Goal: Task Accomplishment & Management: Use online tool/utility

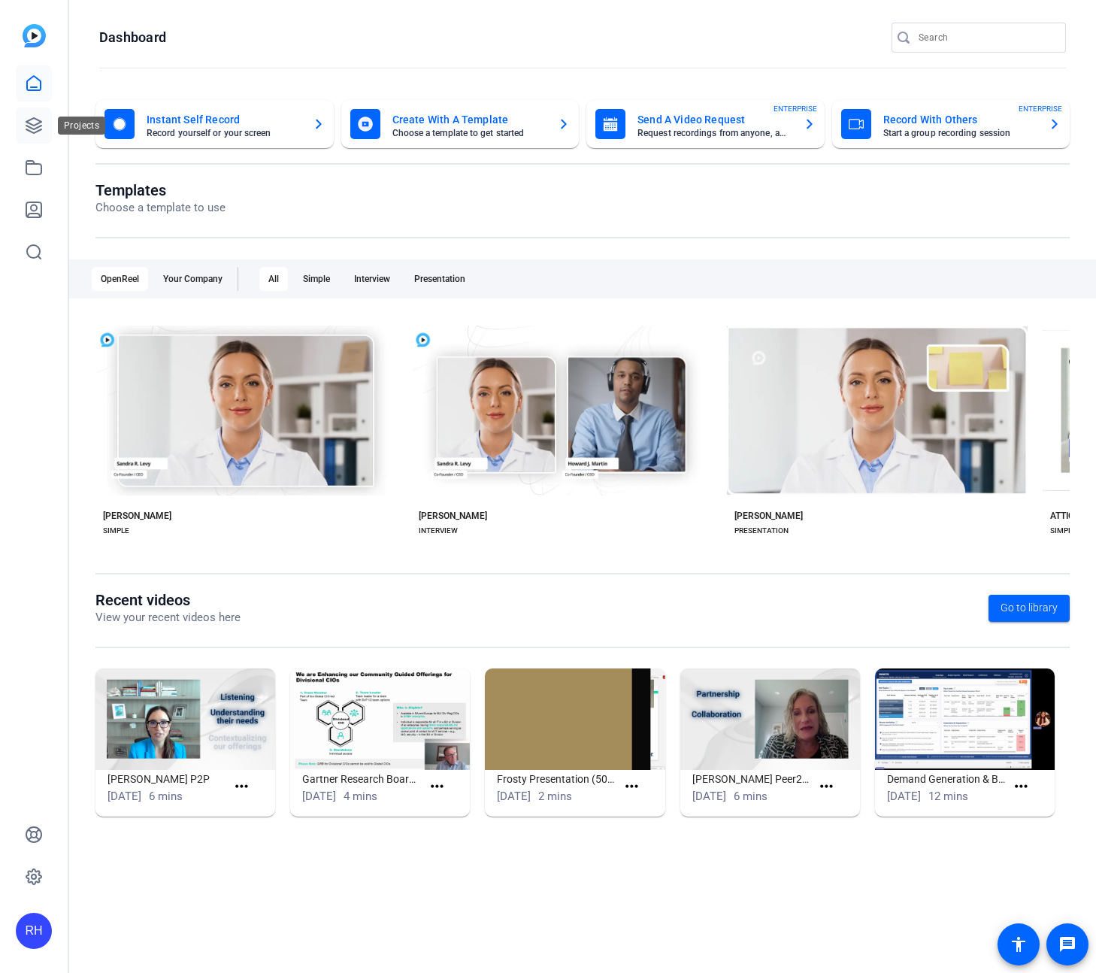
click at [35, 119] on icon at bounding box center [33, 125] width 15 height 15
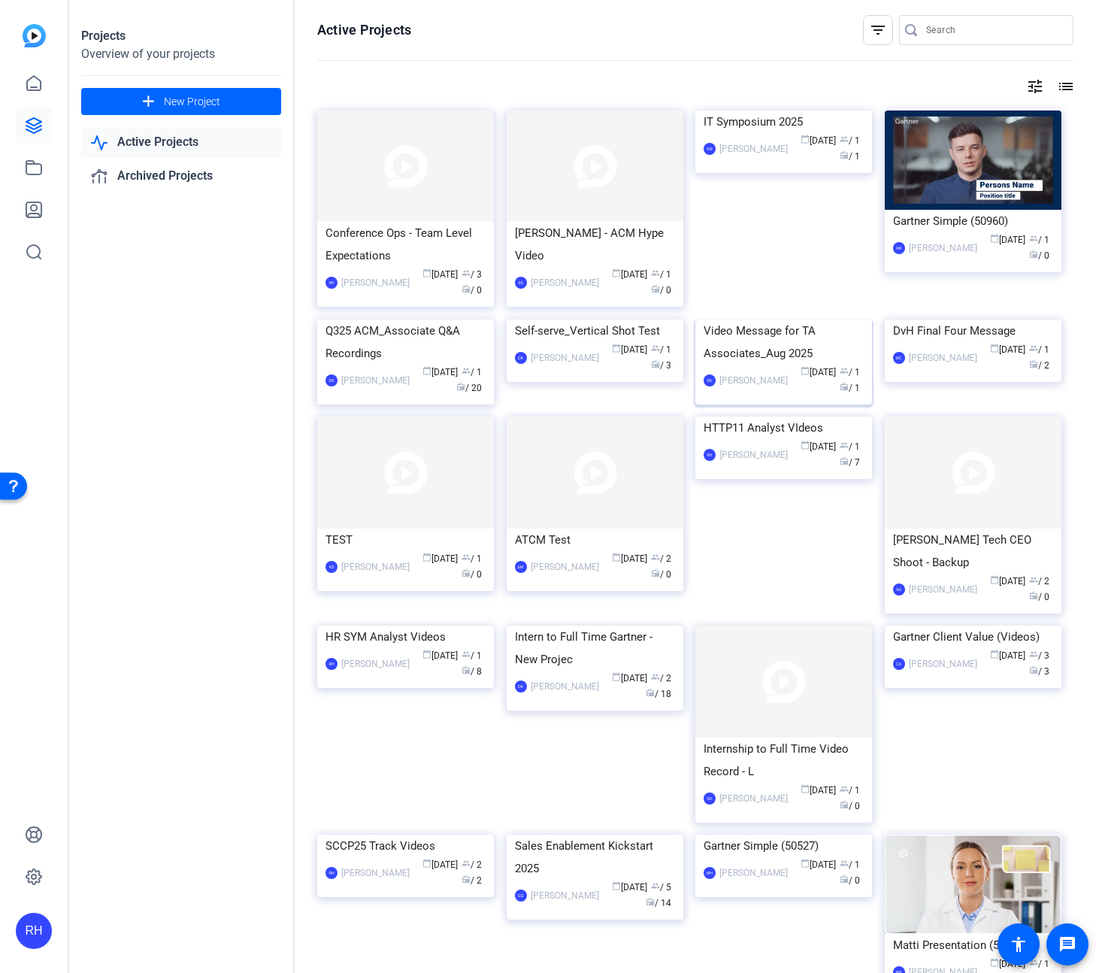
scroll to position [3, 0]
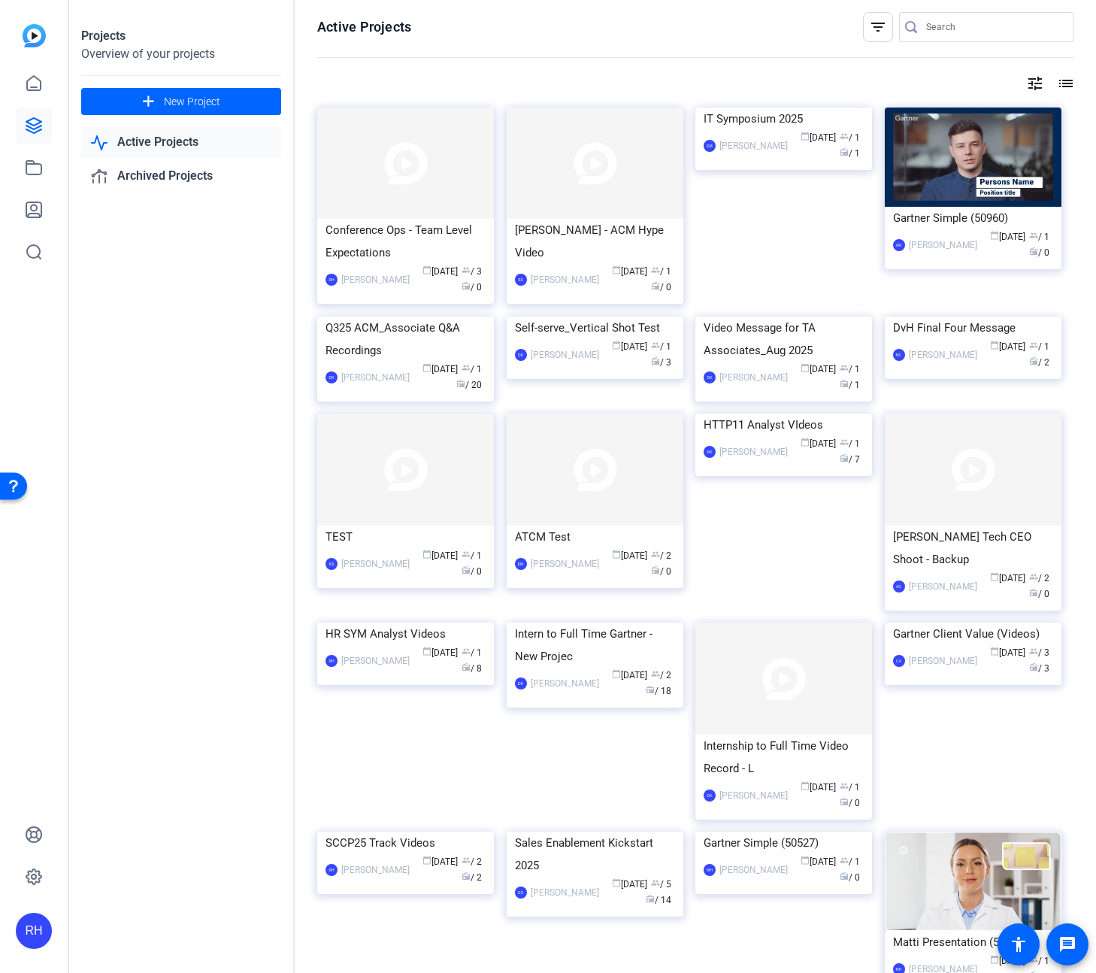
click at [779, 414] on img at bounding box center [783, 414] width 177 height 0
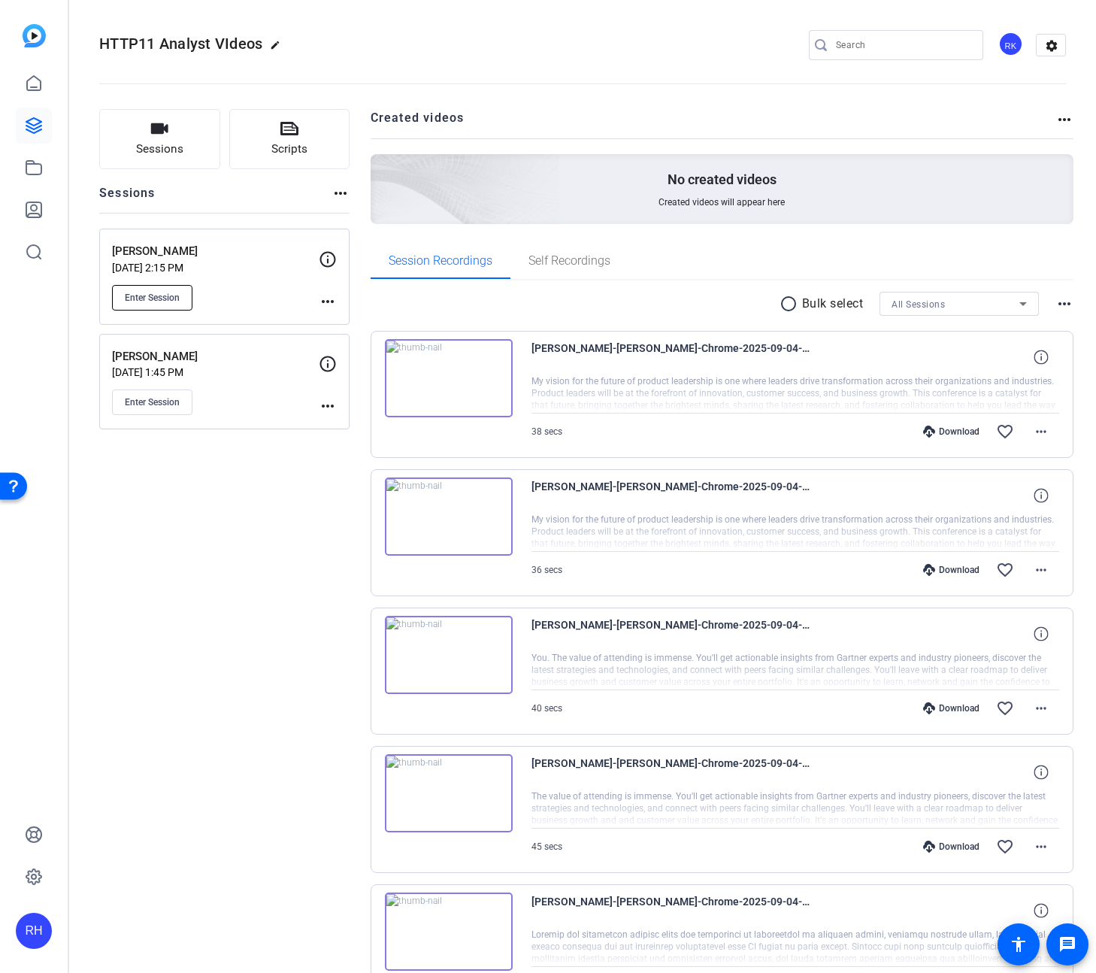
click at [172, 308] on button "Enter Session" at bounding box center [152, 298] width 80 height 26
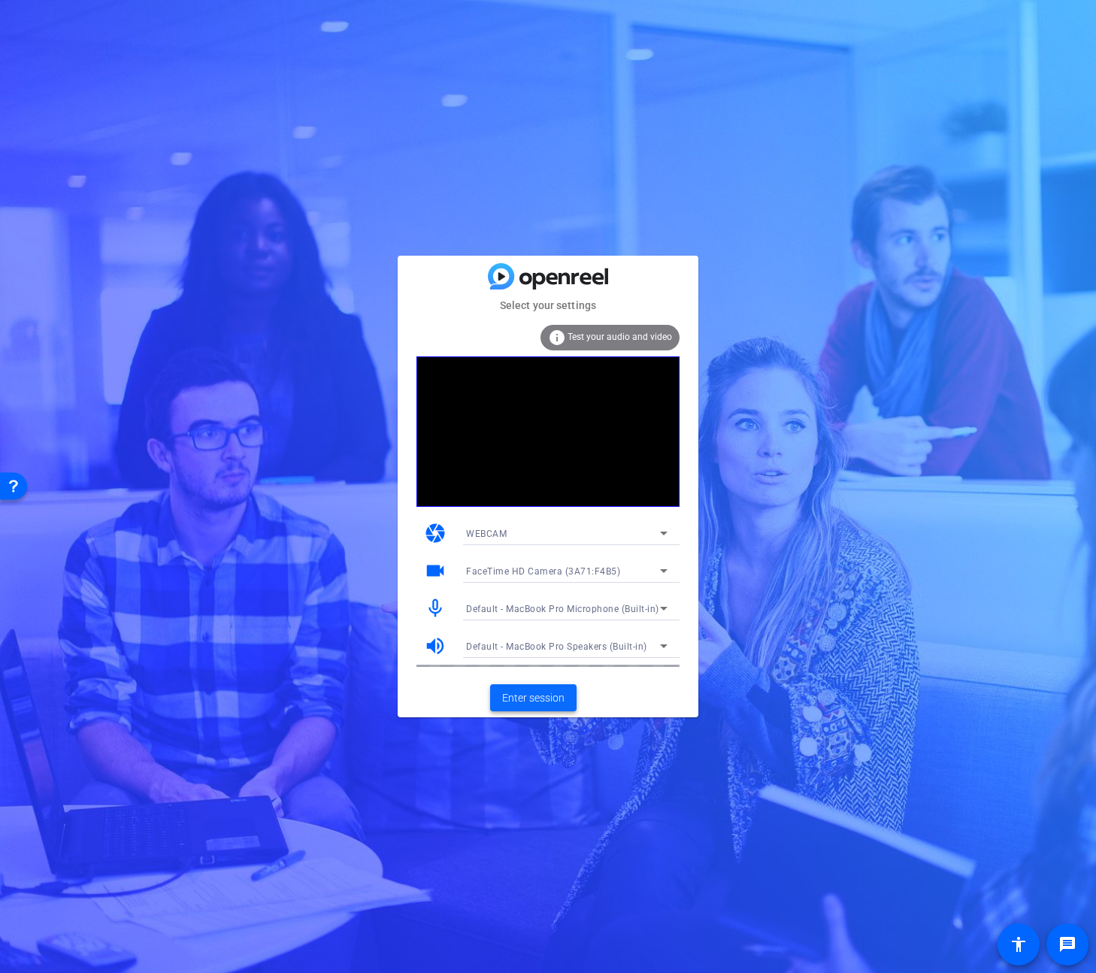
click at [534, 705] on span at bounding box center [533, 698] width 86 height 36
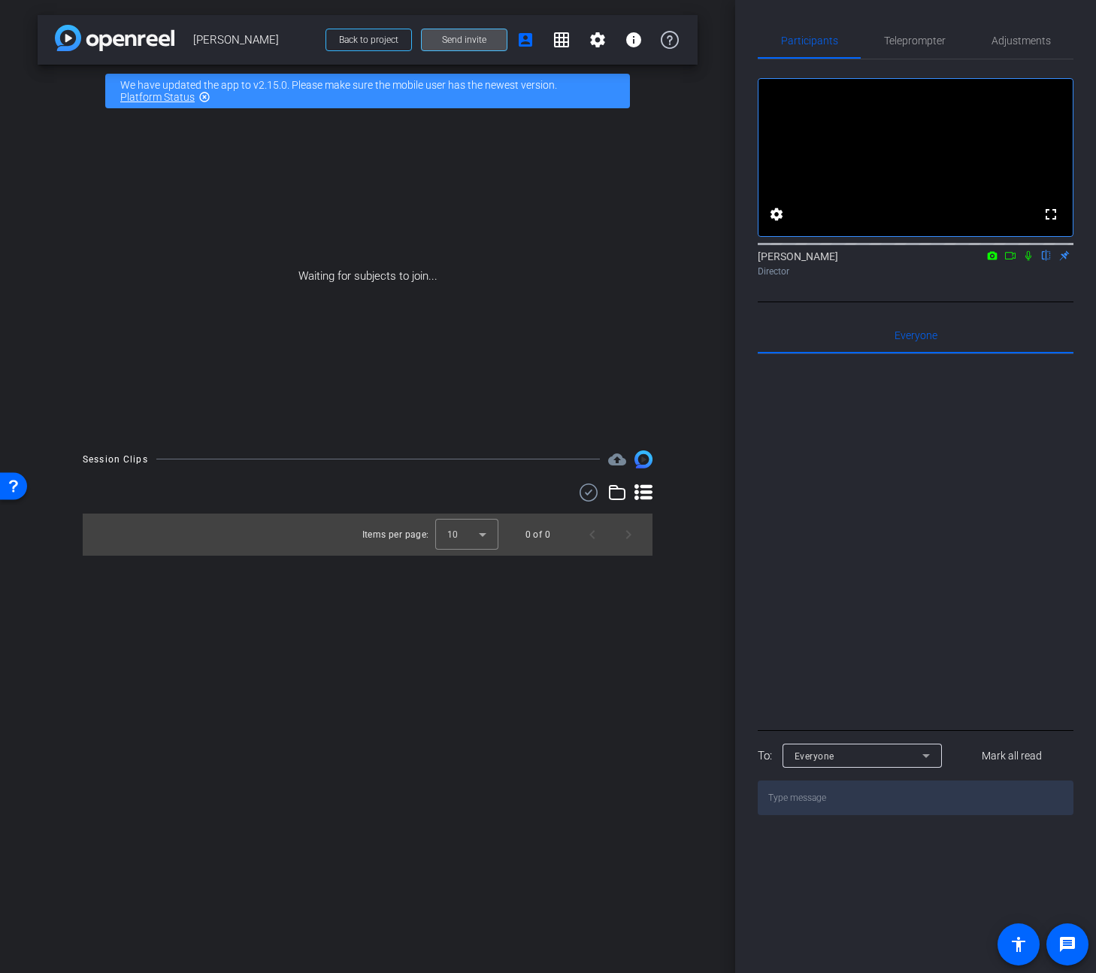
click at [462, 49] on button "Send invite" at bounding box center [464, 40] width 86 height 23
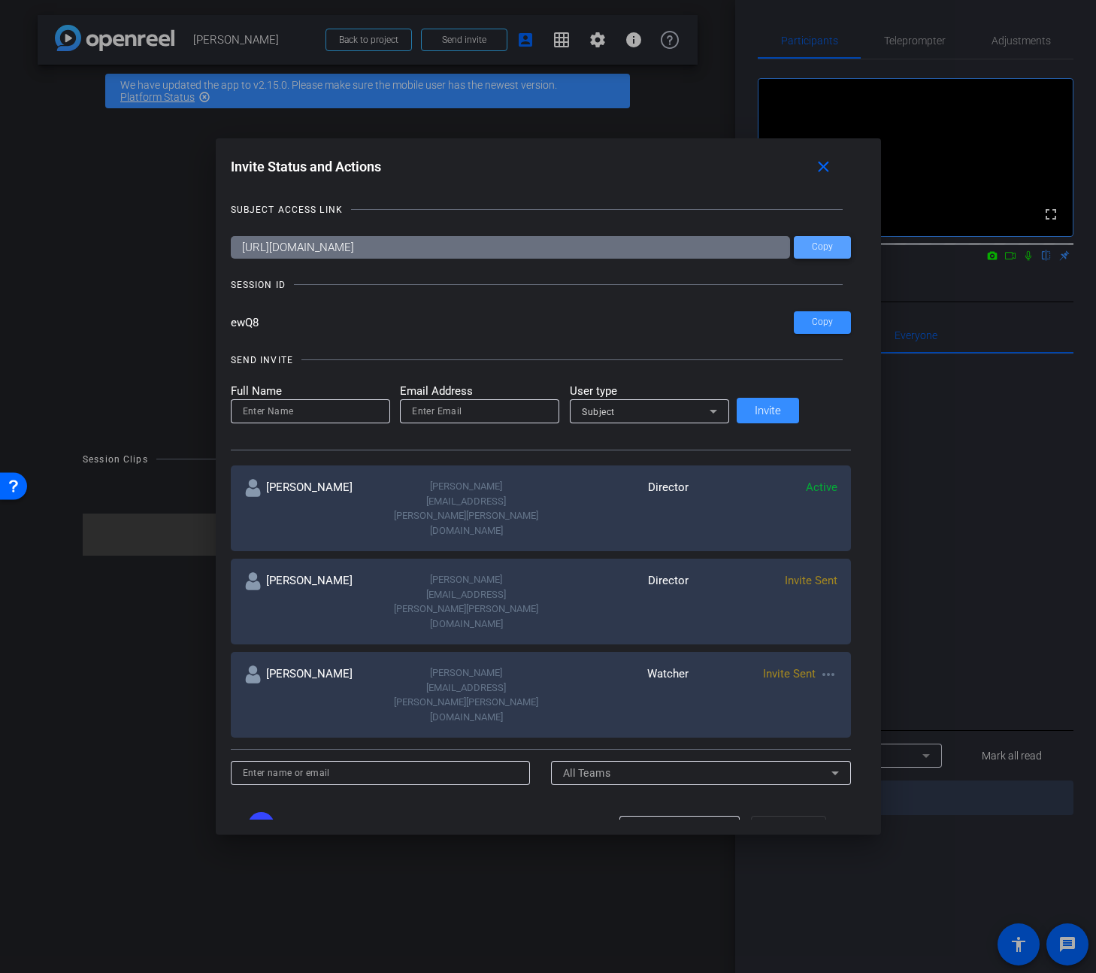
click at [0, 0] on span "Copy" at bounding box center [0, 0] width 0 height 0
drag, startPoint x: 272, startPoint y: 319, endPoint x: 256, endPoint y: 322, distance: 16.8
click at [0, 0] on div "Invite Status and Actions close SUBJECT ACCESS LINK [URL][DOMAIN_NAME] Copy SES…" at bounding box center [0, 0] width 0 height 0
click at [820, 665] on mat-icon "more_horiz" at bounding box center [829, 674] width 18 height 18
click at [823, 634] on span "Re-Send Invite" at bounding box center [861, 635] width 113 height 18
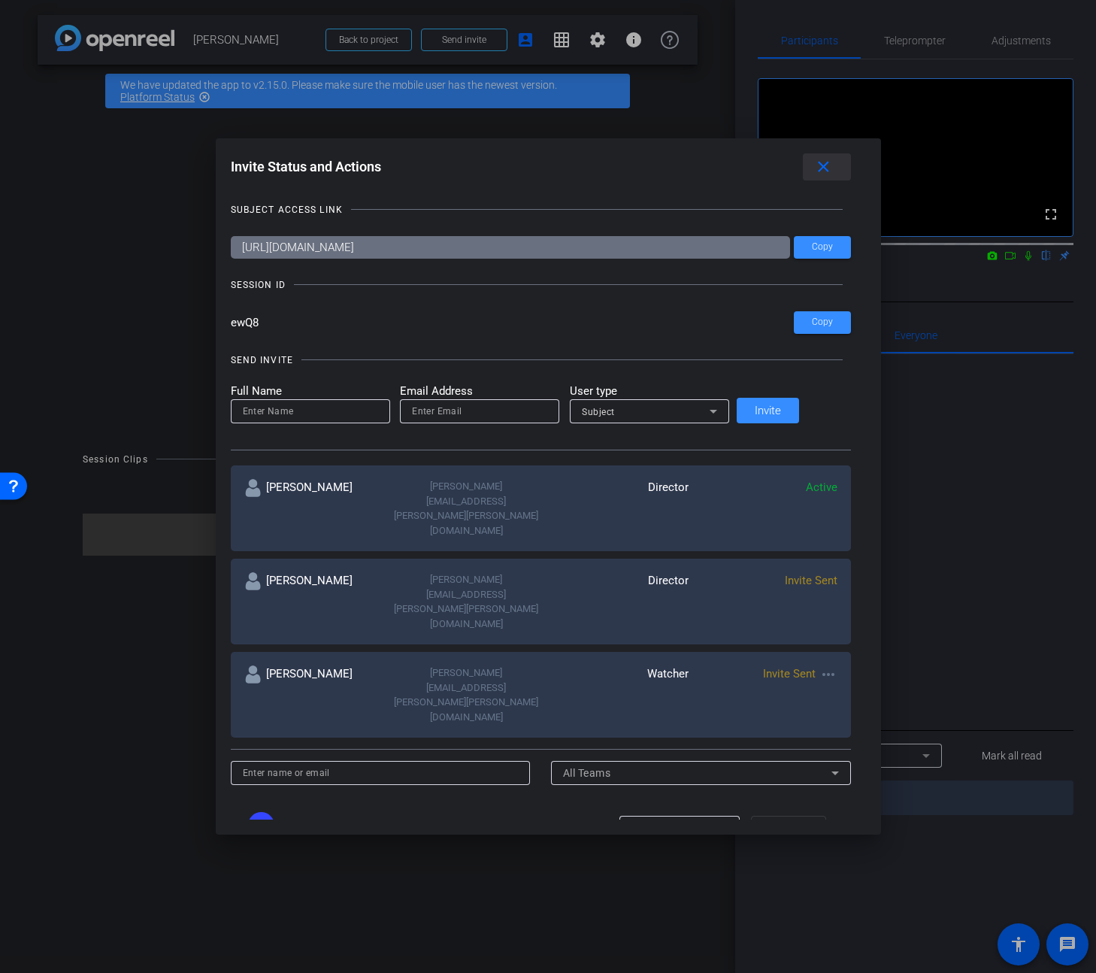
click at [0, 0] on mat-icon "close" at bounding box center [0, 0] width 0 height 0
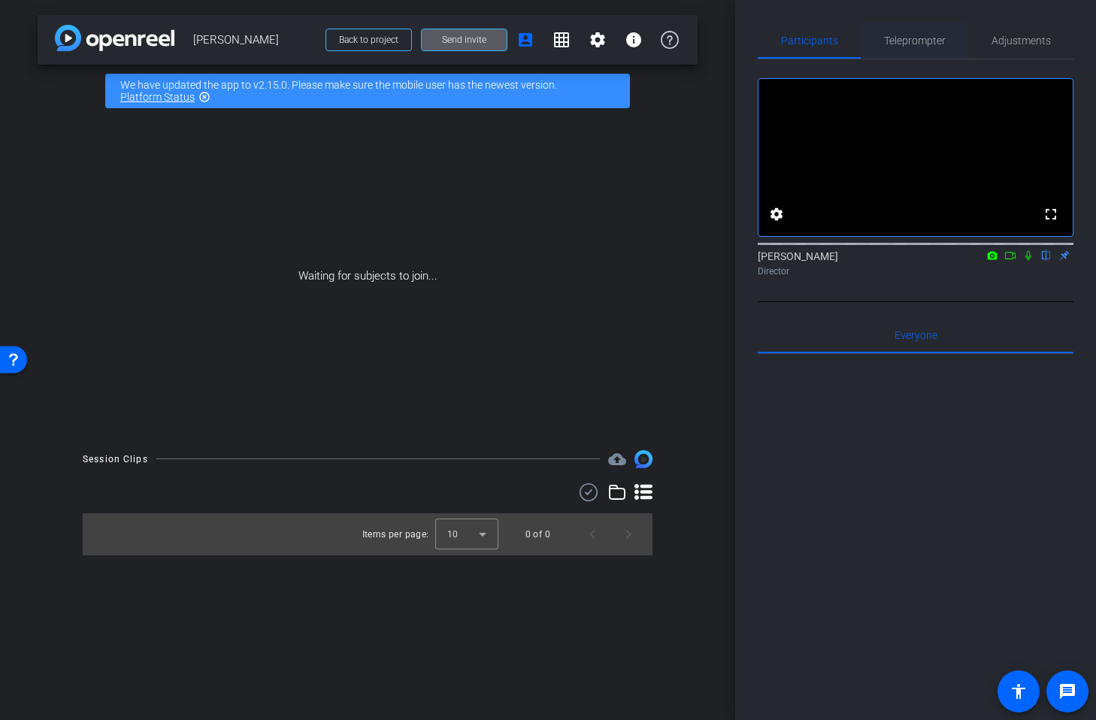
click at [898, 33] on span "Teleprompter" at bounding box center [915, 41] width 62 height 36
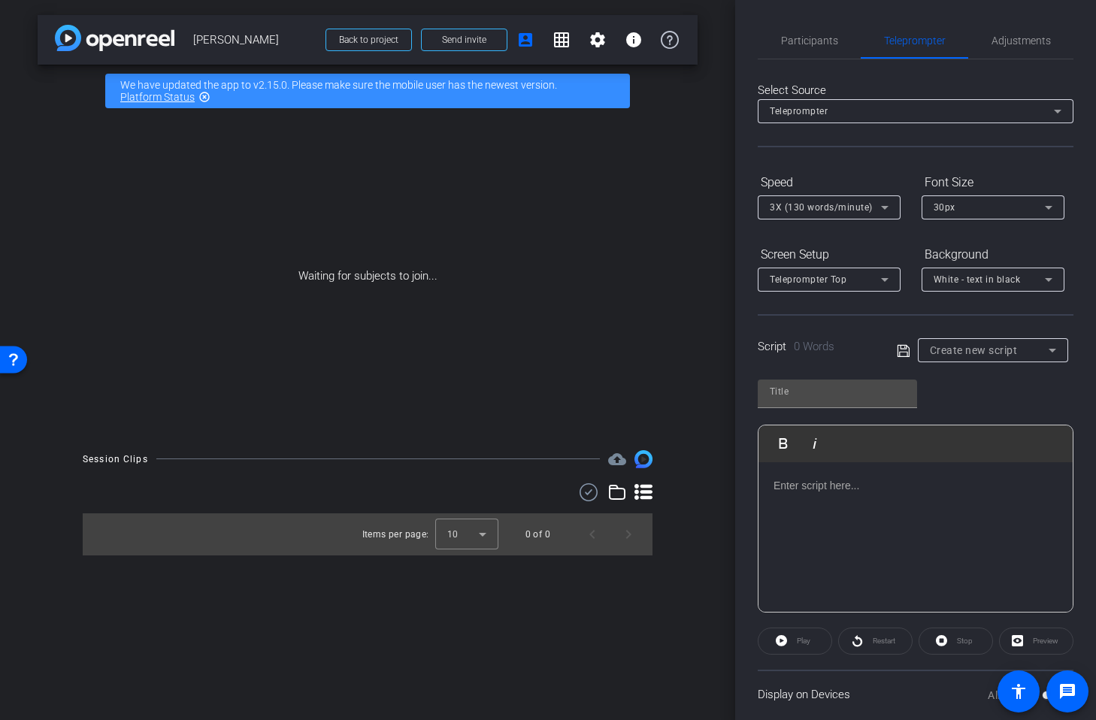
click at [956, 347] on span "Create new script" at bounding box center [974, 350] width 88 height 12
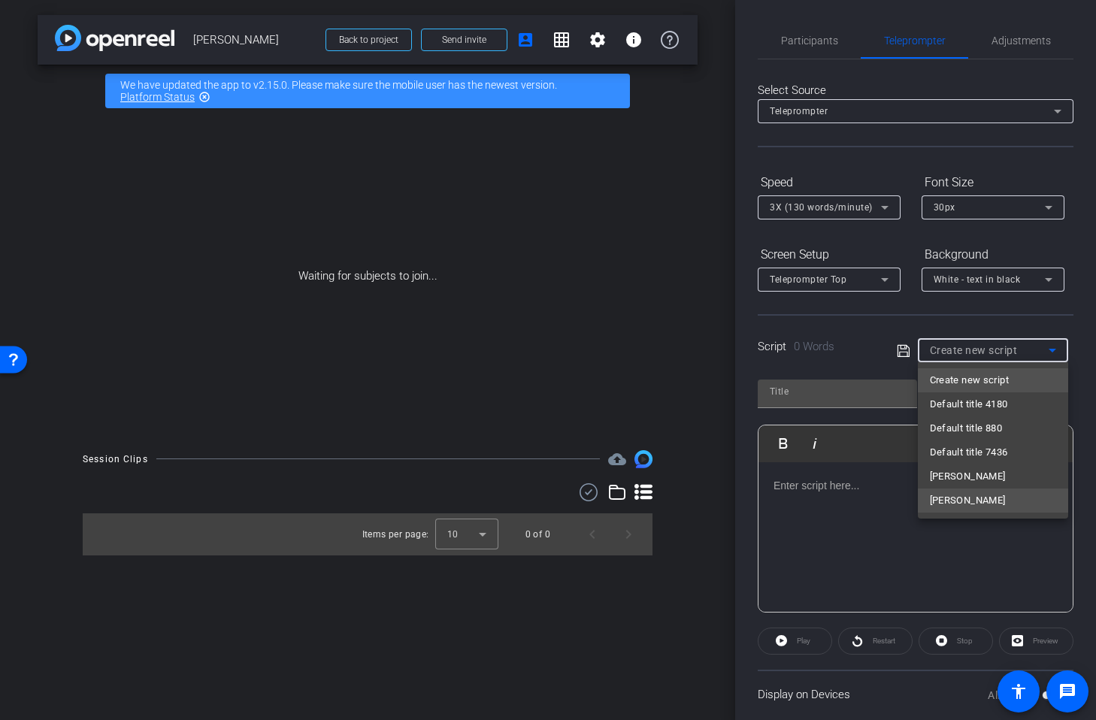
click at [944, 499] on span "[PERSON_NAME]" at bounding box center [968, 501] width 76 height 18
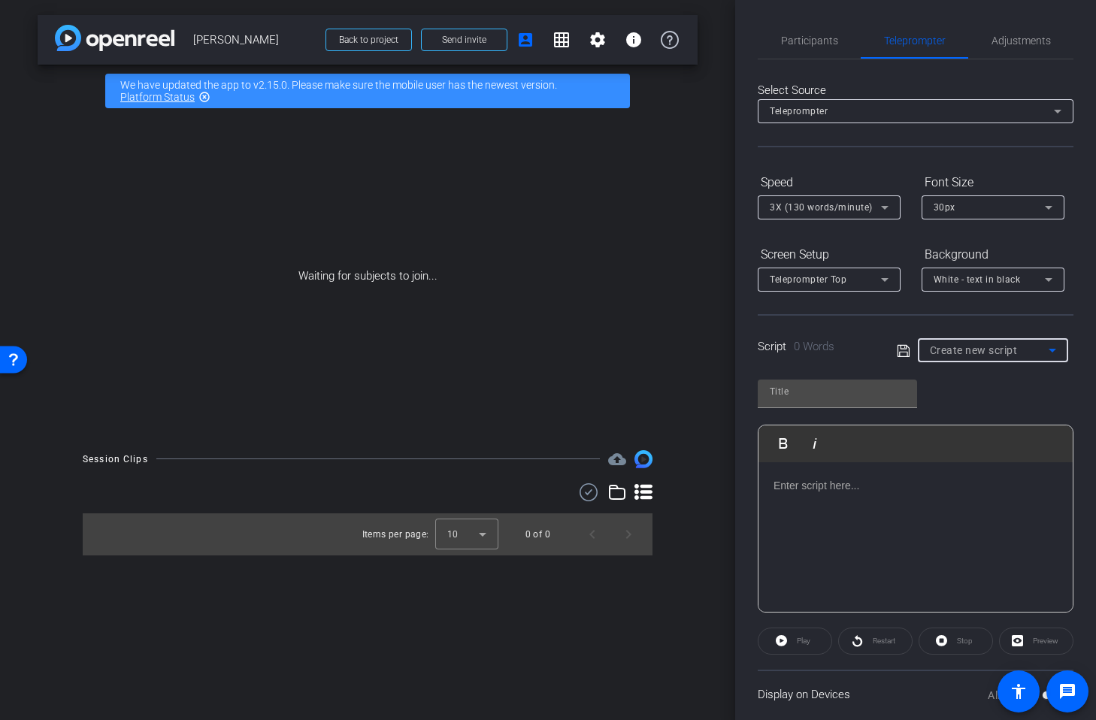
type input "[PERSON_NAME]"
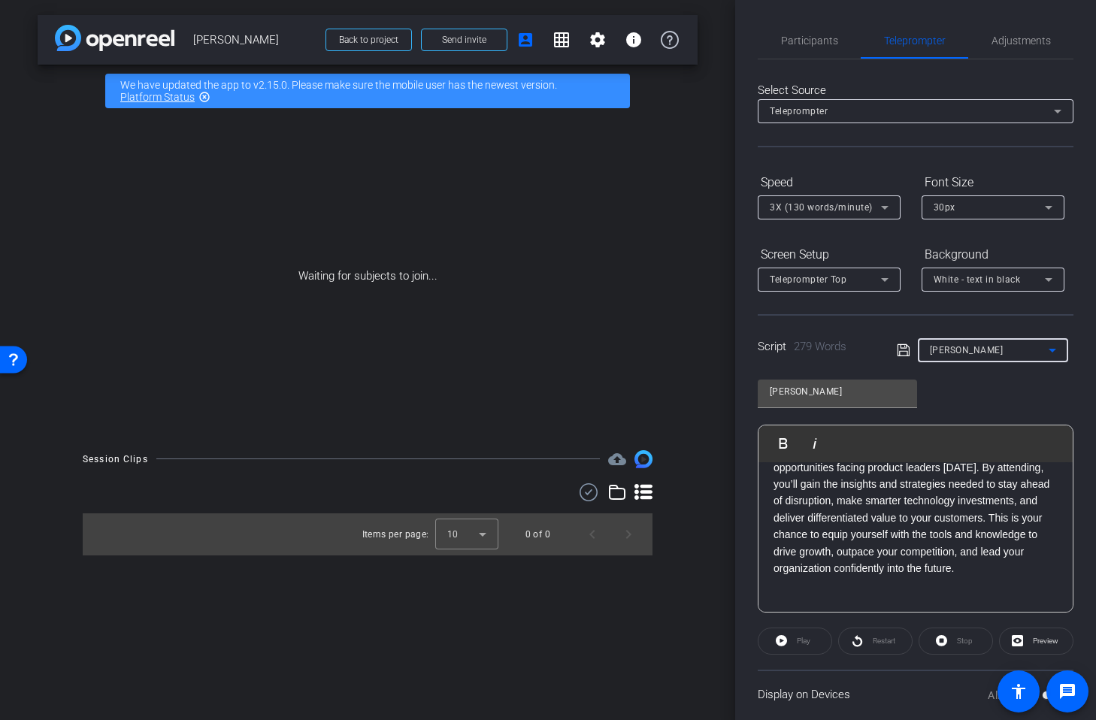
scroll to position [505, 0]
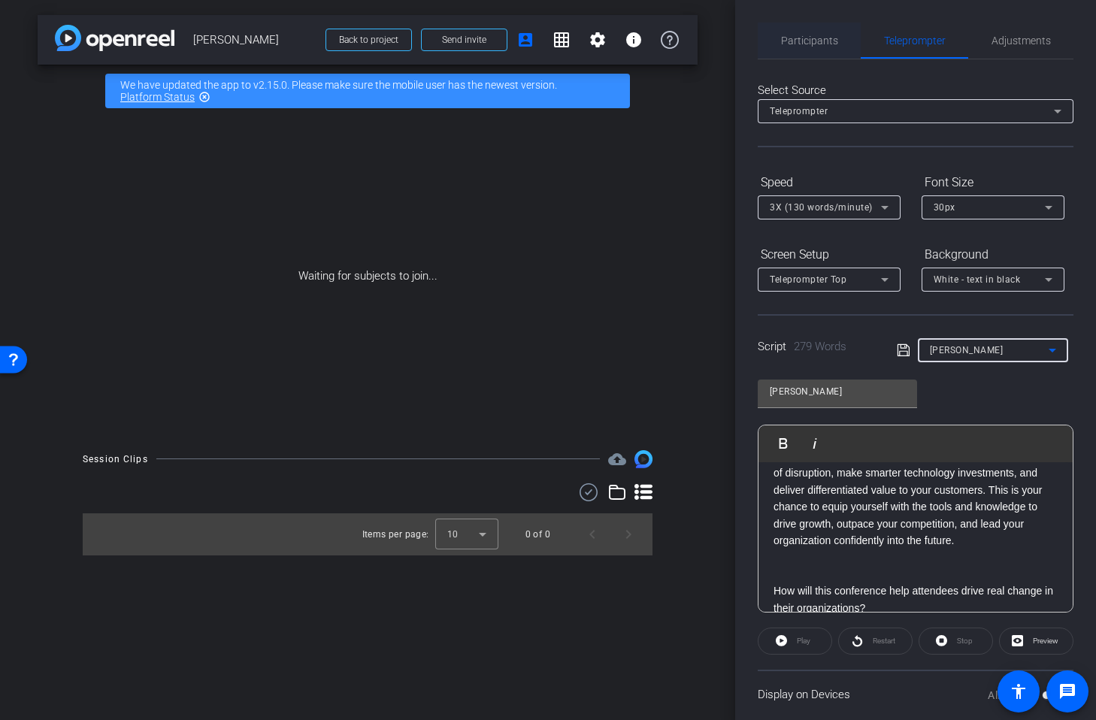
click at [804, 41] on span "Participants" at bounding box center [809, 40] width 57 height 11
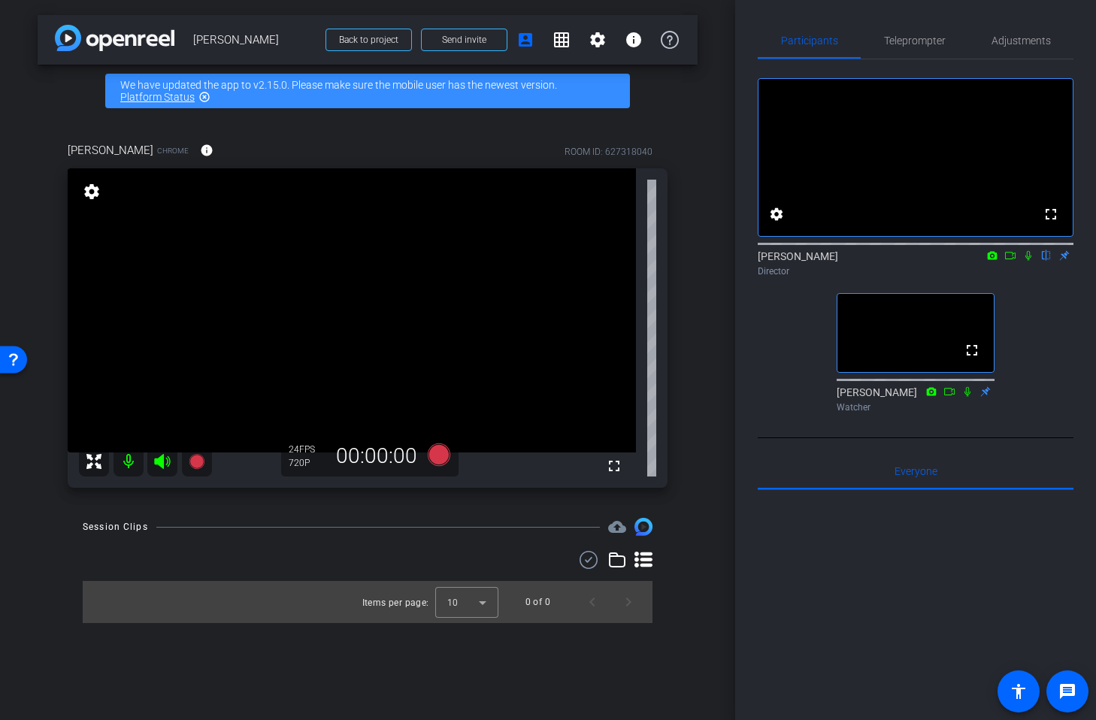
click at [698, 414] on div "arrow_back [PERSON_NAME] Back to project Send invite account_box grid_on settin…" at bounding box center [367, 360] width 735 height 720
click at [1034, 39] on span "Adjustments" at bounding box center [1021, 40] width 59 height 11
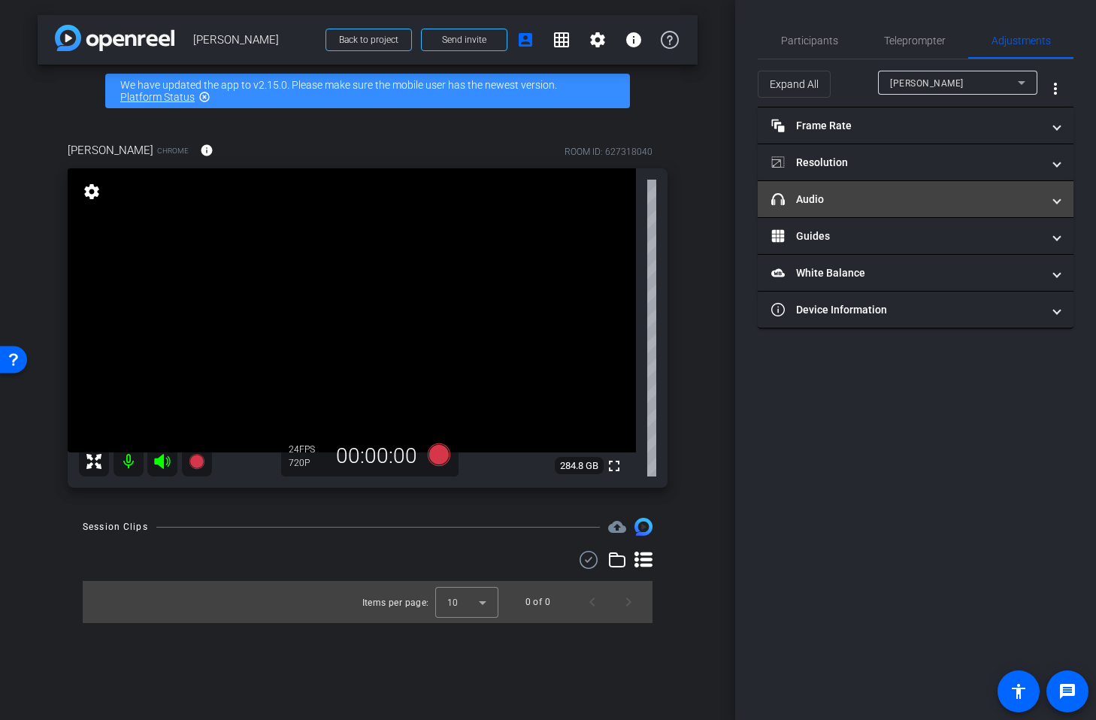
click at [831, 204] on mat-panel-title "headphone icon Audio" at bounding box center [906, 200] width 271 height 16
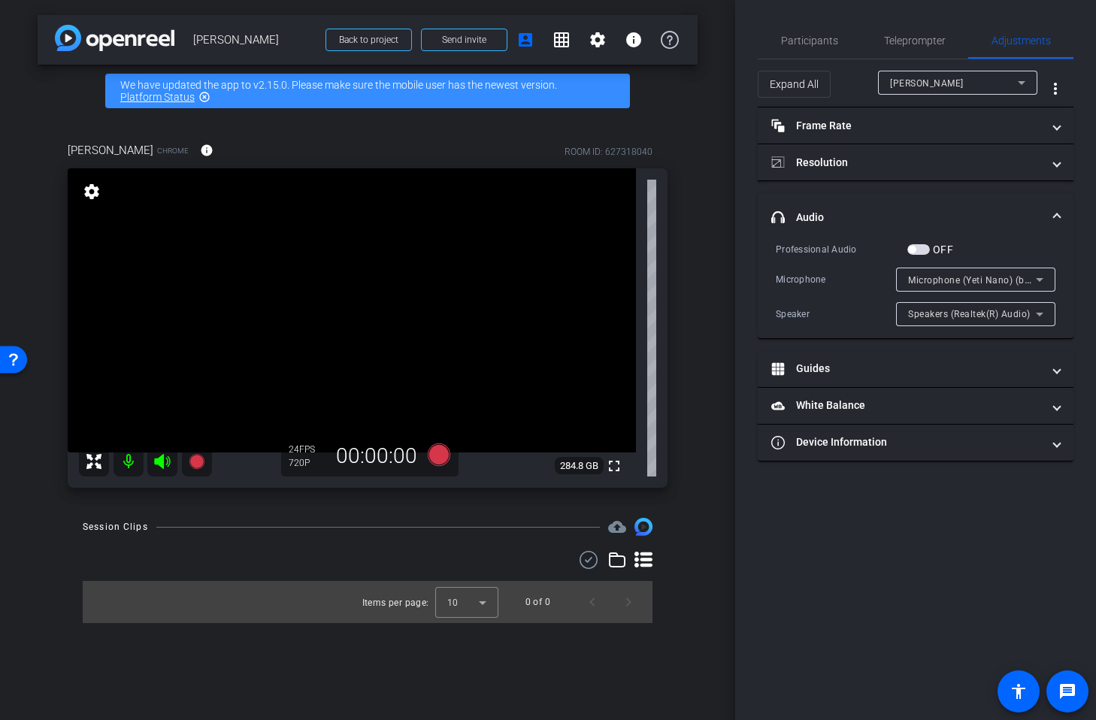
click at [929, 322] on div "Speakers (Realtek(R) Audio)" at bounding box center [972, 314] width 128 height 19
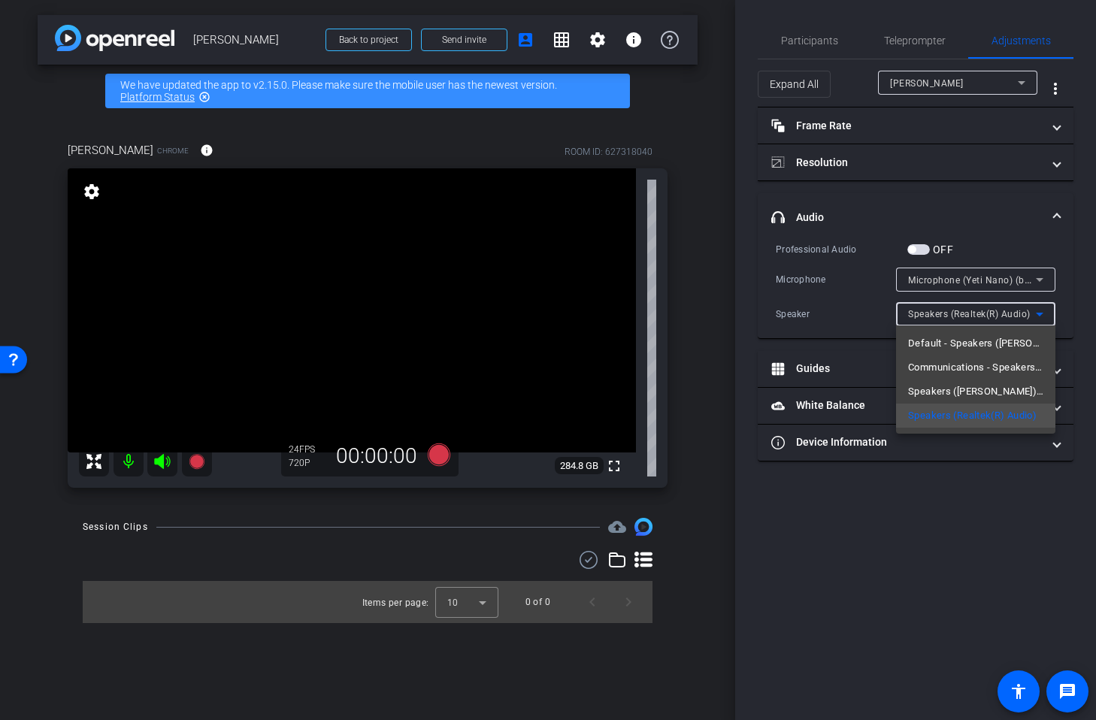
click at [929, 395] on span "Speakers ([PERSON_NAME]) (b58e:0005)" at bounding box center [975, 392] width 135 height 18
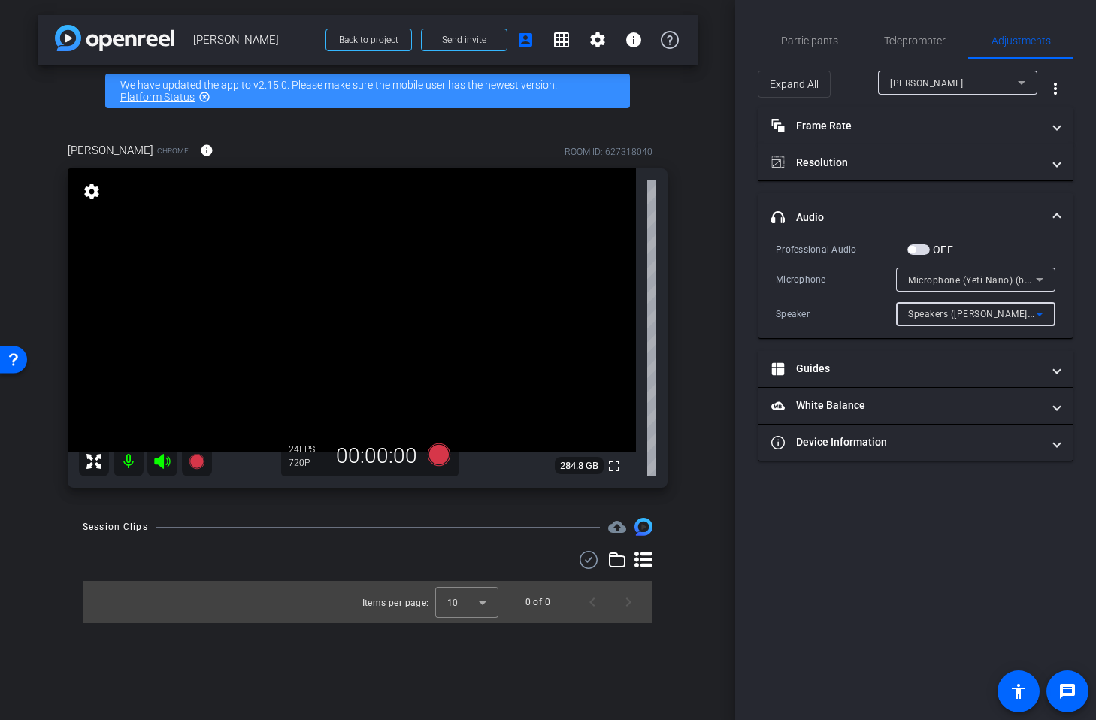
click at [965, 516] on div "Participants Teleprompter Adjustments settings [PERSON_NAME] flip Director [PER…" at bounding box center [915, 360] width 361 height 720
click at [905, 278] on div "Microphone (Yeti Nano) (b58e:0005)" at bounding box center [975, 280] width 159 height 24
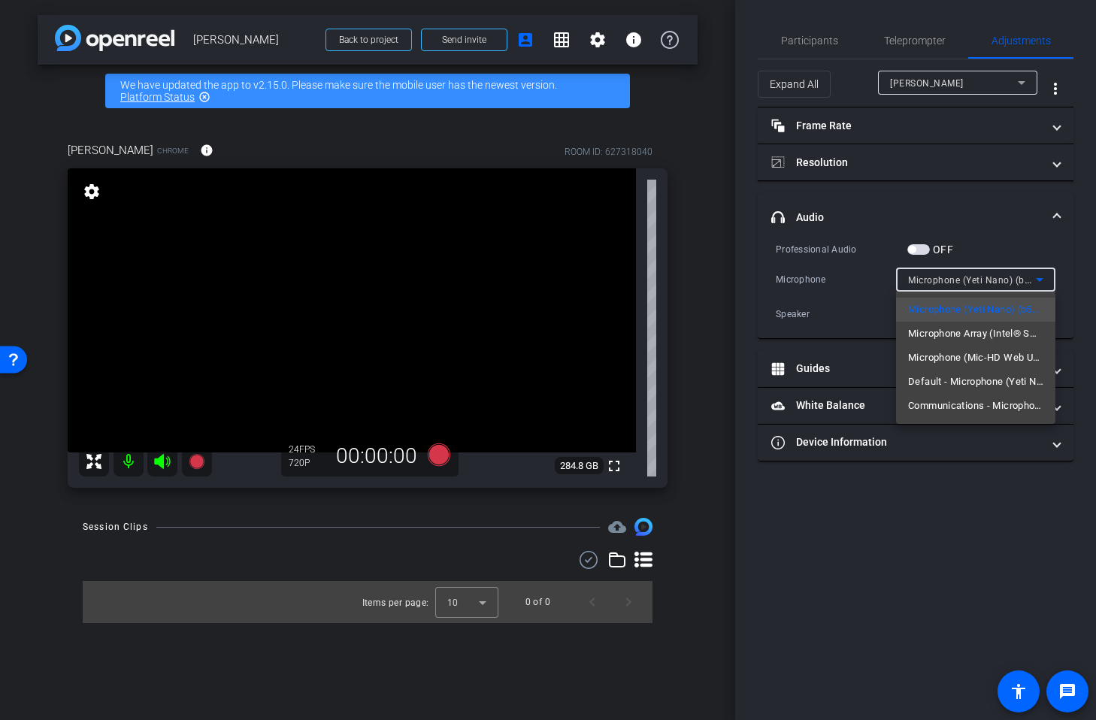
click at [885, 281] on div at bounding box center [548, 360] width 1096 height 720
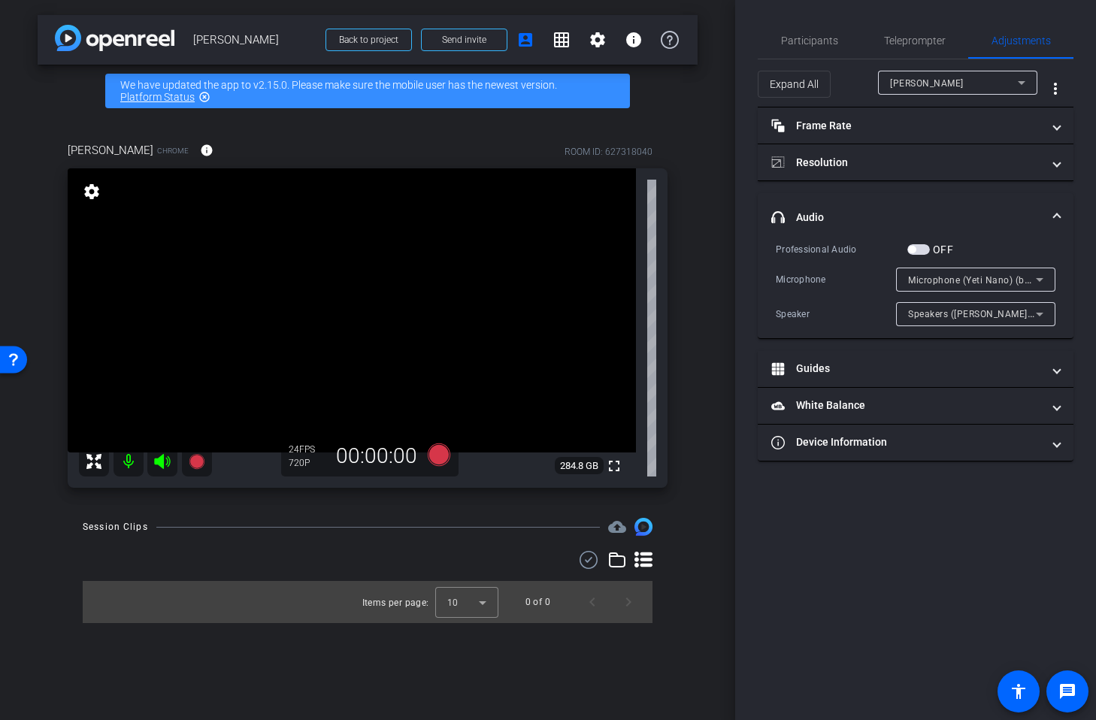
click at [914, 302] on div "Speakers ([PERSON_NAME]) (b58e:0005)" at bounding box center [975, 314] width 135 height 24
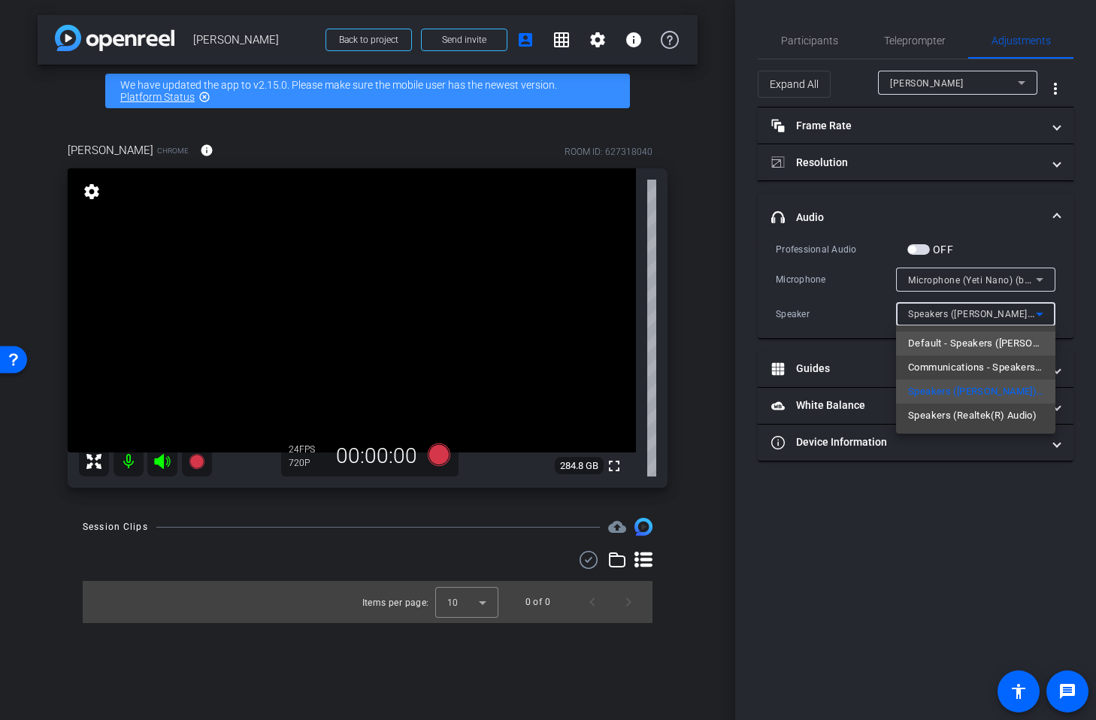
click at [946, 347] on span "Default - Speakers ([PERSON_NAME]) (b58e:0005)" at bounding box center [975, 344] width 135 height 18
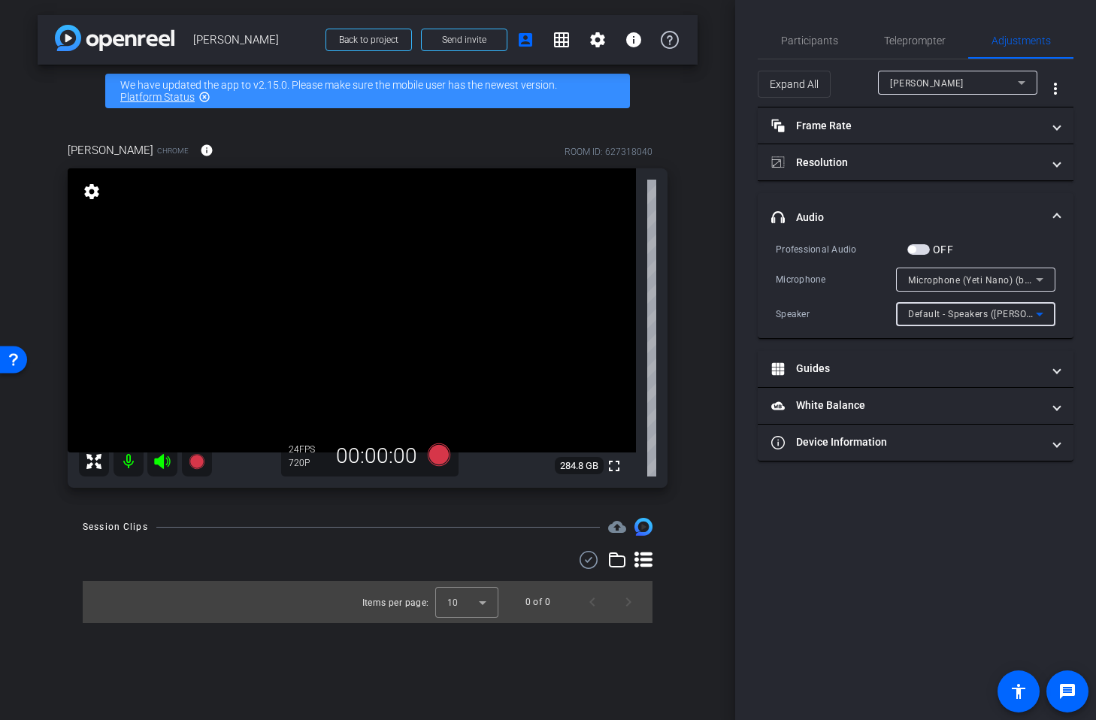
click at [962, 568] on div "Participants Teleprompter Adjustments settings [PERSON_NAME] flip Director [PER…" at bounding box center [915, 360] width 361 height 720
click at [808, 38] on span "Participants" at bounding box center [809, 40] width 57 height 11
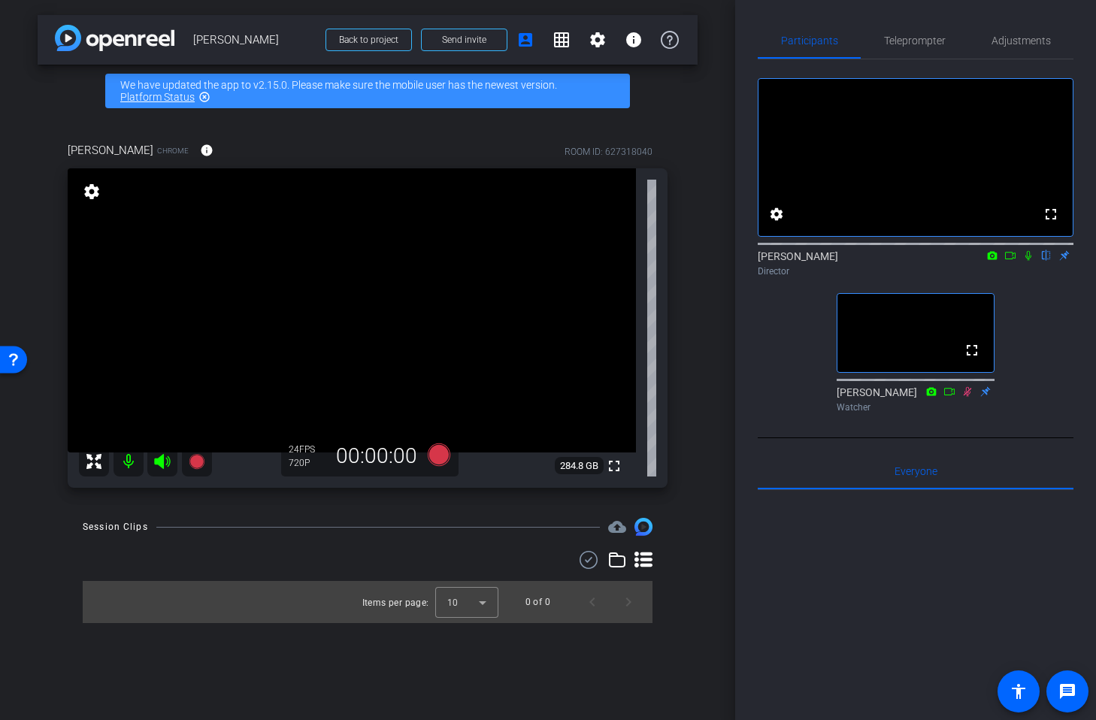
click at [158, 459] on icon at bounding box center [162, 461] width 16 height 15
click at [160, 464] on icon at bounding box center [162, 461] width 16 height 15
click at [160, 463] on icon at bounding box center [162, 461] width 16 height 15
click at [916, 45] on span "Teleprompter" at bounding box center [915, 40] width 62 height 11
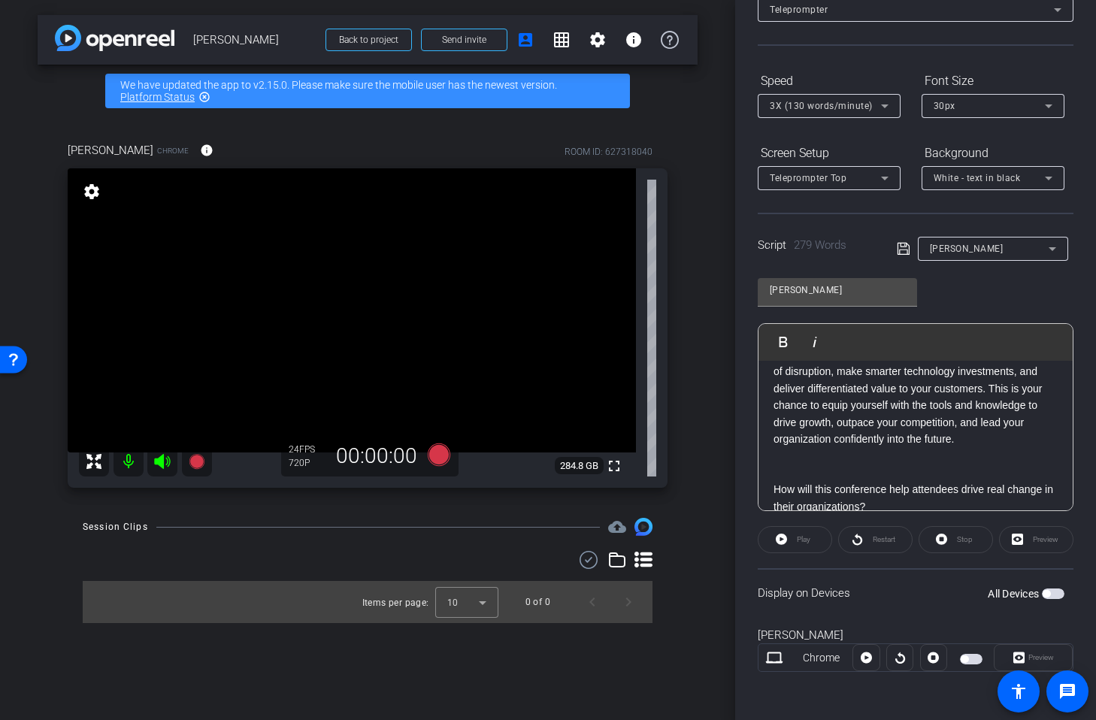
scroll to position [0, 0]
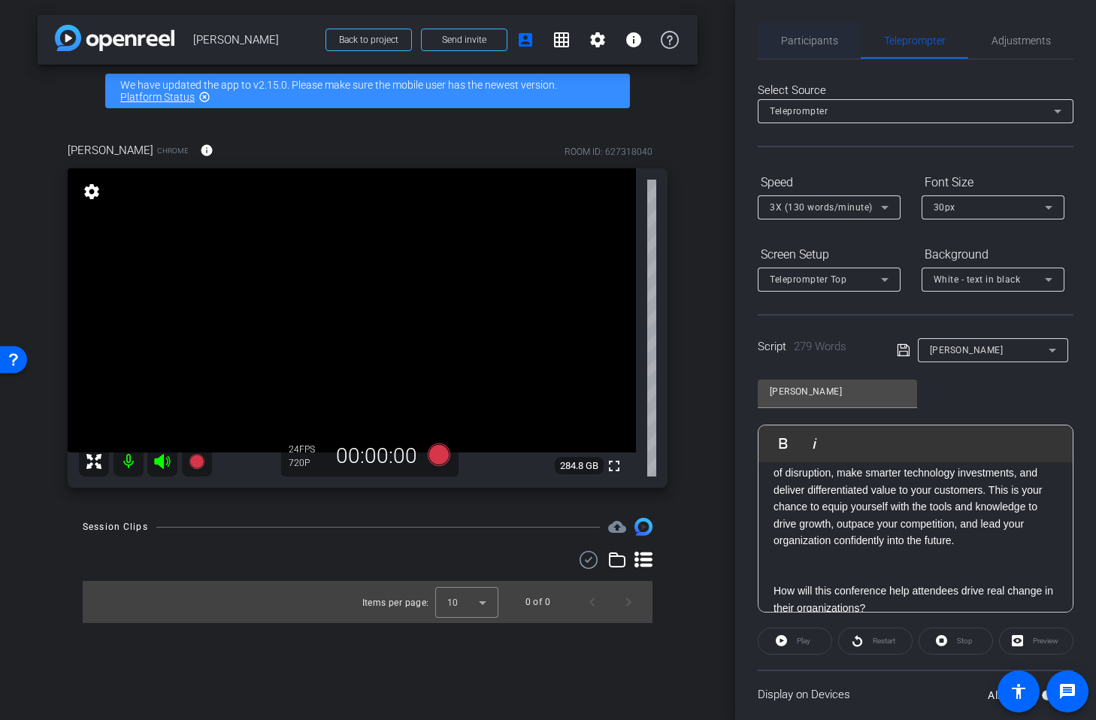
click at [802, 40] on span "Participants" at bounding box center [809, 40] width 57 height 11
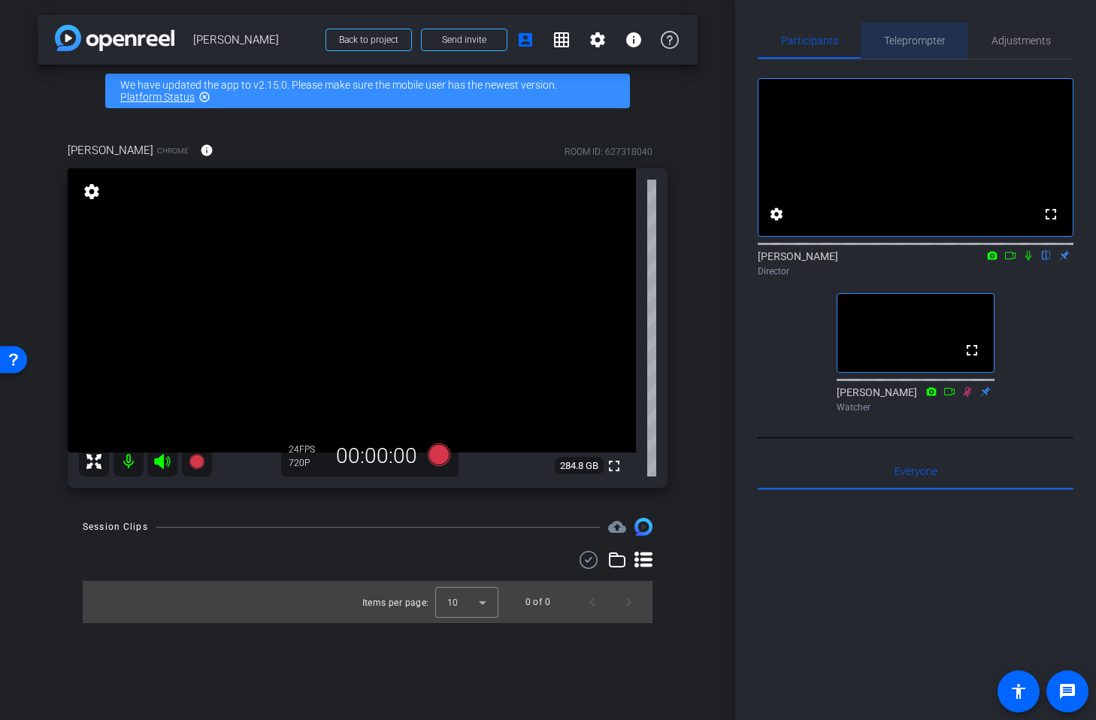
click at [884, 40] on span "Teleprompter" at bounding box center [915, 40] width 62 height 11
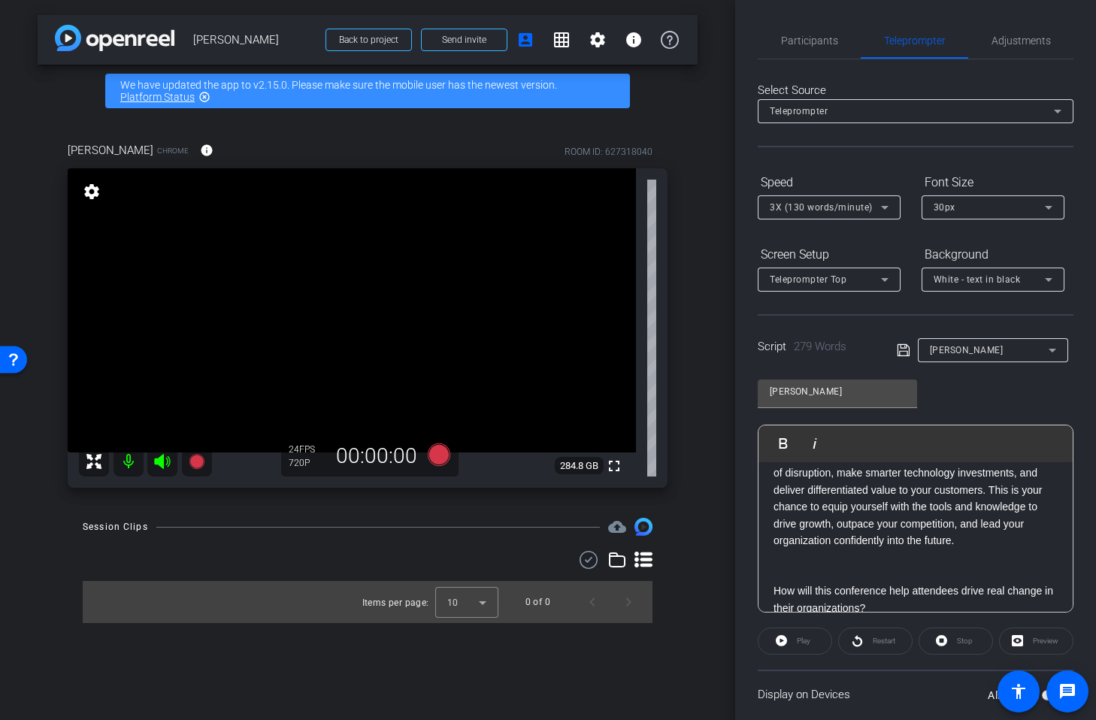
scroll to position [5, 0]
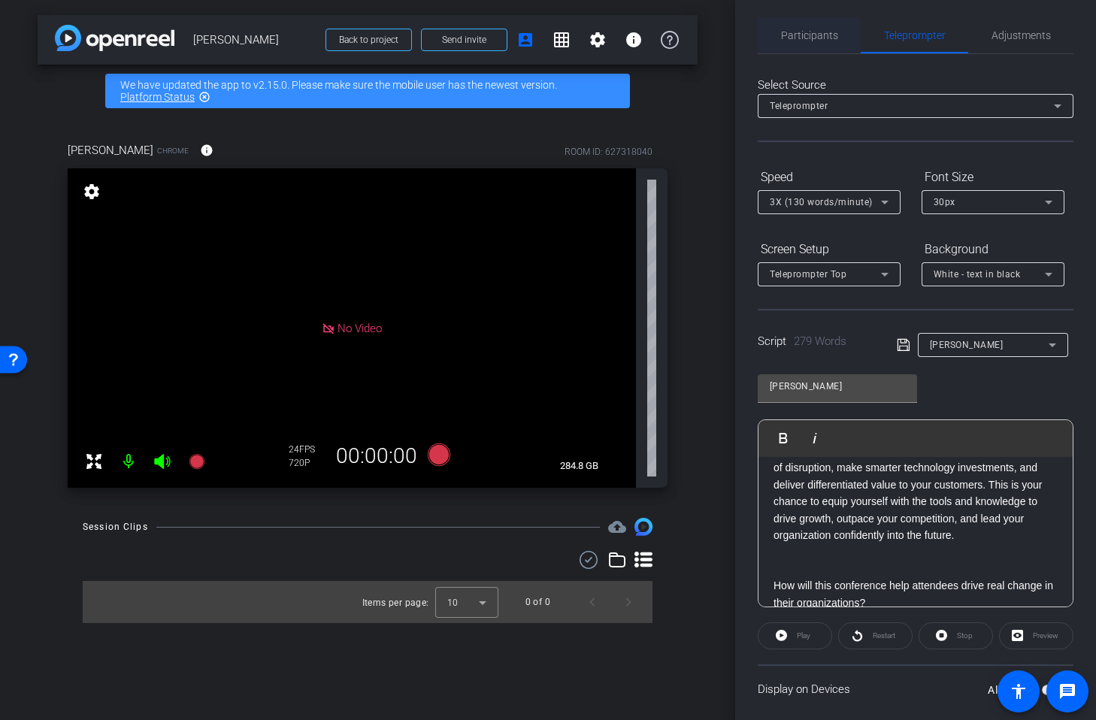
click at [816, 33] on span "Participants" at bounding box center [809, 35] width 57 height 11
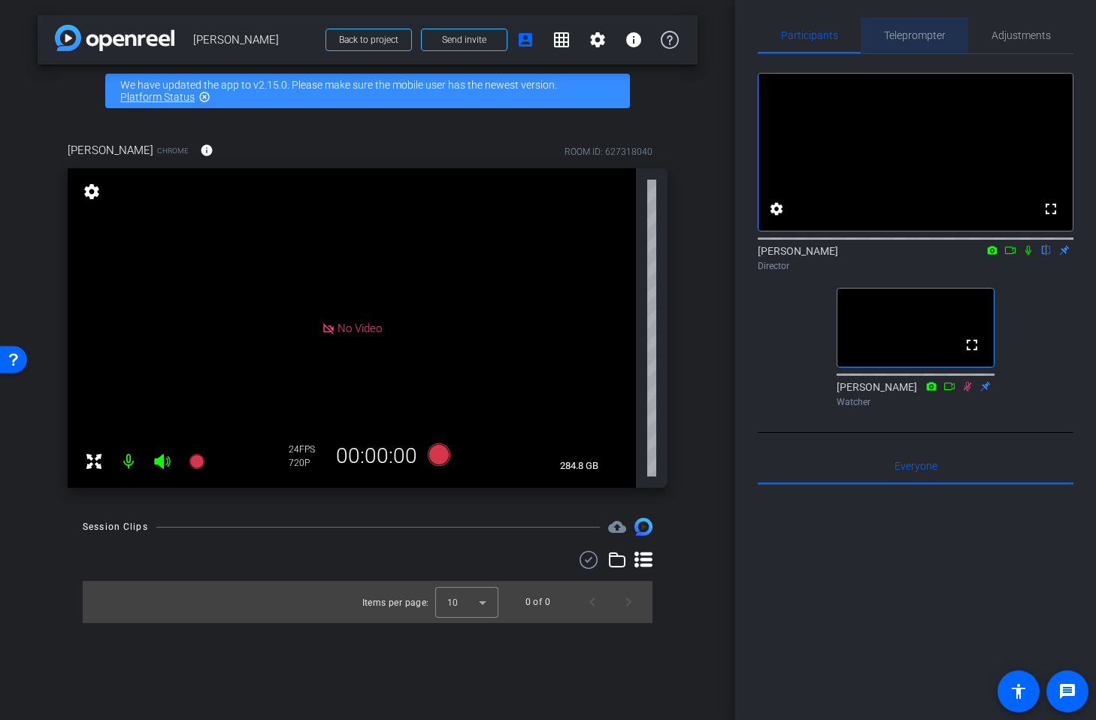
click at [932, 35] on span "Teleprompter" at bounding box center [915, 35] width 62 height 11
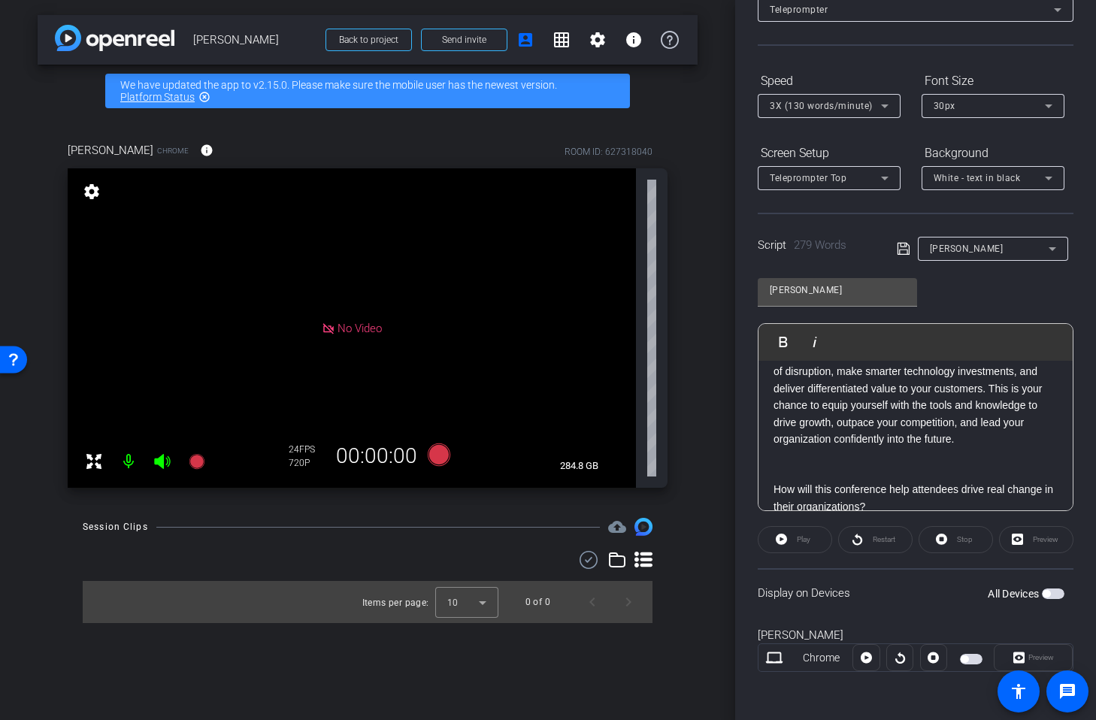
scroll to position [0, 0]
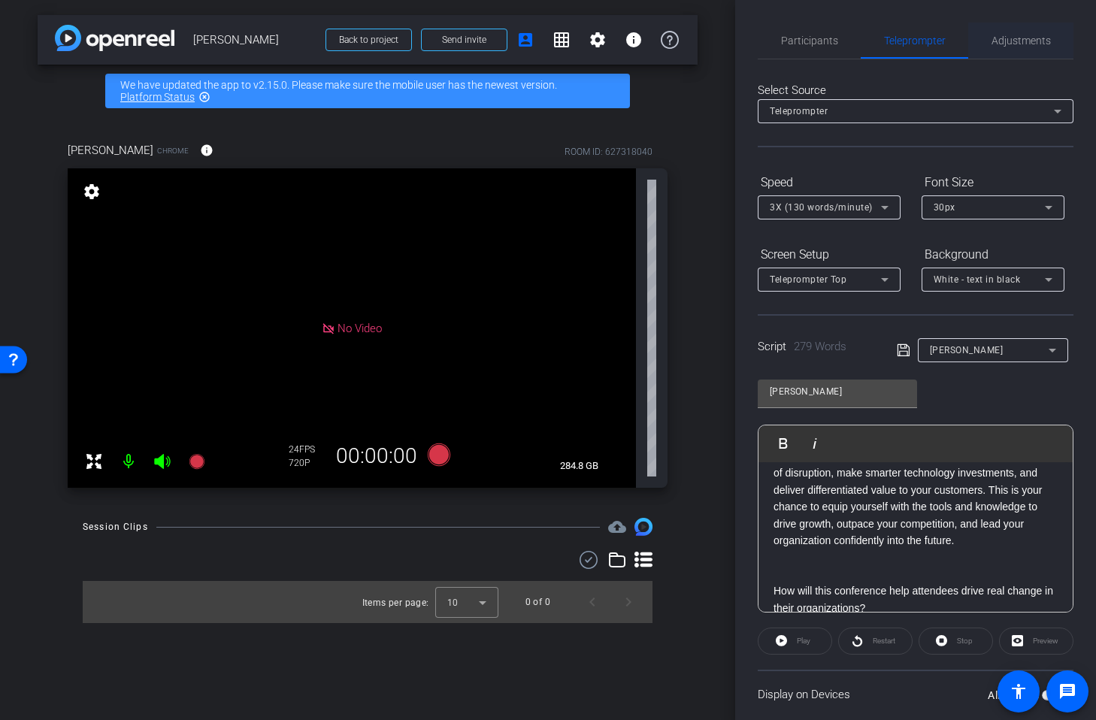
click at [999, 39] on span "Adjustments" at bounding box center [1021, 40] width 59 height 11
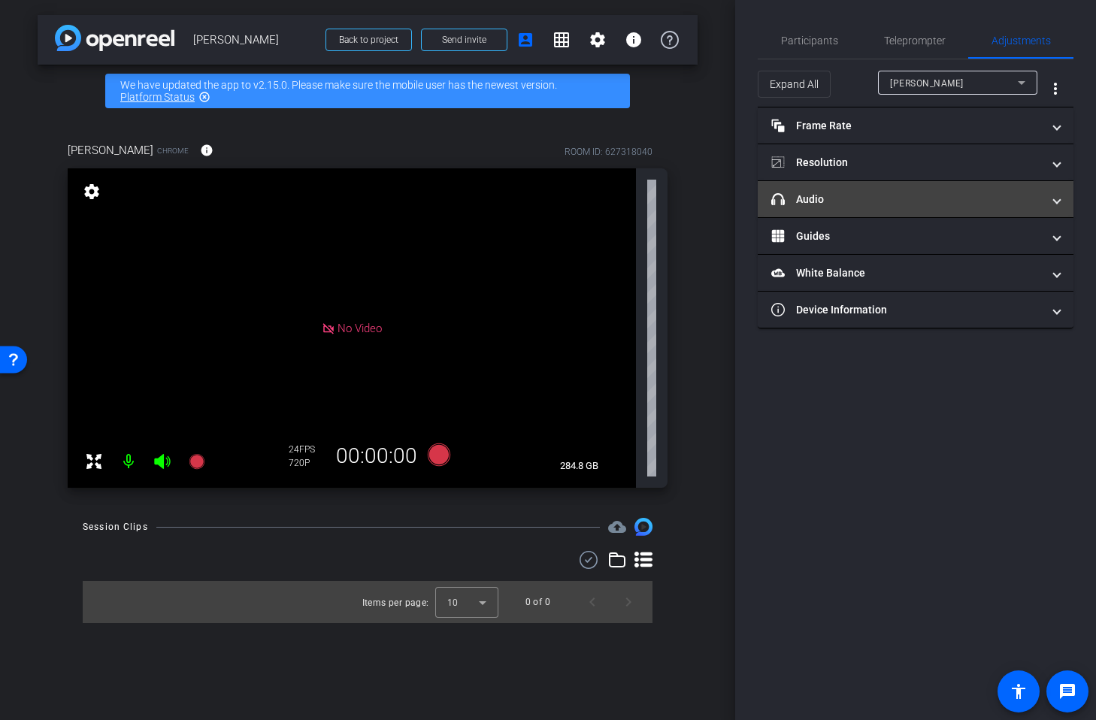
click at [821, 202] on mat-panel-title "headphone icon Audio" at bounding box center [906, 200] width 271 height 16
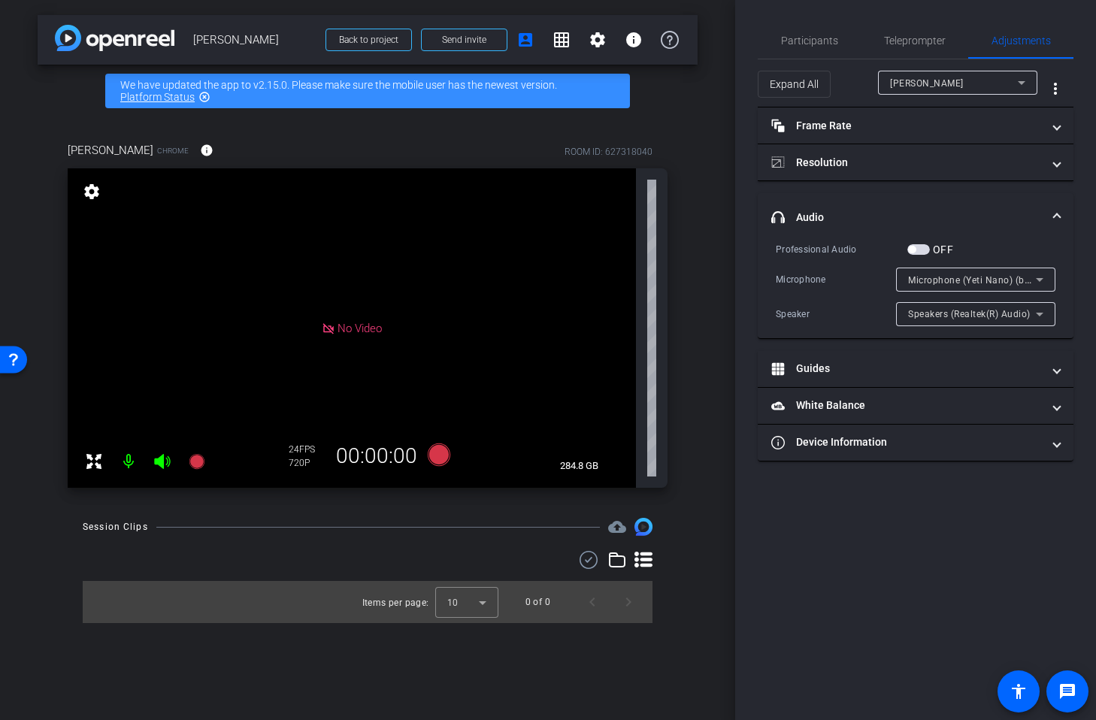
click at [971, 312] on span "Speakers (Realtek(R) Audio)" at bounding box center [969, 314] width 123 height 11
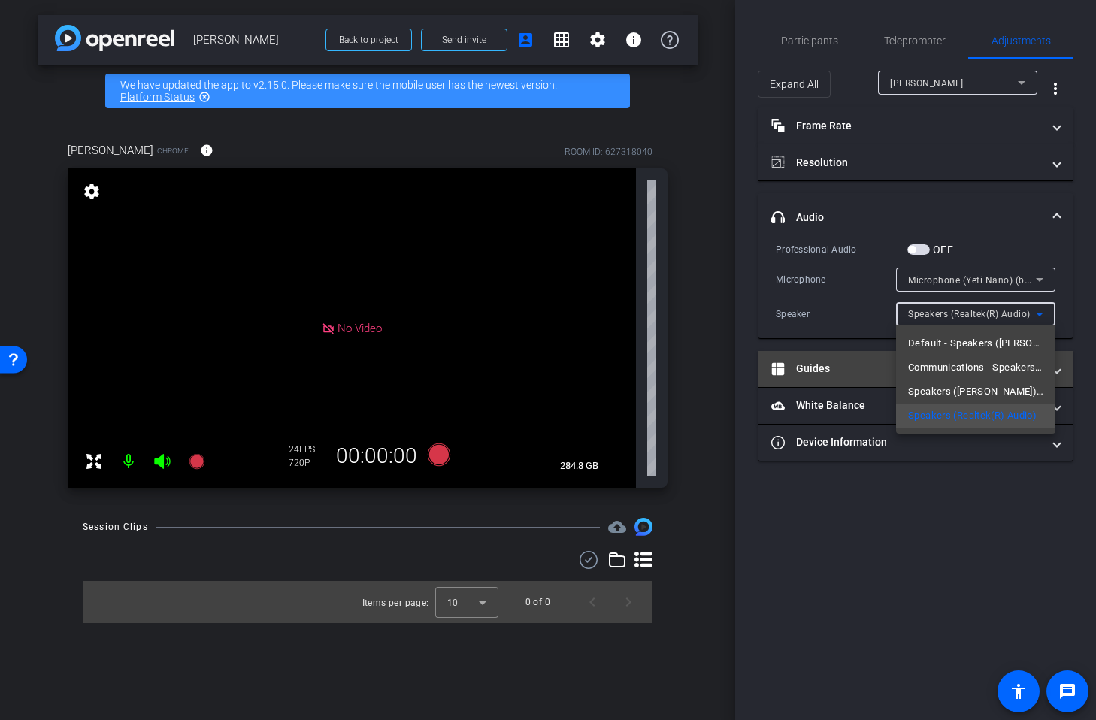
click at [964, 365] on span "Communications - Speakers ([PERSON_NAME]) (b58e:0005)" at bounding box center [975, 368] width 135 height 18
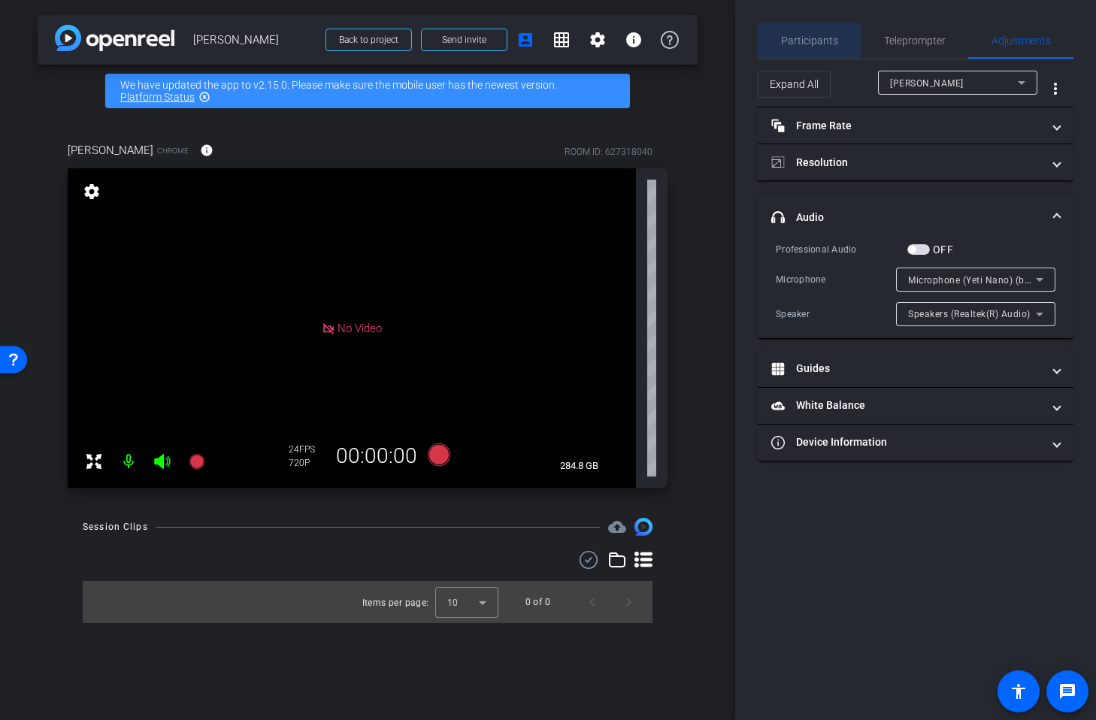
click at [807, 45] on span "Participants" at bounding box center [809, 40] width 57 height 11
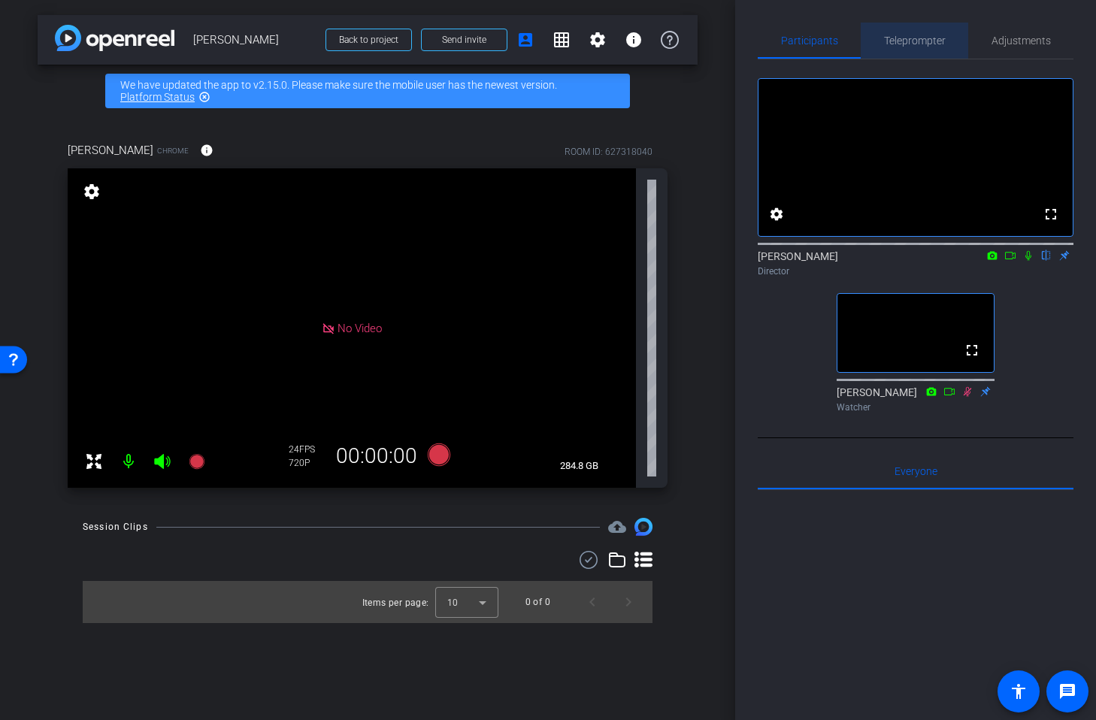
click at [907, 43] on span "Teleprompter" at bounding box center [915, 40] width 62 height 11
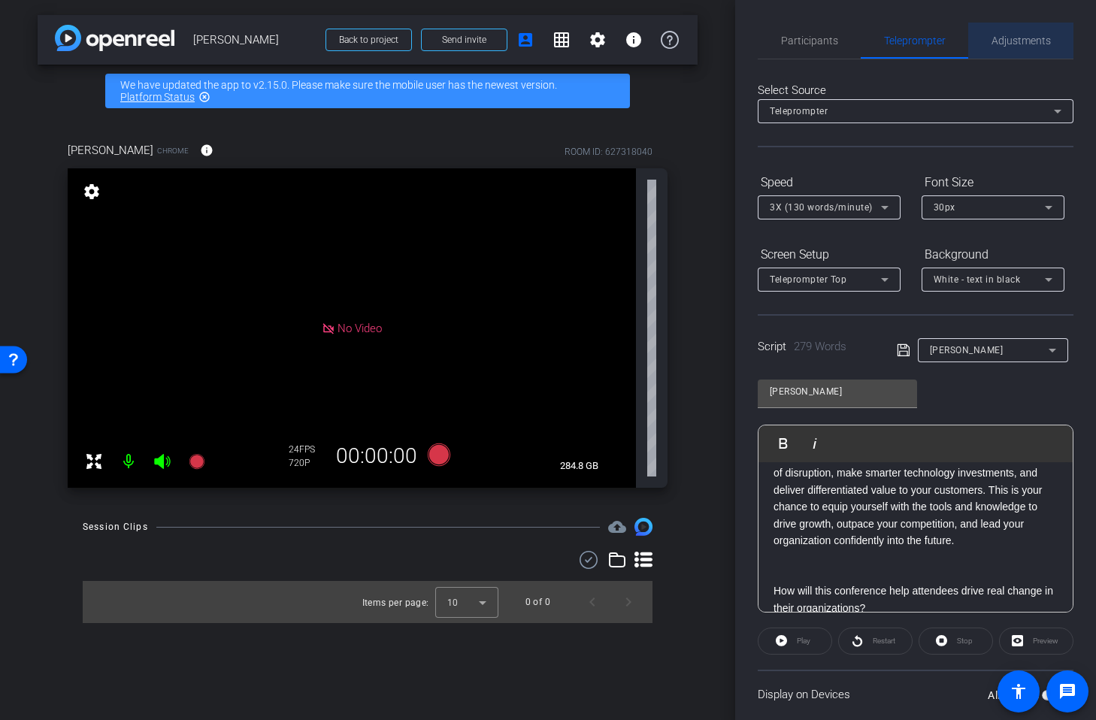
click at [1003, 39] on span "Adjustments" at bounding box center [1021, 40] width 59 height 11
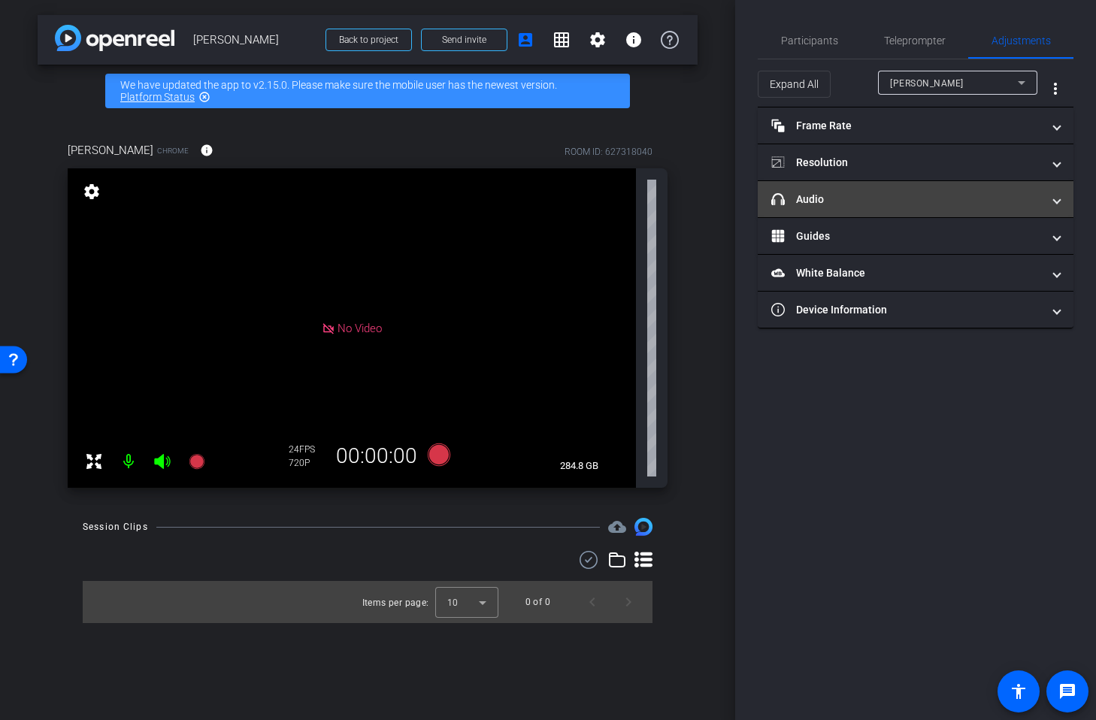
click at [932, 209] on mat-expansion-panel-header "headphone icon Audio" at bounding box center [916, 199] width 316 height 36
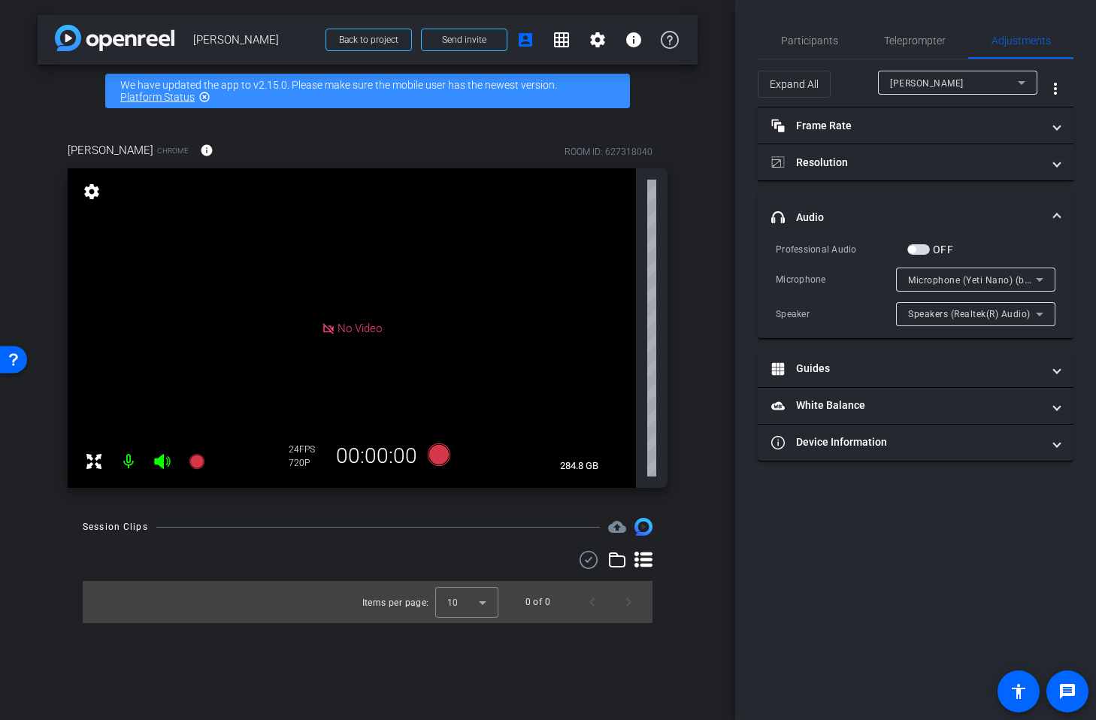
click at [912, 250] on span "button" at bounding box center [912, 250] width 8 height 8
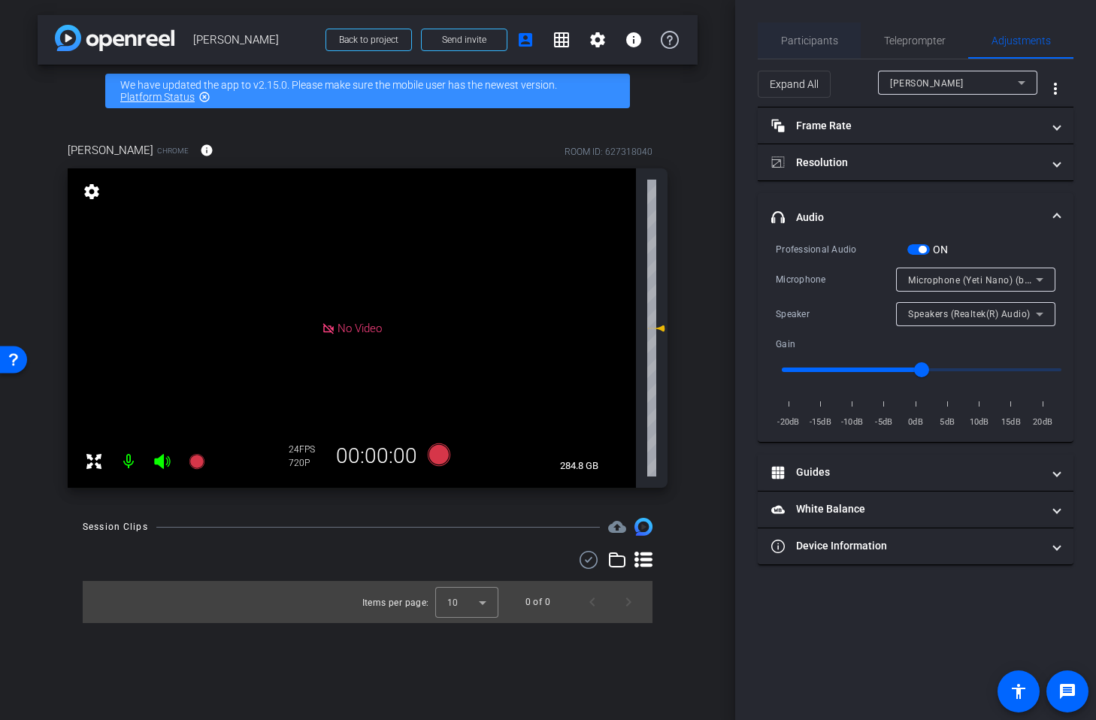
click at [802, 48] on span "Participants" at bounding box center [809, 41] width 57 height 36
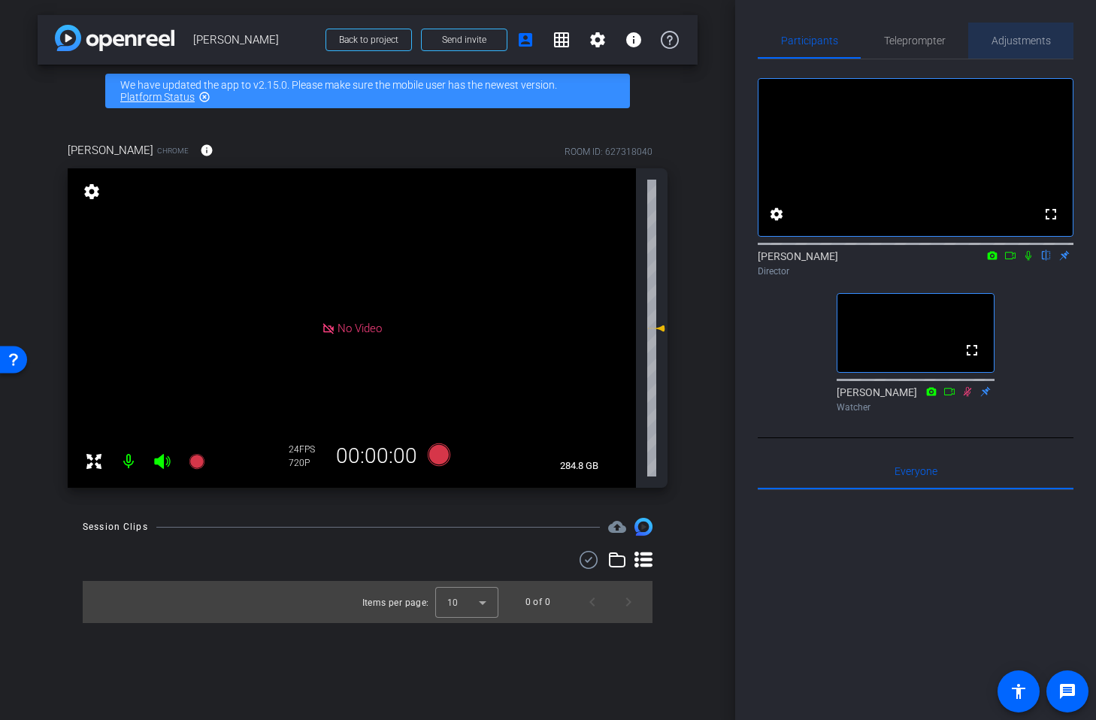
click at [1020, 43] on span "Adjustments" at bounding box center [1021, 40] width 59 height 11
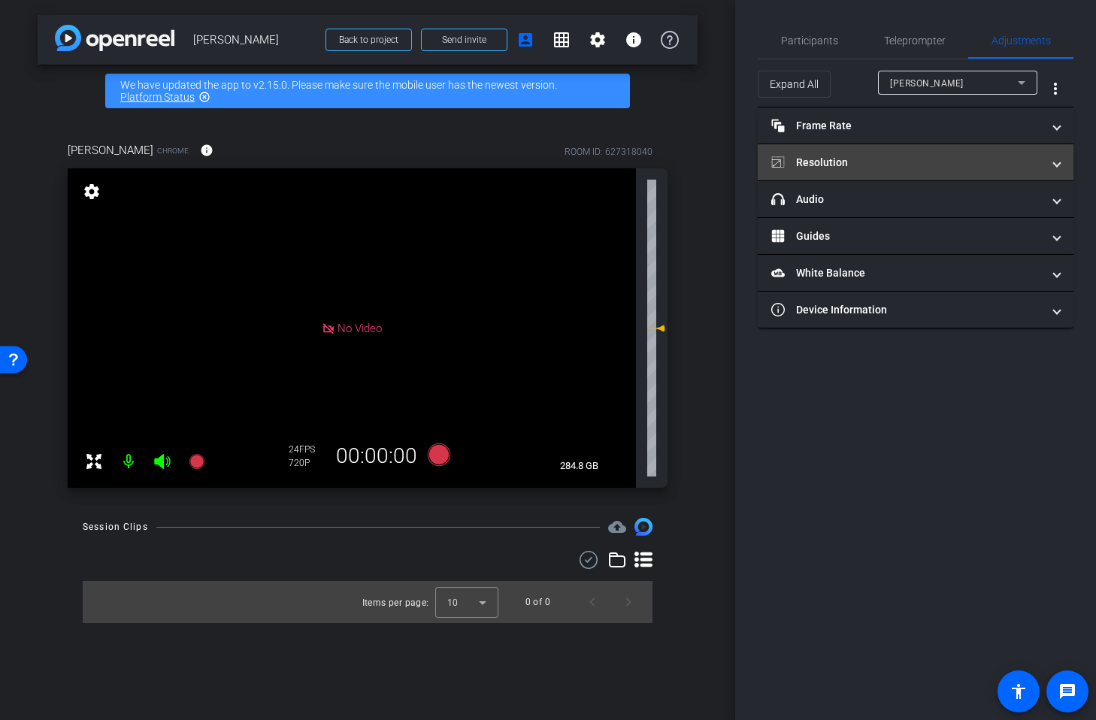
click at [862, 157] on mat-panel-title "Resolution" at bounding box center [906, 163] width 271 height 16
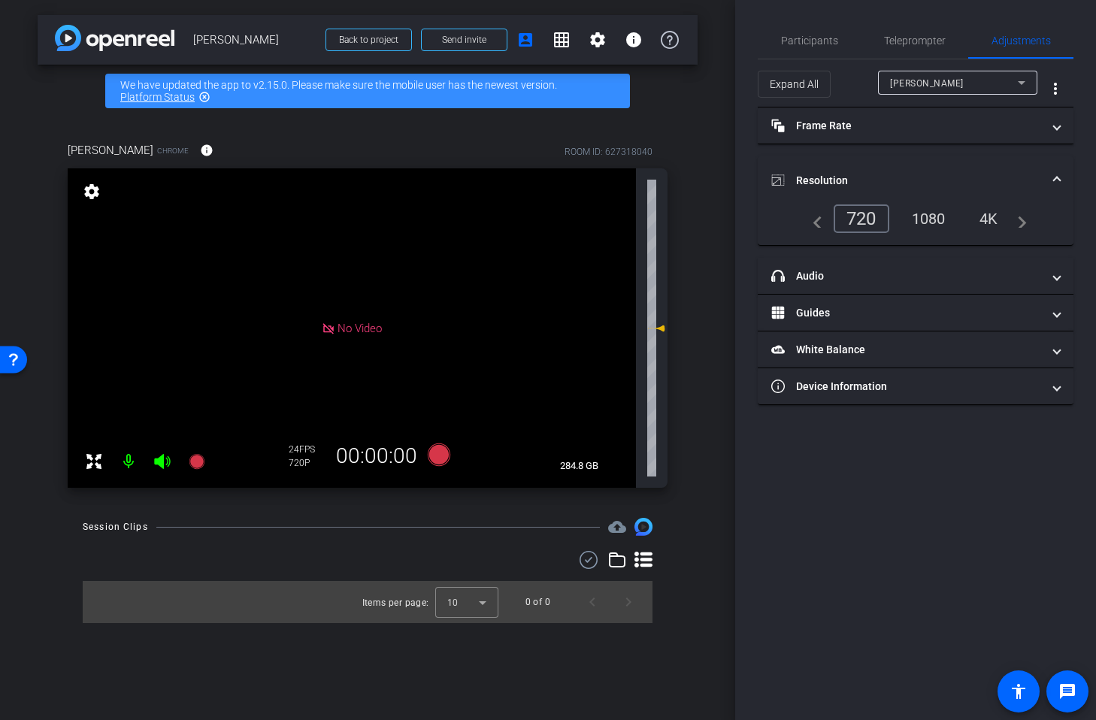
click at [953, 536] on div "Participants Teleprompter Adjustments settings [PERSON_NAME] flip Director [PER…" at bounding box center [915, 360] width 361 height 720
click at [91, 192] on mat-icon "settings" at bounding box center [91, 192] width 21 height 18
click at [921, 211] on div "1080" at bounding box center [929, 219] width 56 height 26
click at [925, 217] on div "1080" at bounding box center [925, 218] width 56 height 26
click at [892, 511] on div "Participants Teleprompter Adjustments settings [PERSON_NAME] flip Director [PER…" at bounding box center [915, 360] width 361 height 720
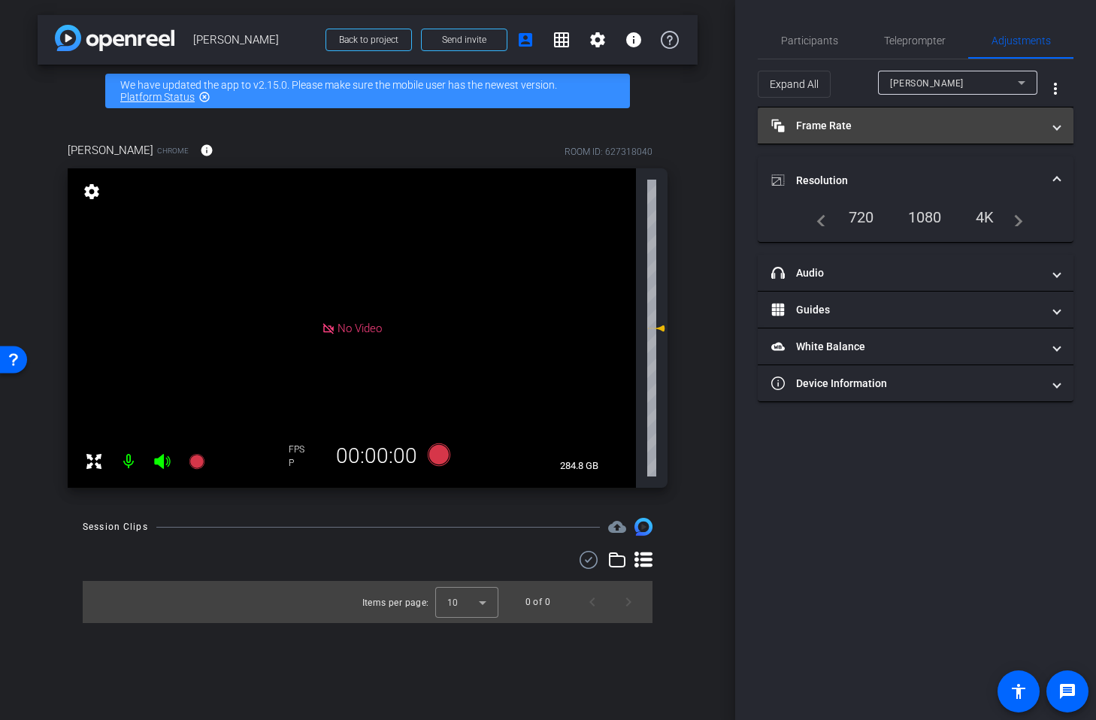
click at [1059, 130] on span at bounding box center [1057, 126] width 6 height 16
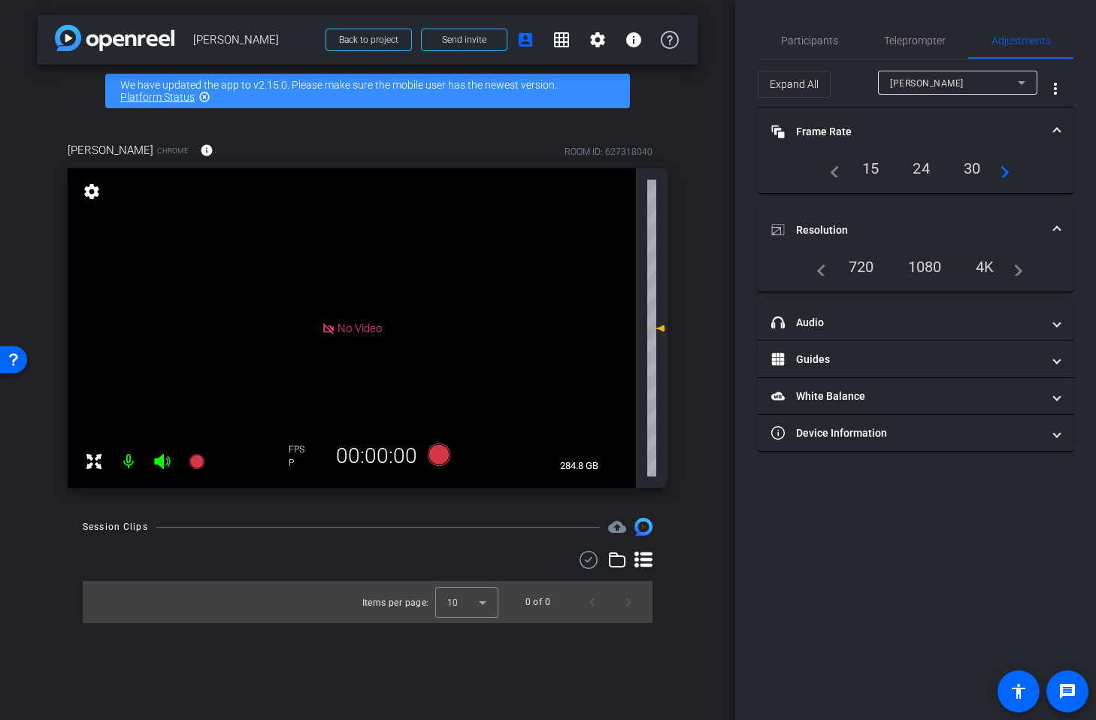
click at [923, 166] on div "24" at bounding box center [922, 169] width 40 height 26
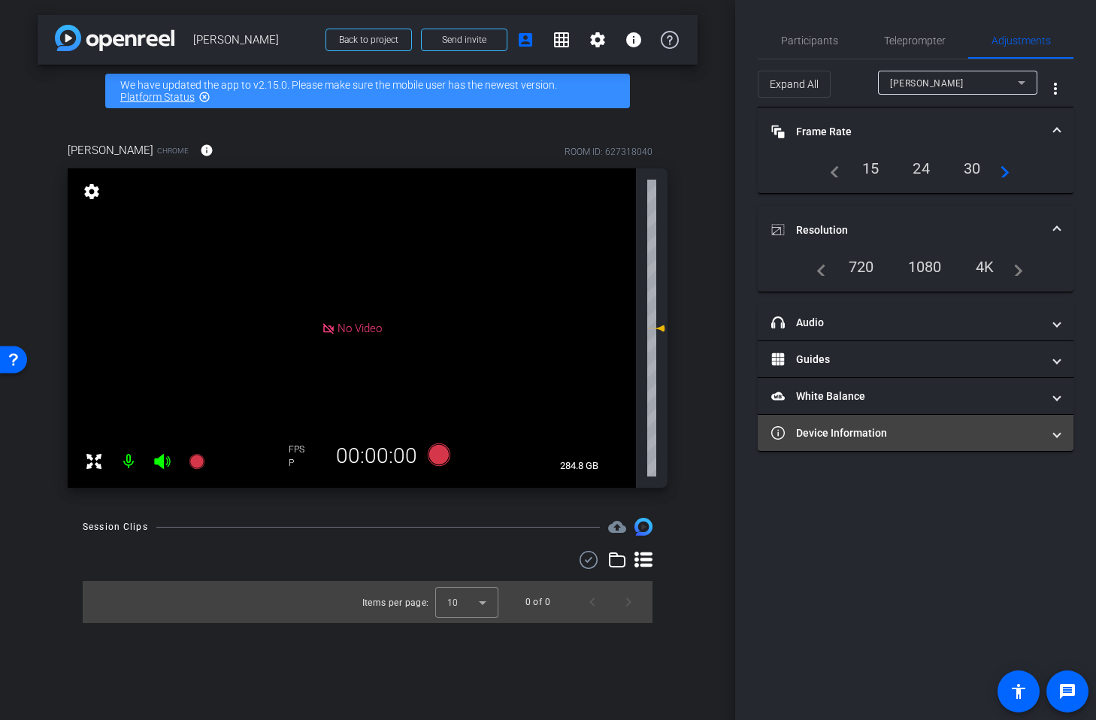
click at [877, 434] on mat-panel-title "Device Information" at bounding box center [906, 434] width 271 height 16
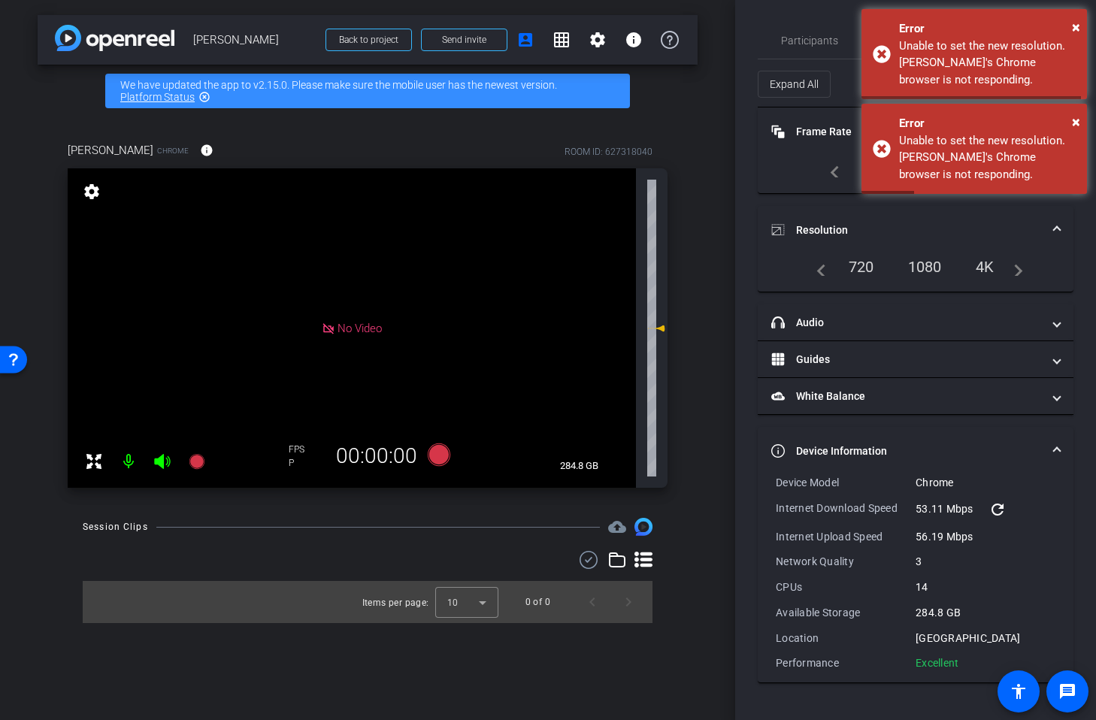
click at [704, 217] on div "arrow_back [PERSON_NAME] Back to project Send invite account_box grid_on settin…" at bounding box center [367, 360] width 735 height 720
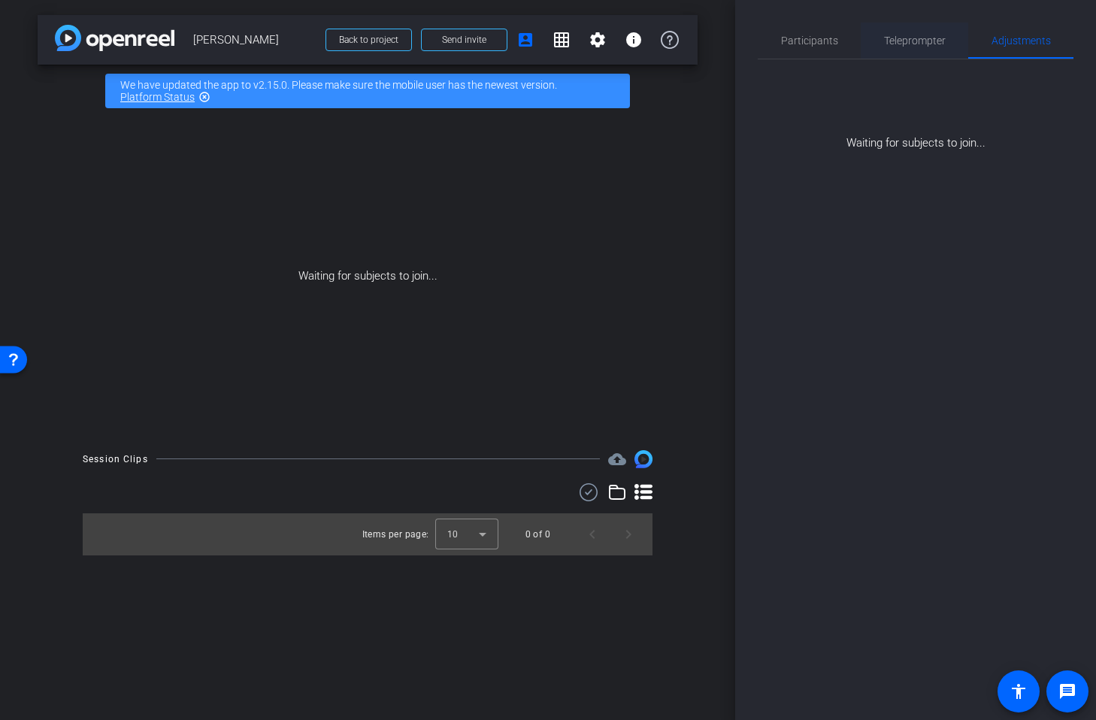
click at [889, 38] on span "Teleprompter" at bounding box center [915, 40] width 62 height 11
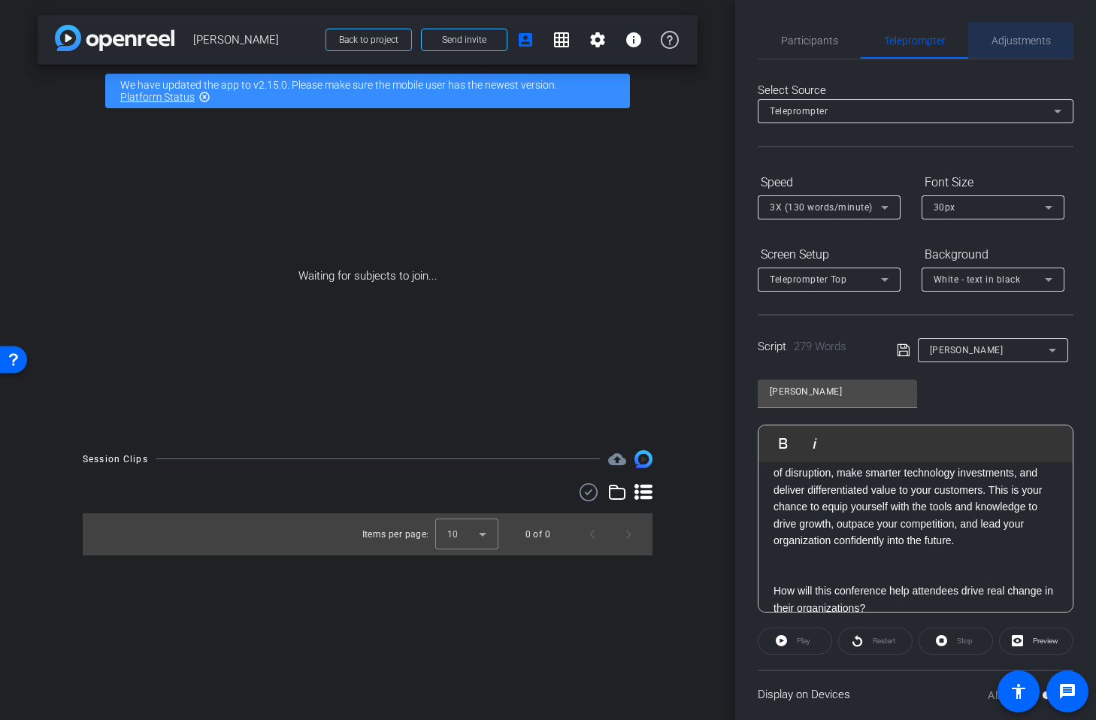
click at [1006, 40] on span "Adjustments" at bounding box center [1021, 40] width 59 height 11
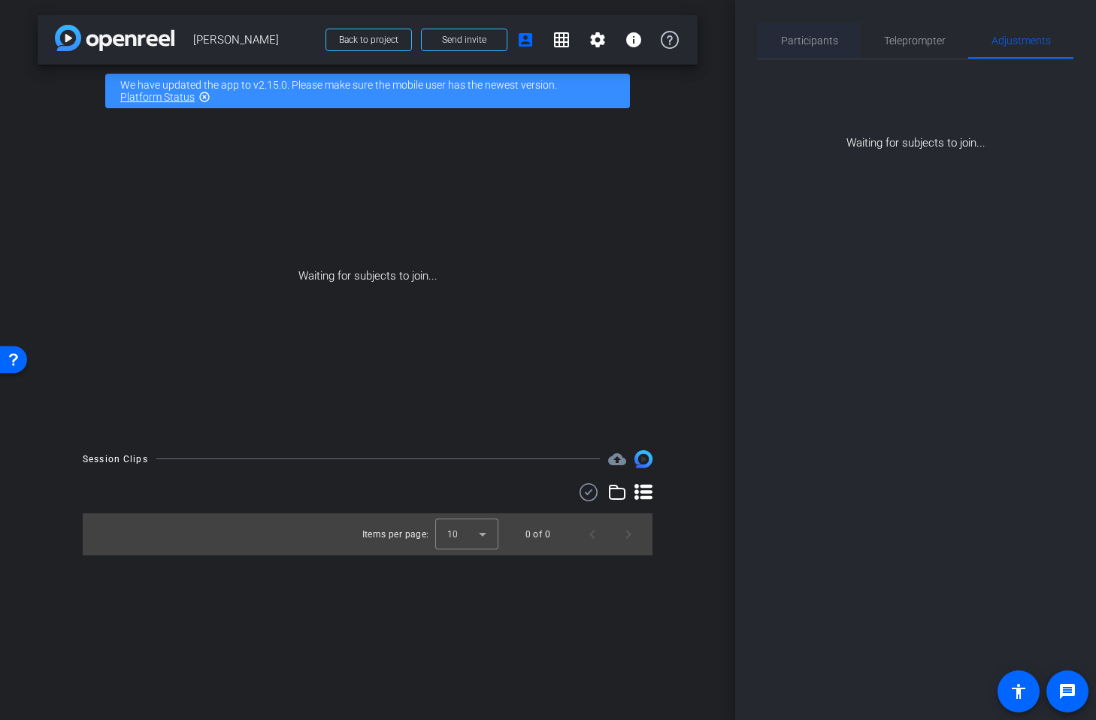
click at [801, 42] on span "Participants" at bounding box center [809, 40] width 57 height 11
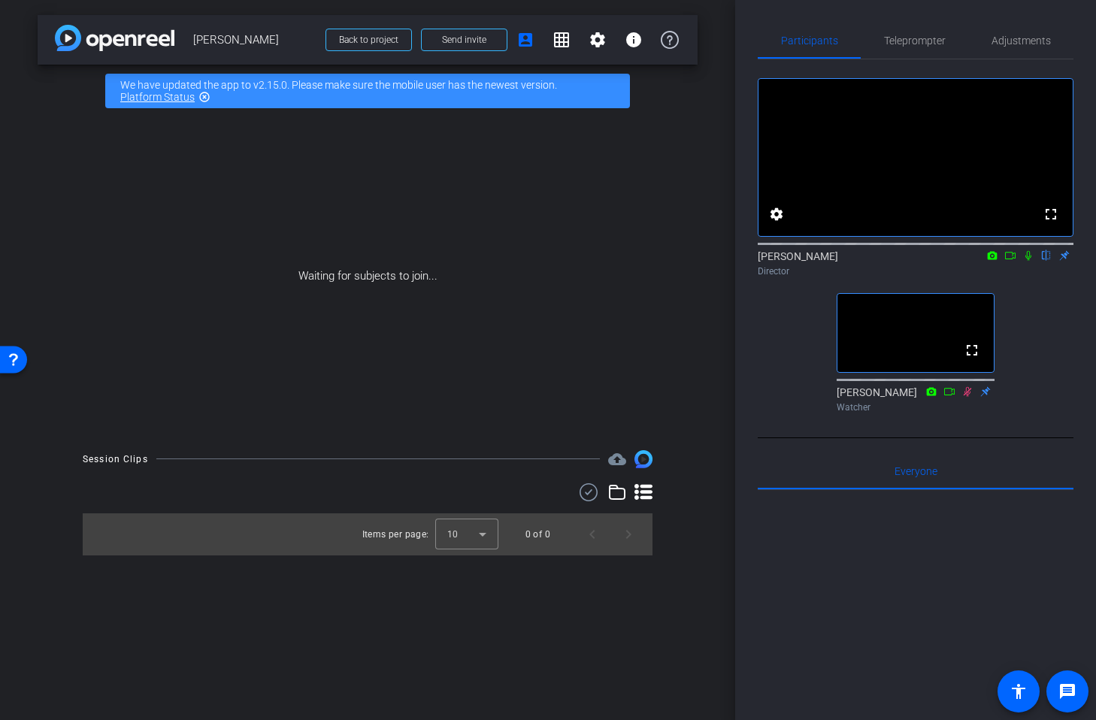
click at [737, 30] on div "Participants Teleprompter Adjustments fullscreen settings [PERSON_NAME] flip Di…" at bounding box center [915, 360] width 361 height 720
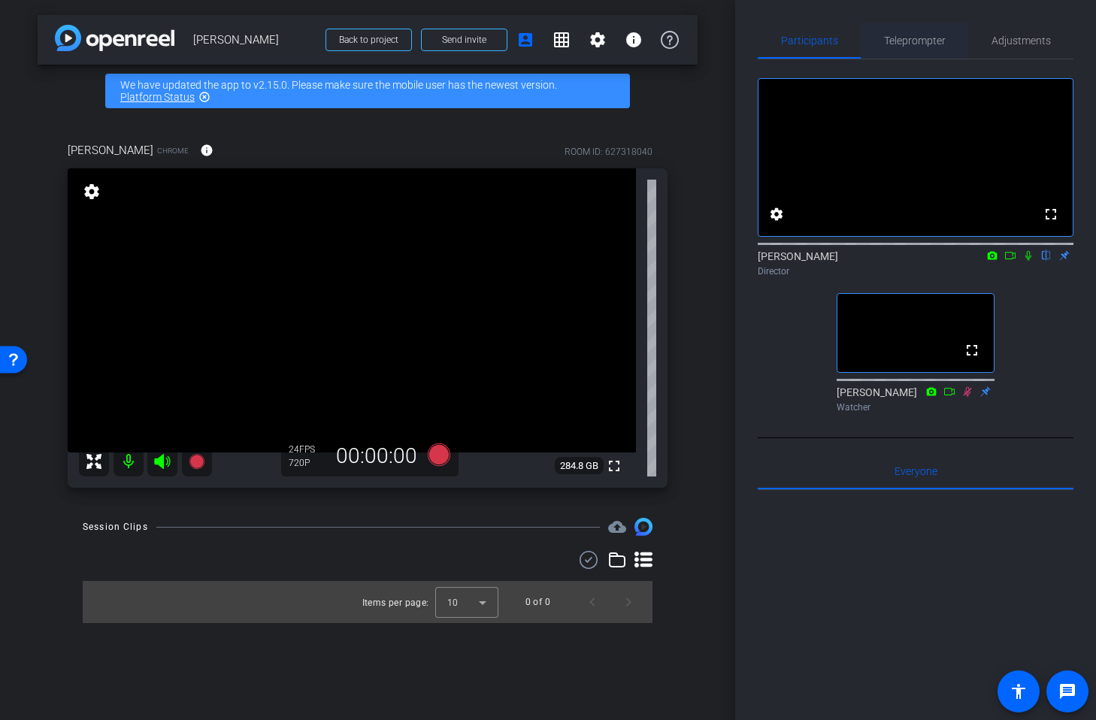
click at [923, 44] on span "Teleprompter" at bounding box center [915, 40] width 62 height 11
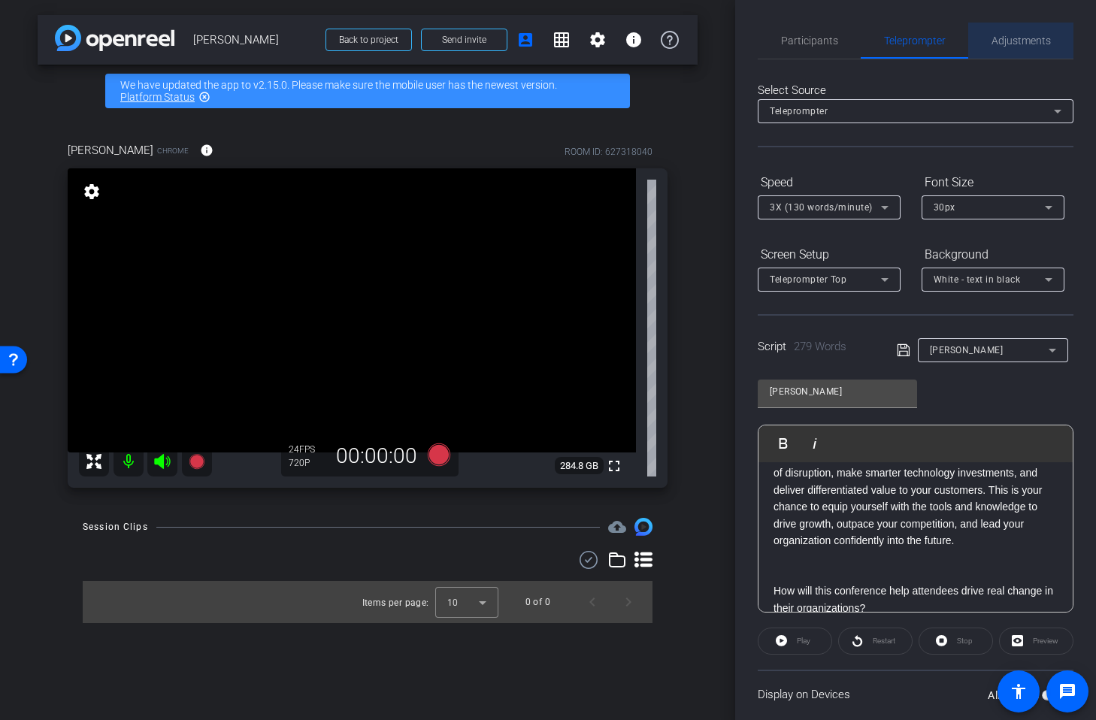
click at [1015, 46] on span "Adjustments" at bounding box center [1021, 40] width 59 height 11
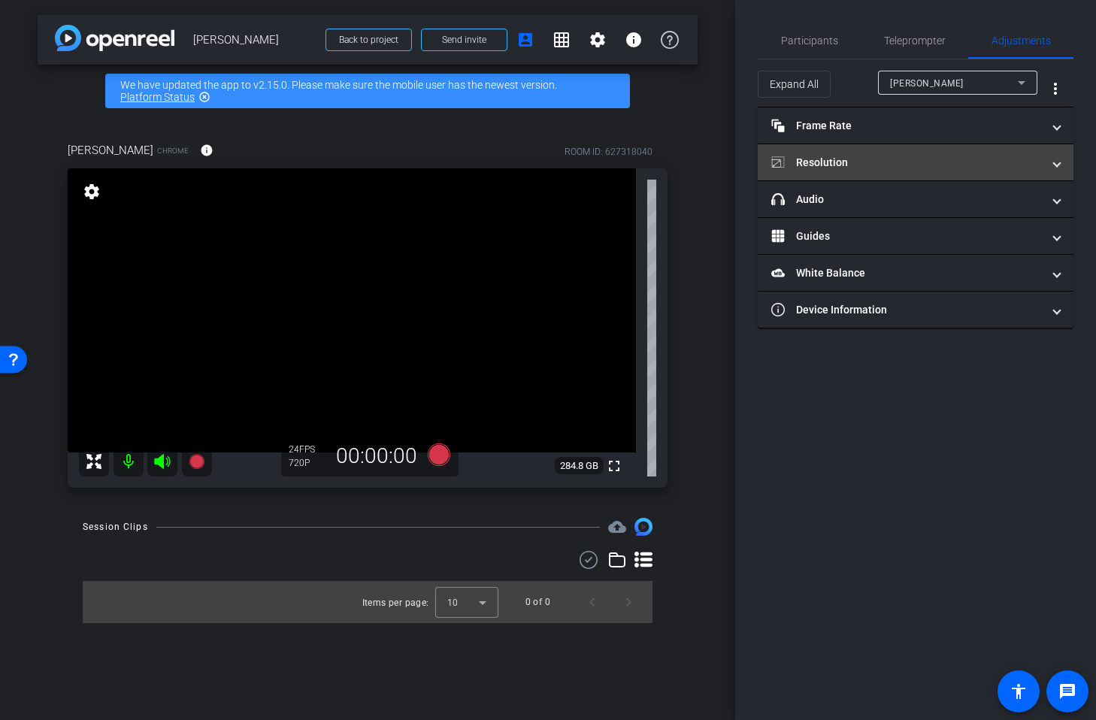
click at [912, 161] on mat-panel-title "Resolution" at bounding box center [906, 163] width 271 height 16
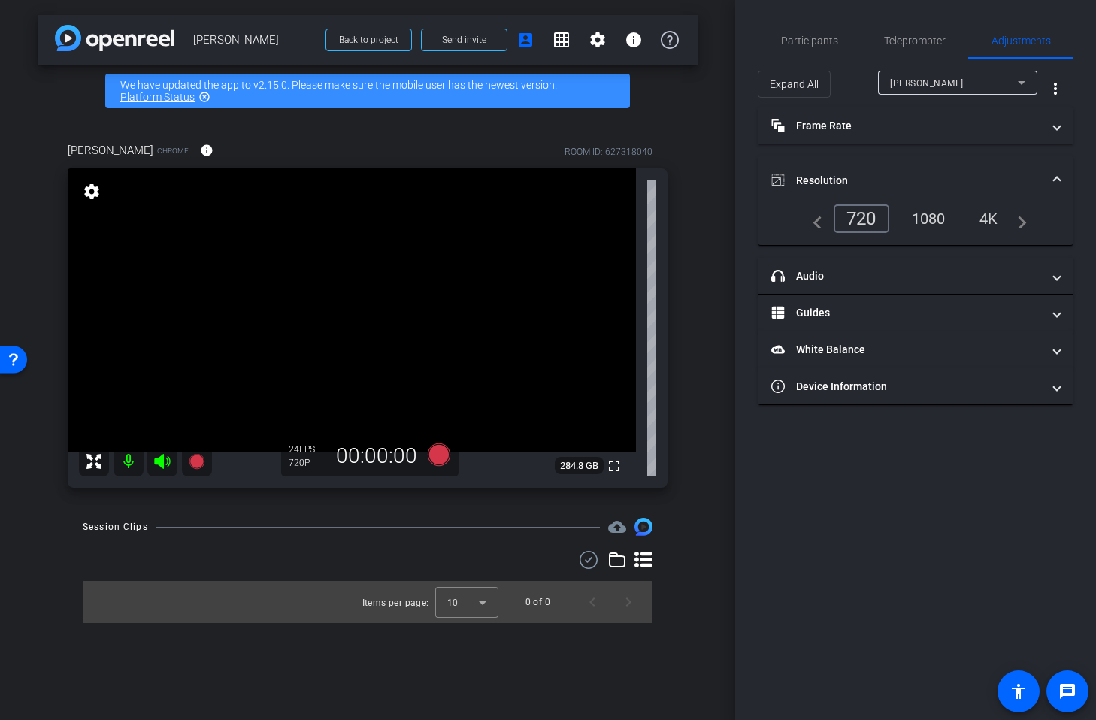
click at [934, 216] on div "1080" at bounding box center [929, 219] width 56 height 26
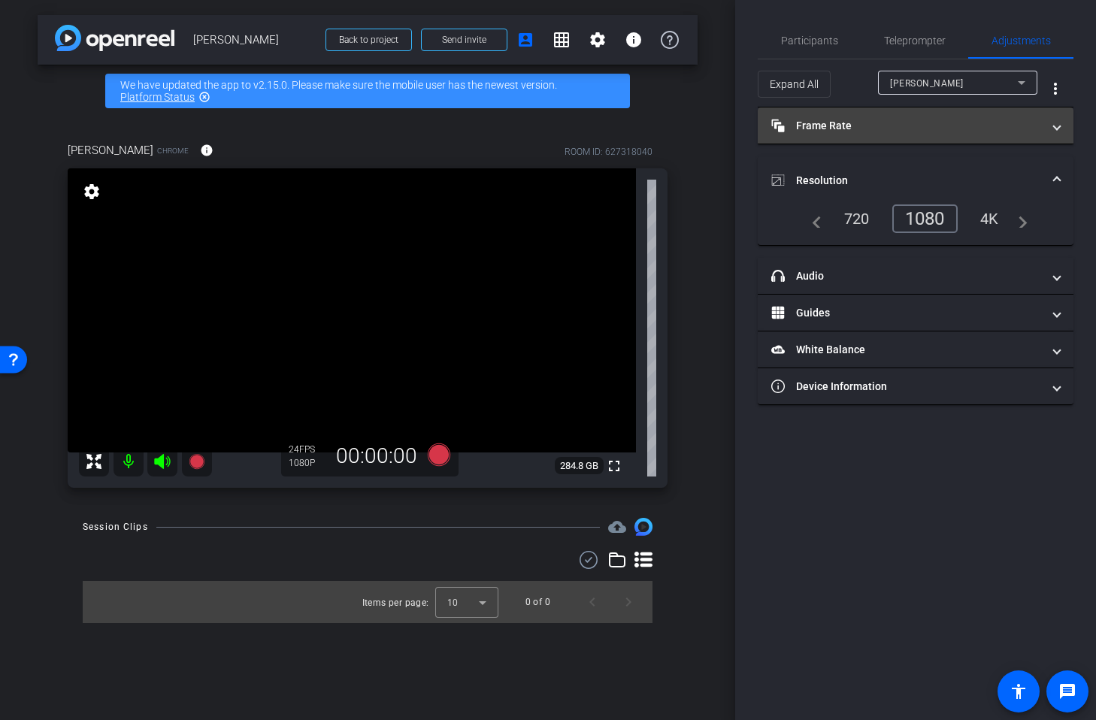
click at [862, 129] on mat-panel-title "Frame Rate Frame Rate" at bounding box center [906, 126] width 271 height 16
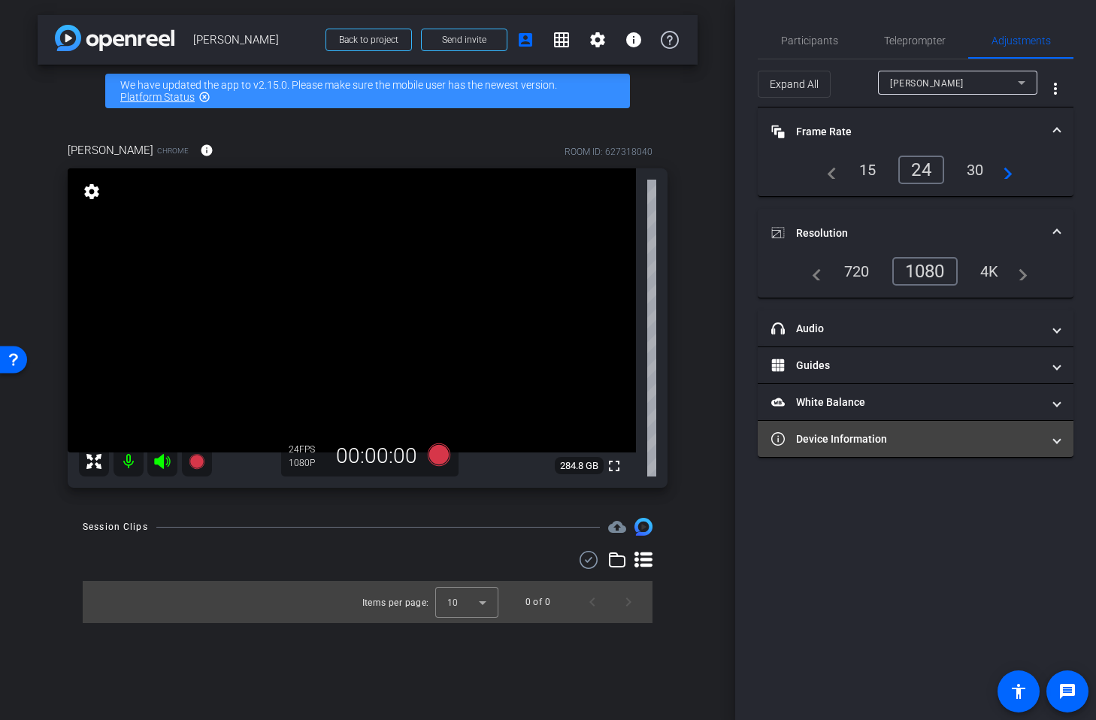
click at [853, 443] on mat-panel-title "Device Information" at bounding box center [906, 440] width 271 height 16
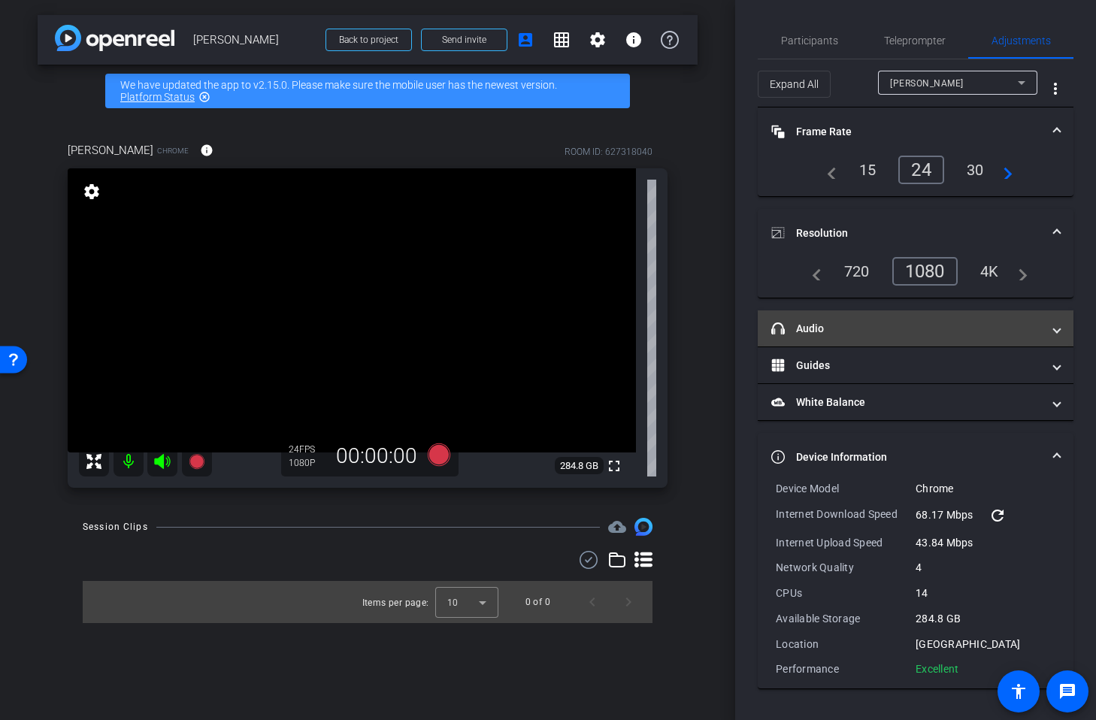
click at [806, 331] on mat-panel-title "headphone icon Audio" at bounding box center [906, 329] width 271 height 16
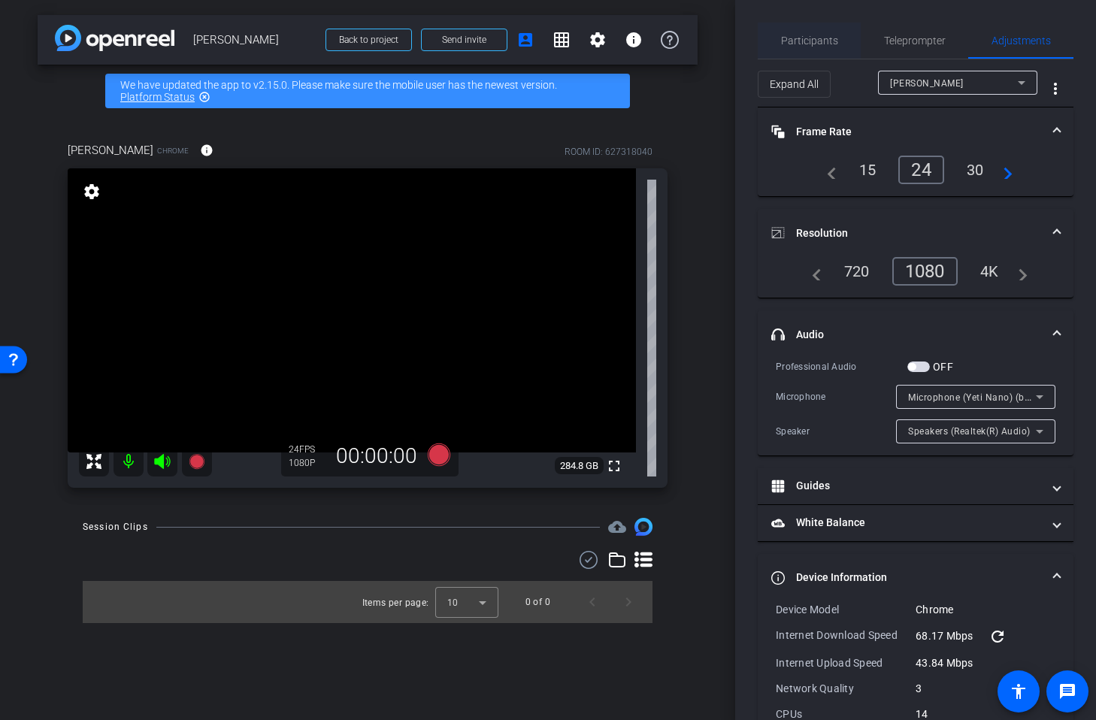
click at [810, 38] on span "Participants" at bounding box center [809, 40] width 57 height 11
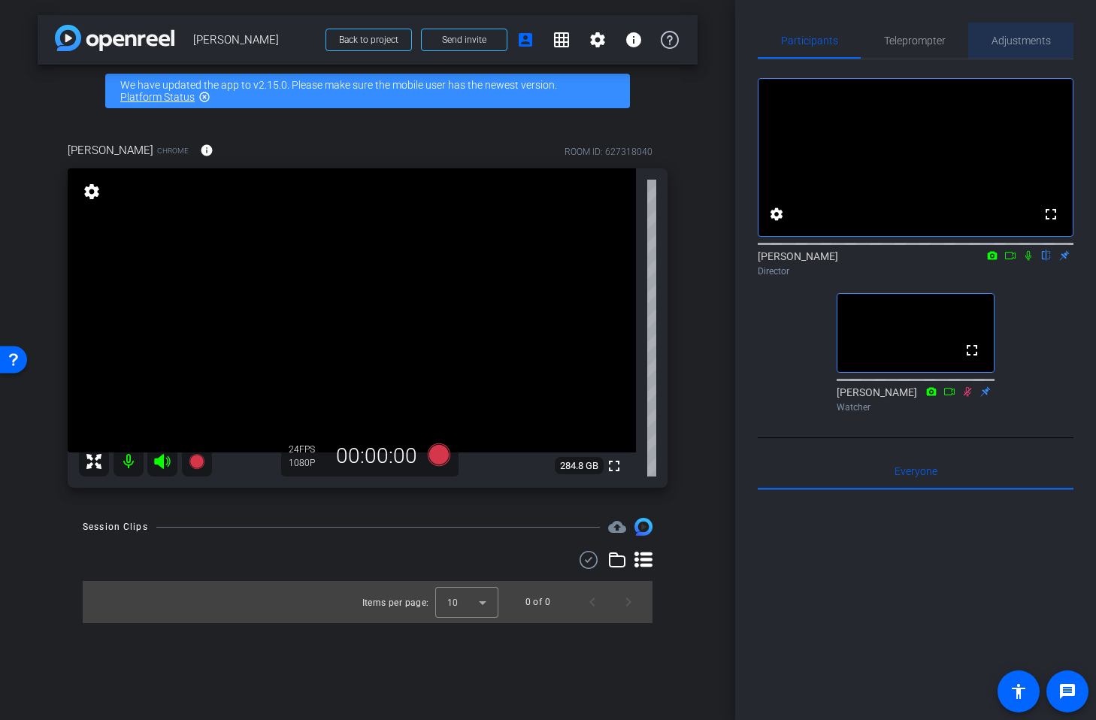
click at [1014, 41] on span "Adjustments" at bounding box center [1021, 40] width 59 height 11
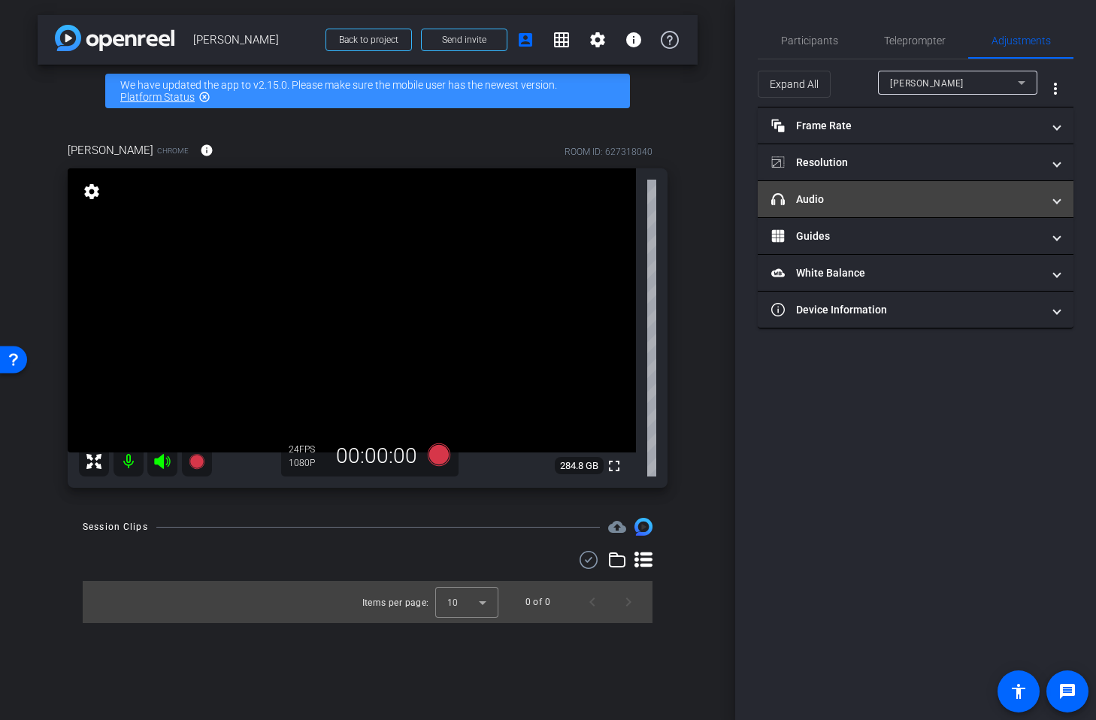
click at [844, 195] on mat-panel-title "headphone icon Audio" at bounding box center [906, 200] width 271 height 16
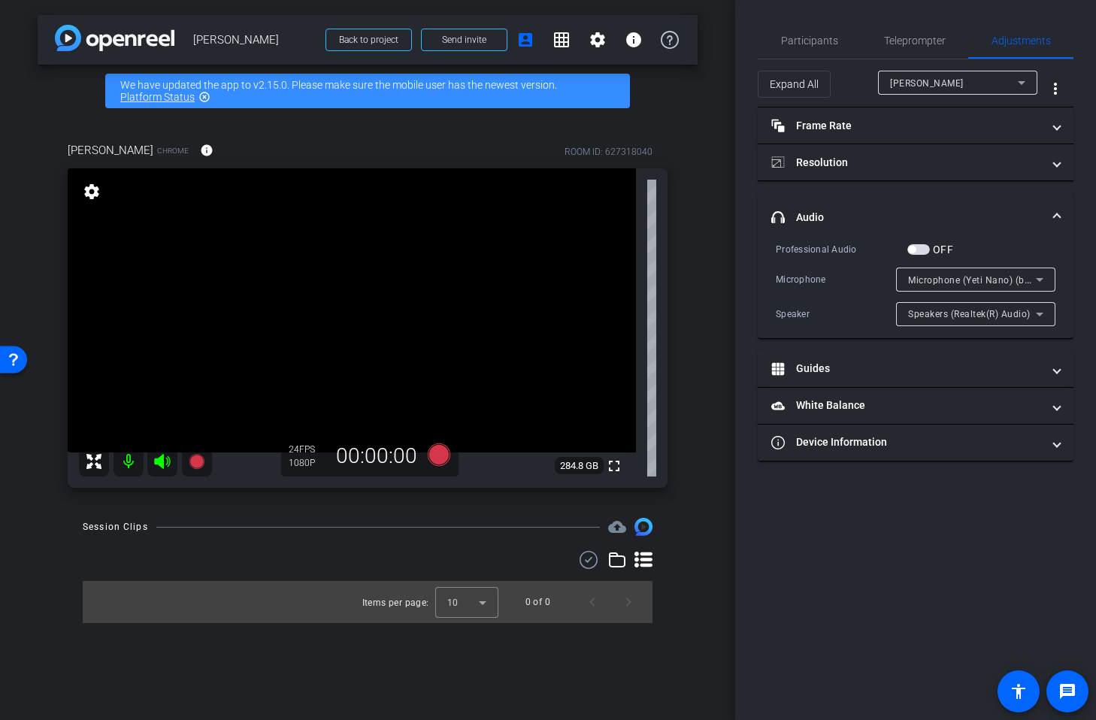
click at [937, 281] on span "Microphone (Yeti Nano) (b58e:0005)" at bounding box center [988, 280] width 161 height 12
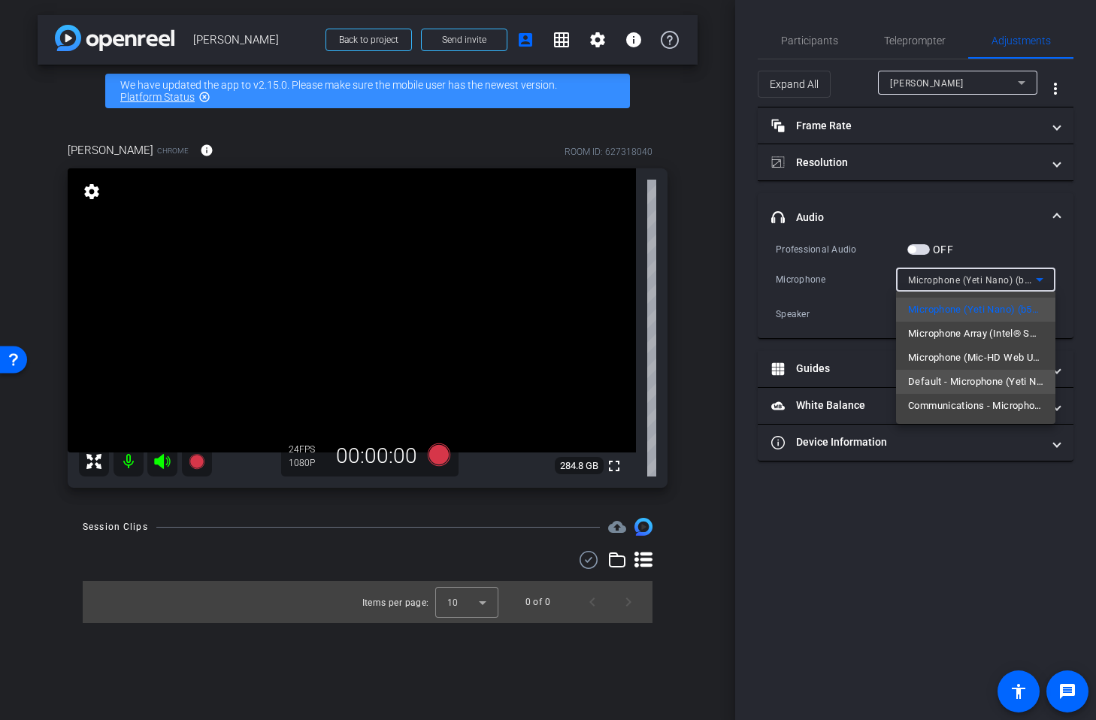
click at [925, 380] on span "Default - Microphone (Yeti Nano) (b58e:0005)" at bounding box center [975, 382] width 135 height 18
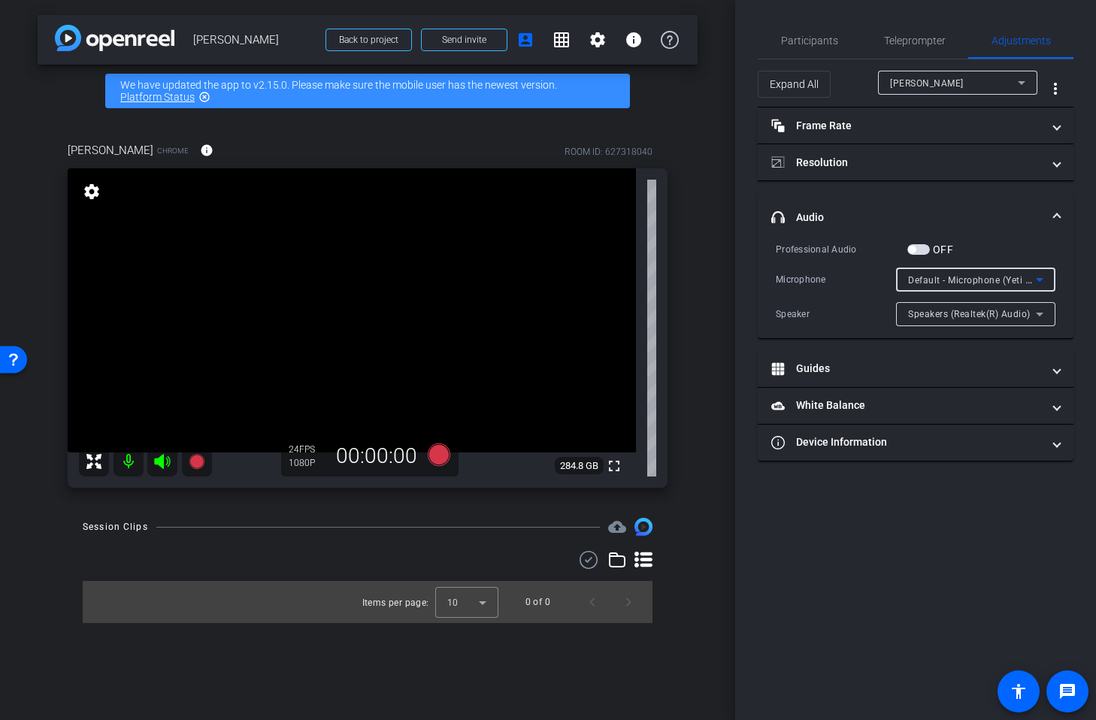
click at [917, 277] on span "Default - Microphone (Yeti Nano) (b58e:0005)" at bounding box center [1008, 280] width 201 height 12
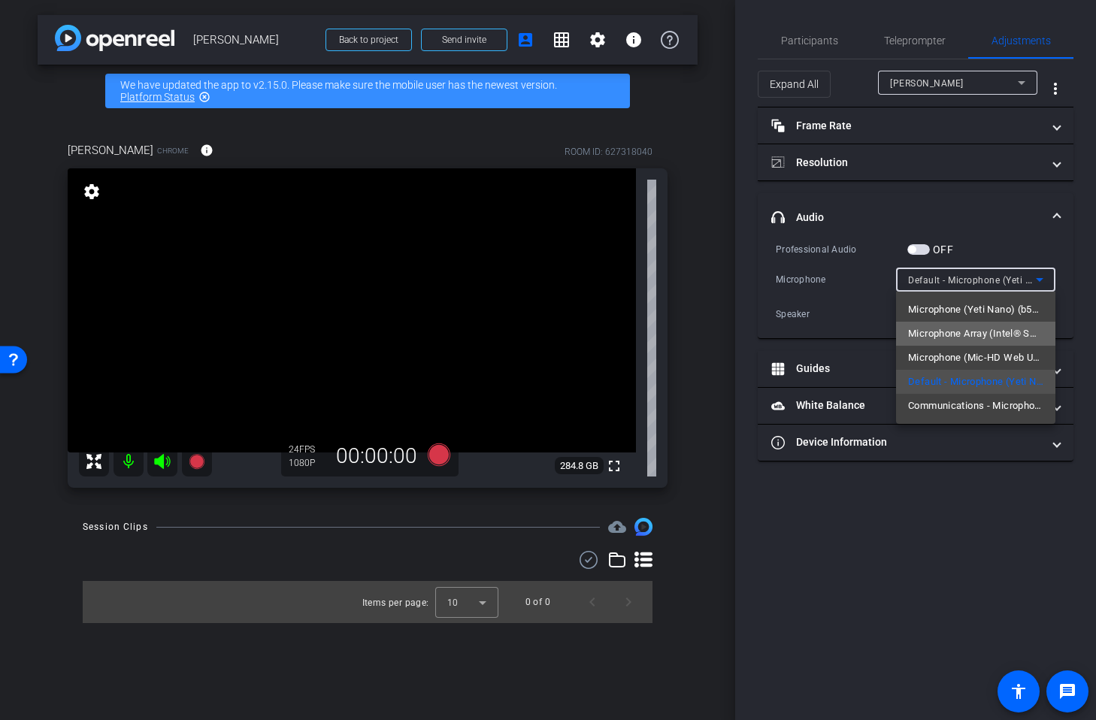
click at [952, 334] on span "Microphone Array (Intel® Smart Sound Technology for Digital Microphones)" at bounding box center [975, 334] width 135 height 18
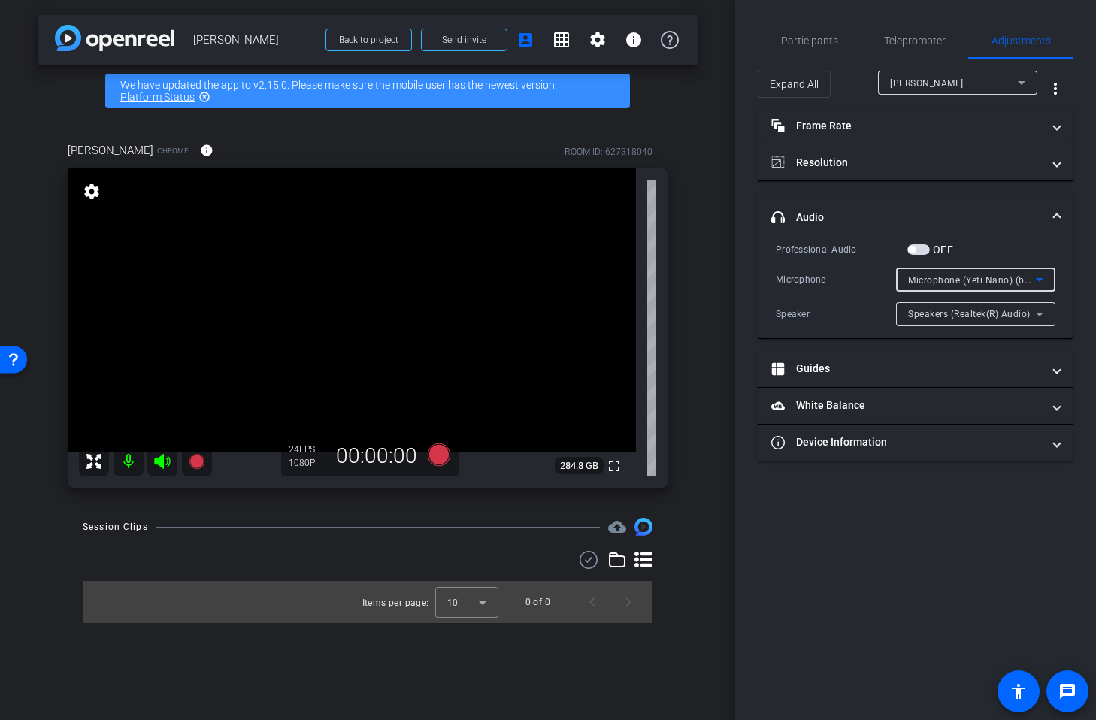
click at [926, 281] on span "Microphone (Yeti Nano) (b58e:0005)" at bounding box center [988, 280] width 161 height 12
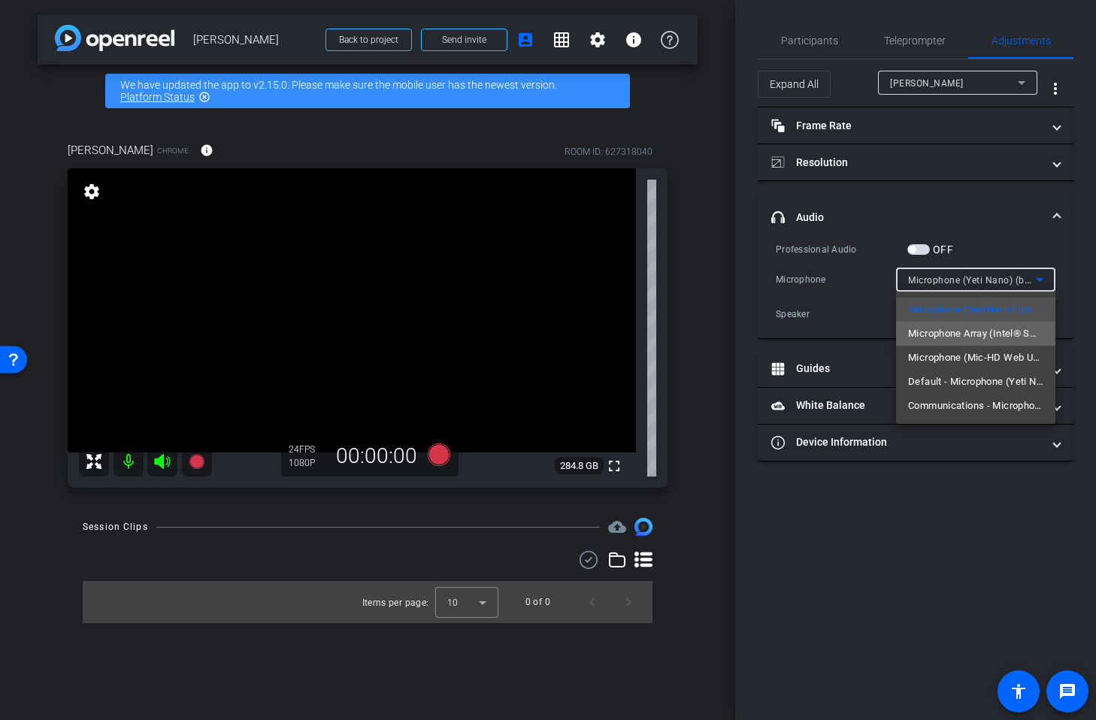
click at [944, 331] on span "Microphone Array (Intel® Smart Sound Technology for Digital Microphones)" at bounding box center [975, 334] width 135 height 18
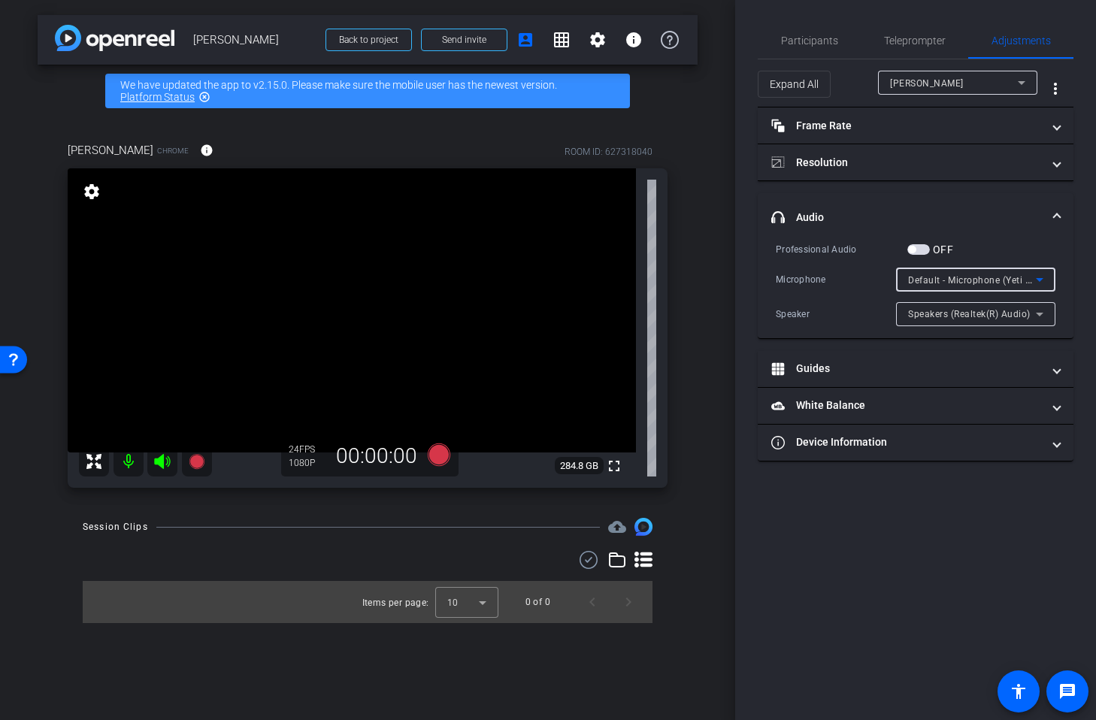
click at [923, 278] on span "Default - Microphone (Yeti Nano) (b58e:0005)" at bounding box center [1008, 280] width 201 height 12
click at [799, 41] on span "Participants" at bounding box center [809, 40] width 57 height 11
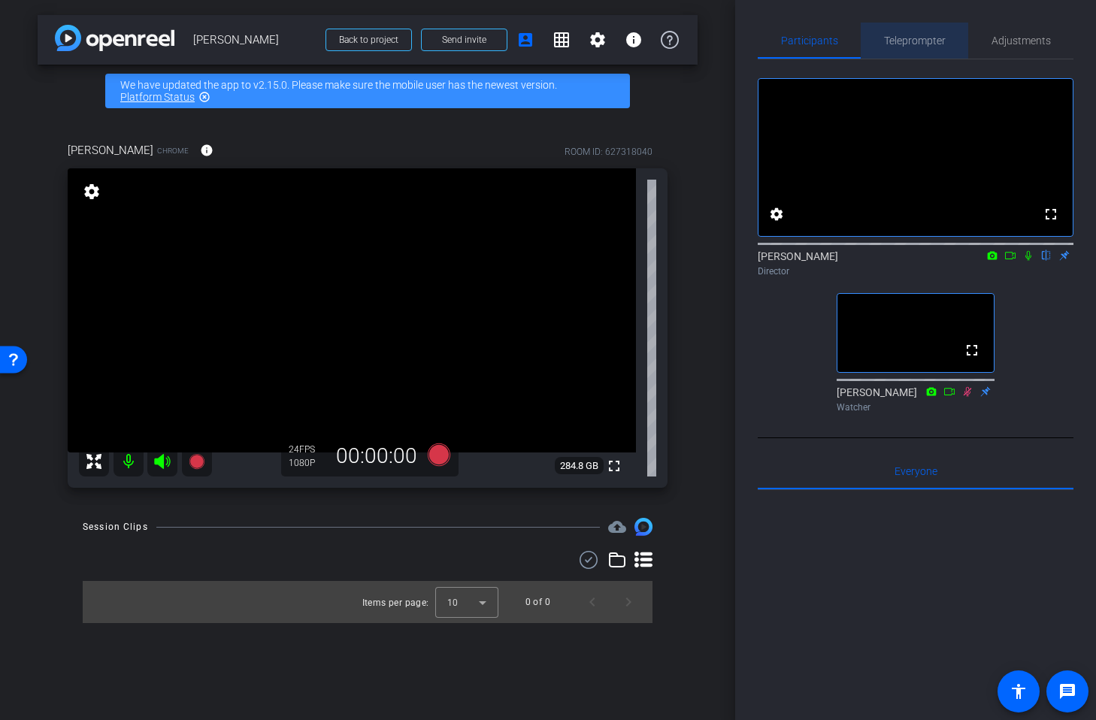
click at [923, 38] on span "Teleprompter" at bounding box center [915, 40] width 62 height 11
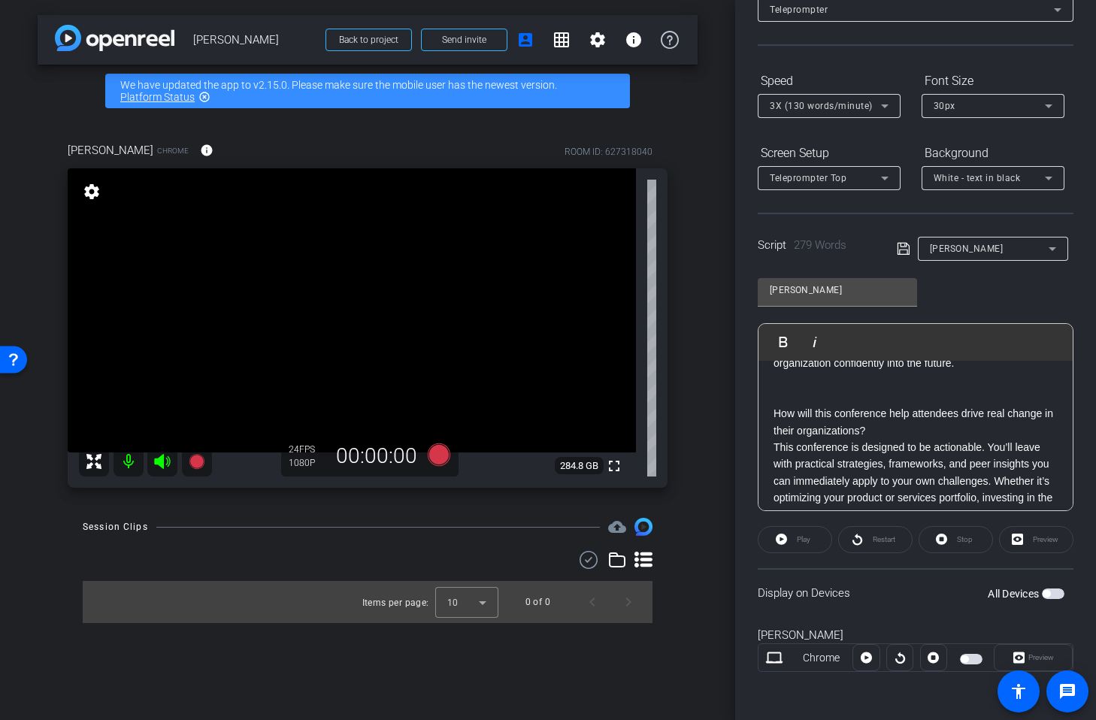
scroll to position [659, 0]
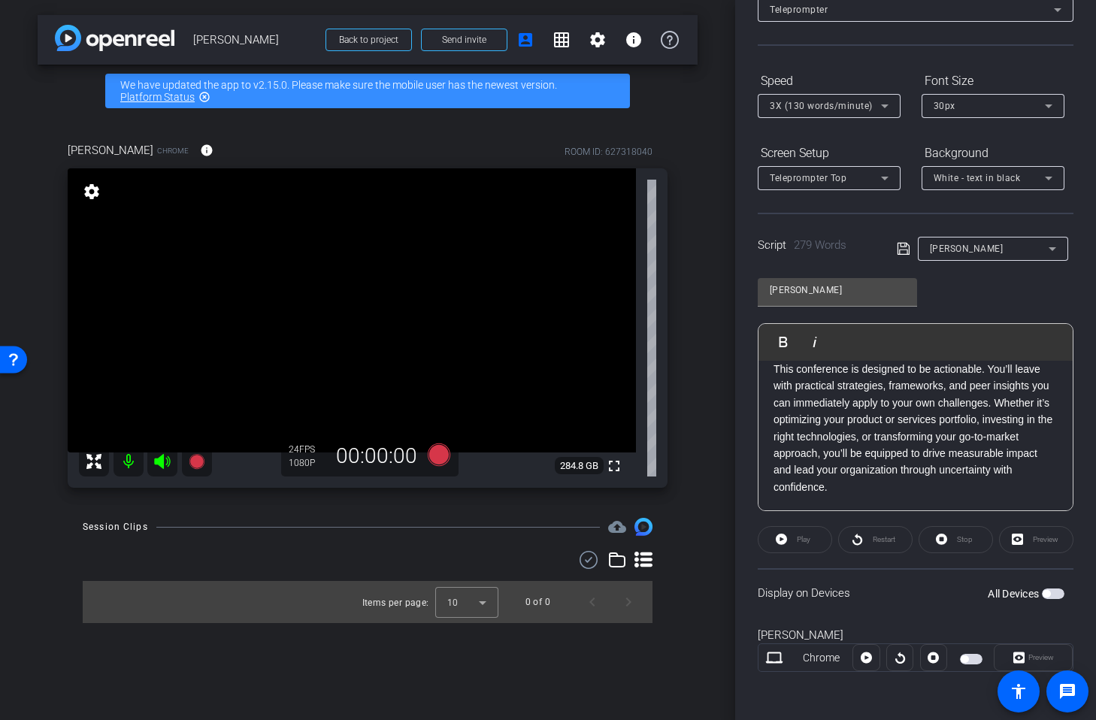
click at [1052, 591] on span "button" at bounding box center [1053, 594] width 23 height 11
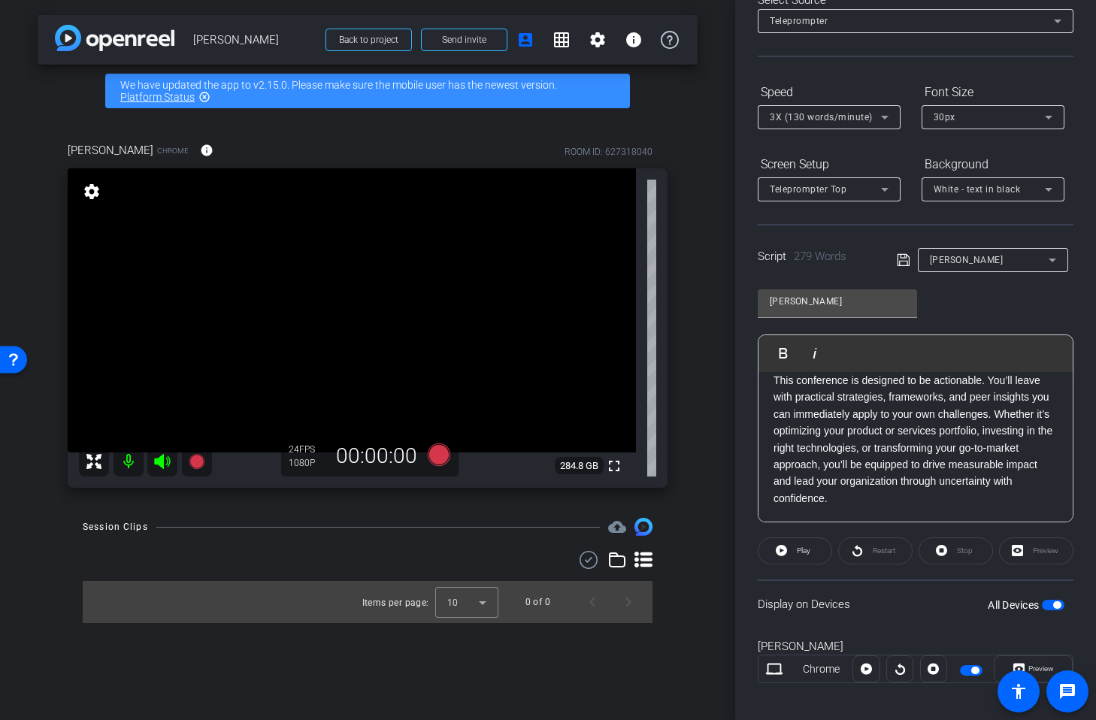
scroll to position [102, 0]
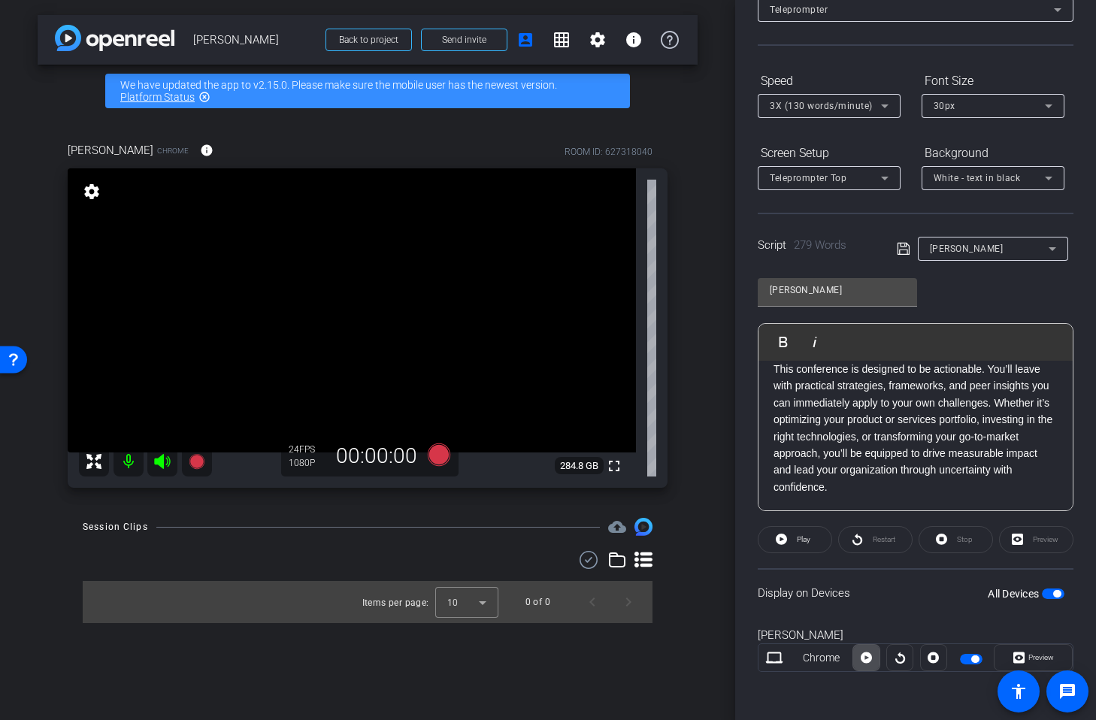
click at [864, 662] on icon at bounding box center [866, 658] width 11 height 11
click at [962, 542] on span "Stop" at bounding box center [965, 539] width 16 height 8
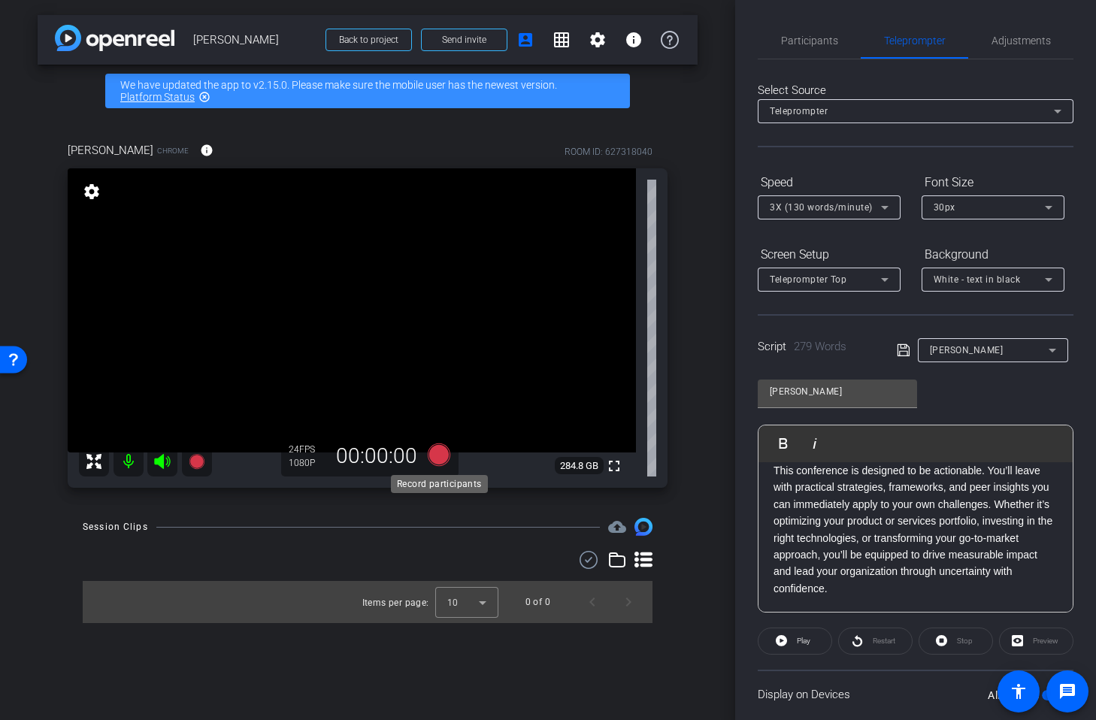
click at [438, 454] on icon at bounding box center [439, 455] width 23 height 23
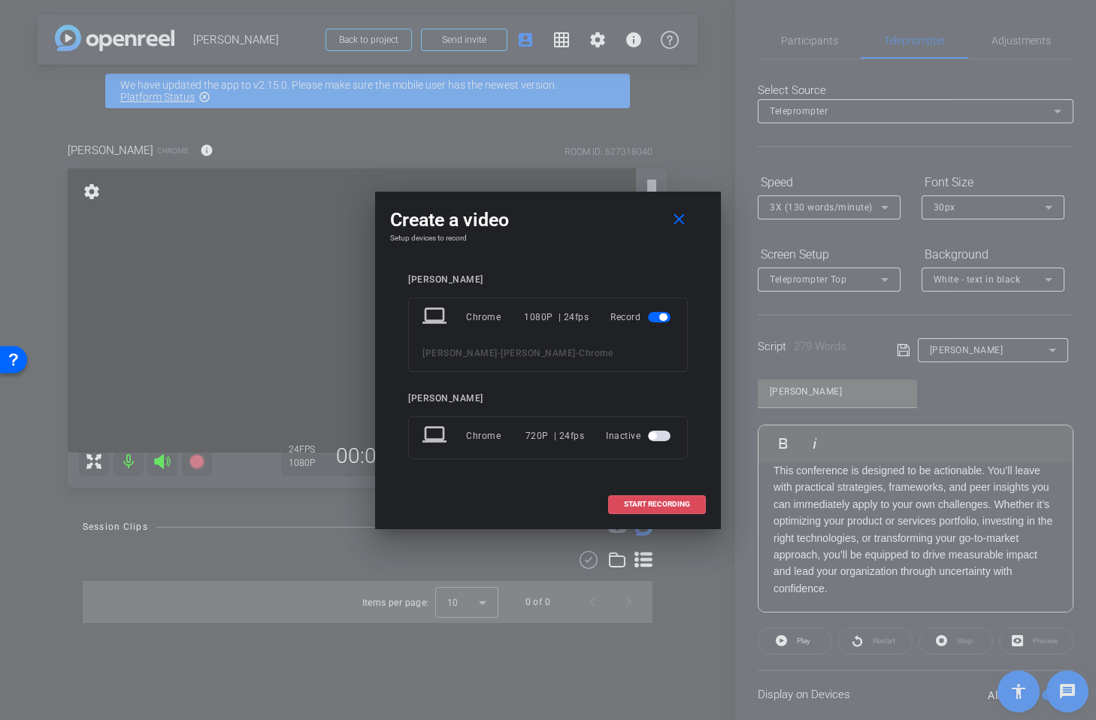
drag, startPoint x: 655, startPoint y: 506, endPoint x: 661, endPoint y: 493, distance: 14.1
click at [655, 506] on span "START RECORDING" at bounding box center [657, 505] width 66 height 8
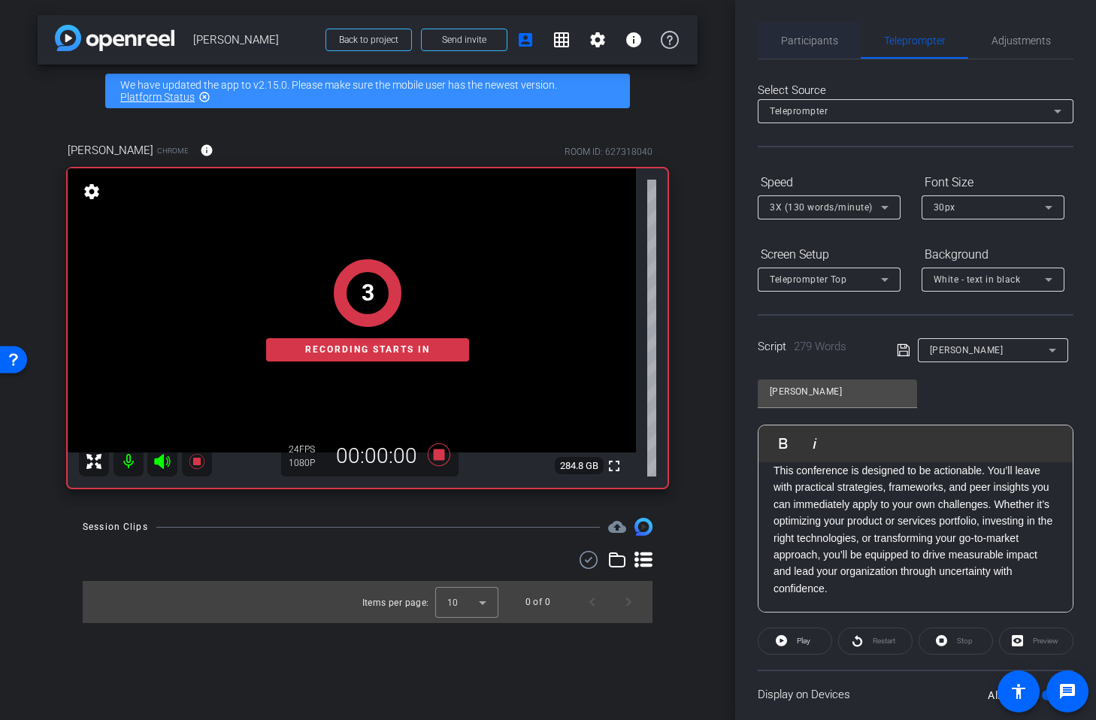
click at [811, 41] on span "Participants" at bounding box center [809, 40] width 57 height 11
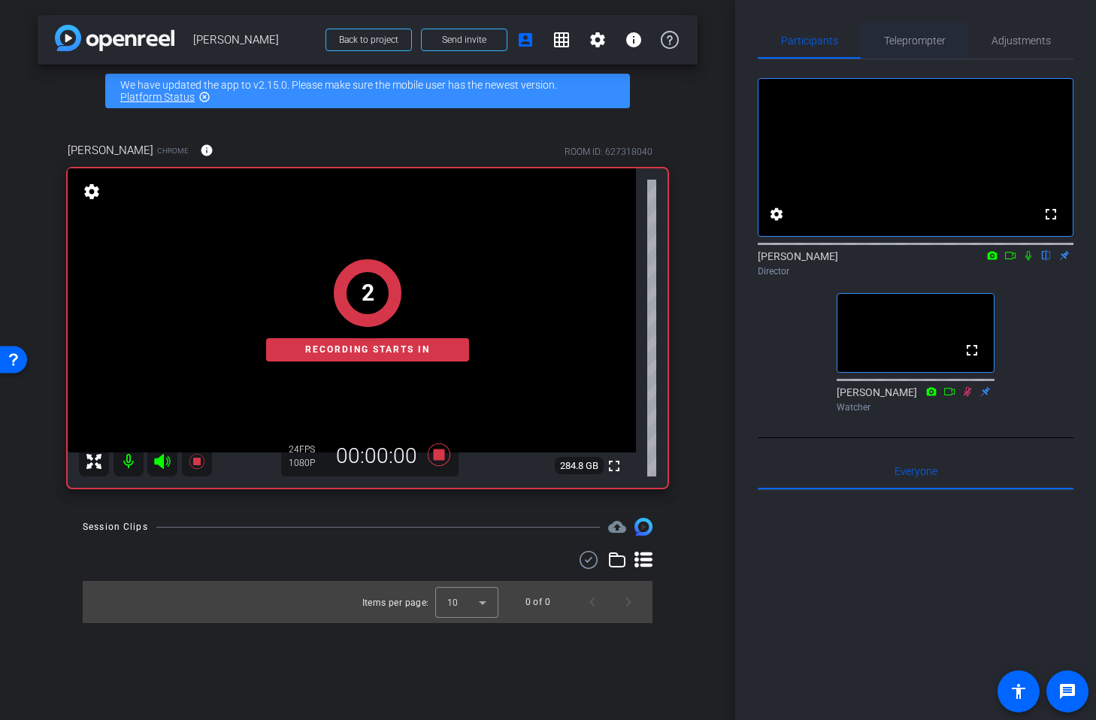
click at [892, 35] on span "Teleprompter" at bounding box center [915, 40] width 62 height 11
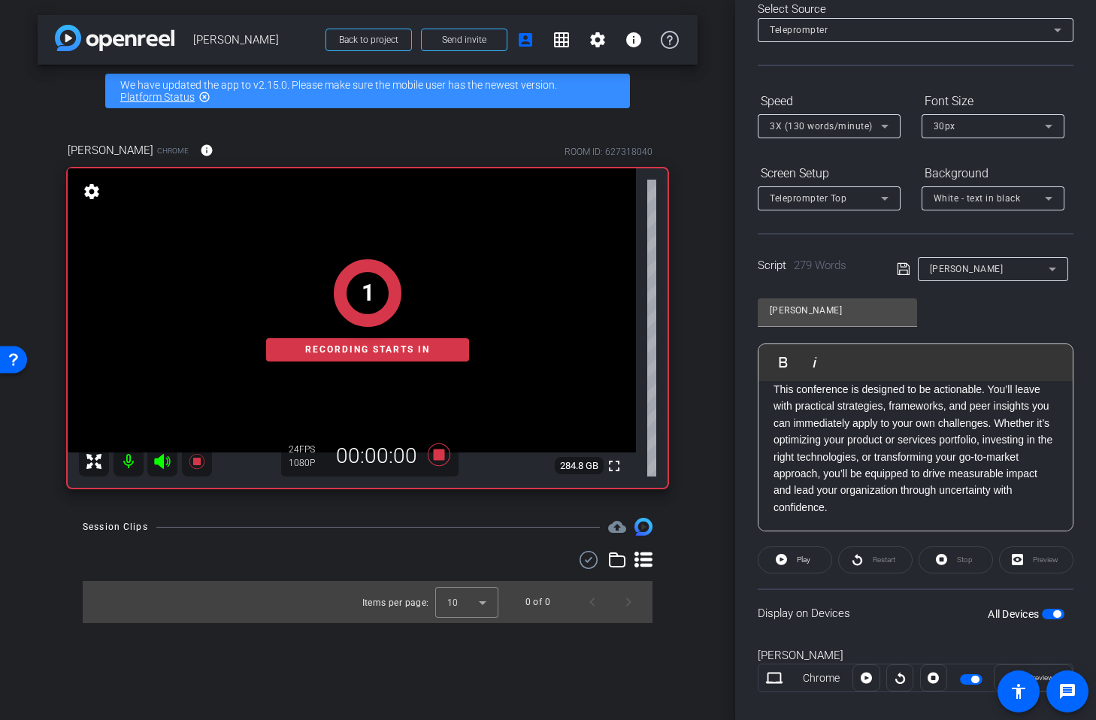
scroll to position [102, 0]
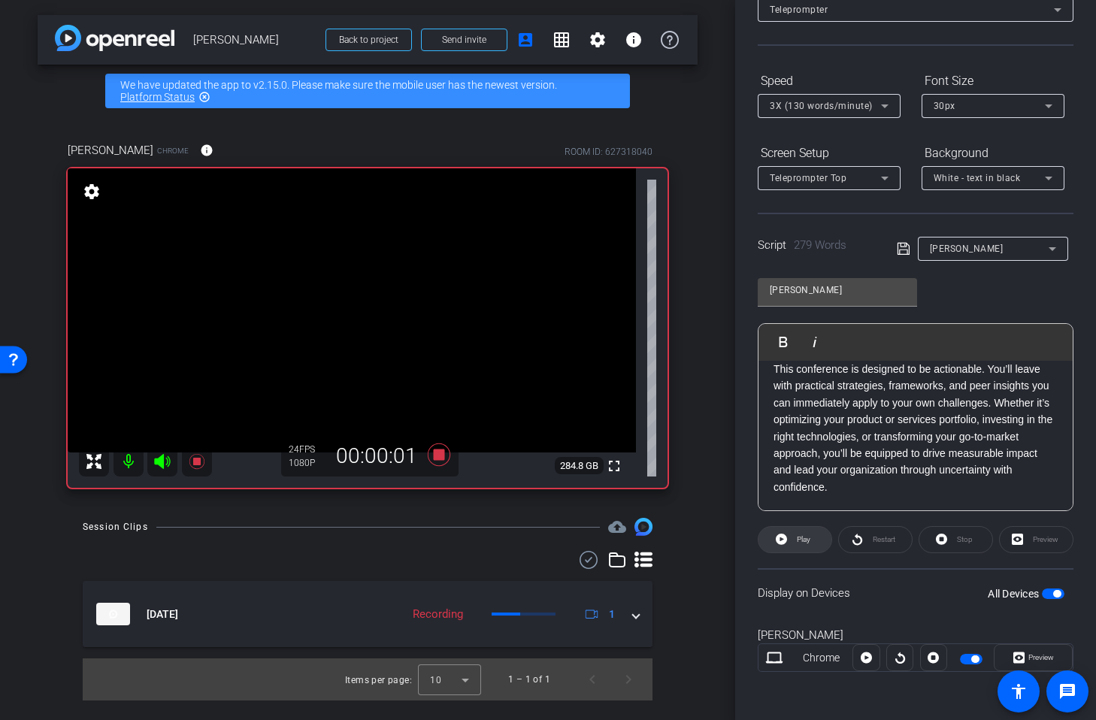
click at [794, 535] on span "Play" at bounding box center [801, 539] width 17 height 21
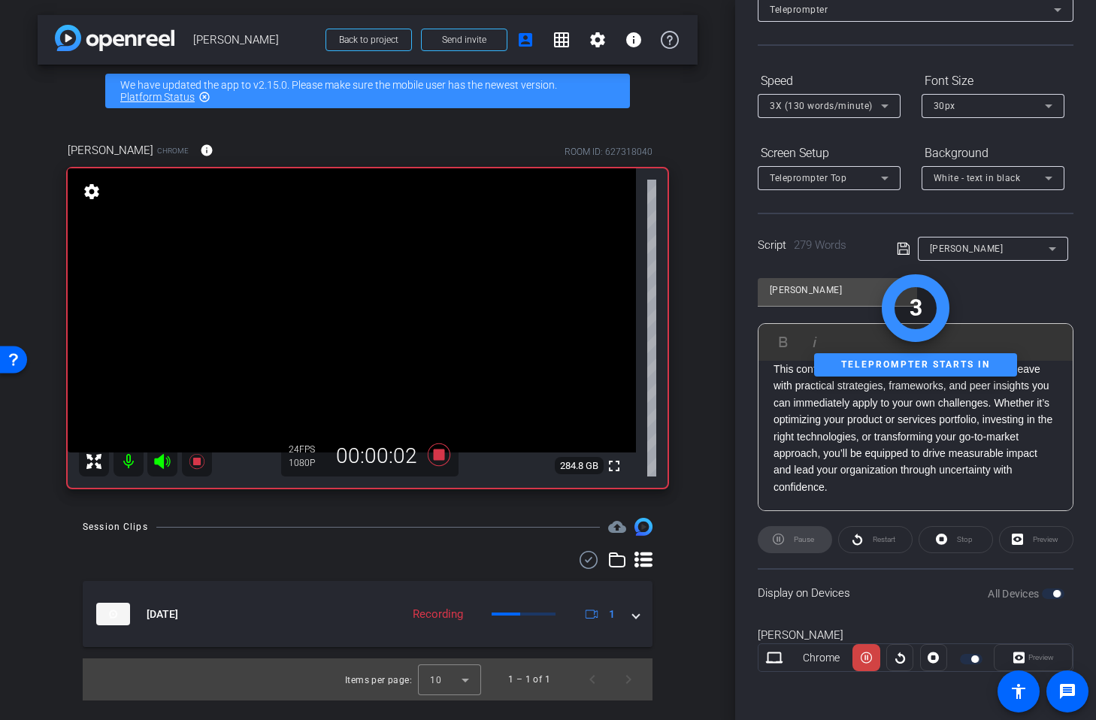
scroll to position [0, 0]
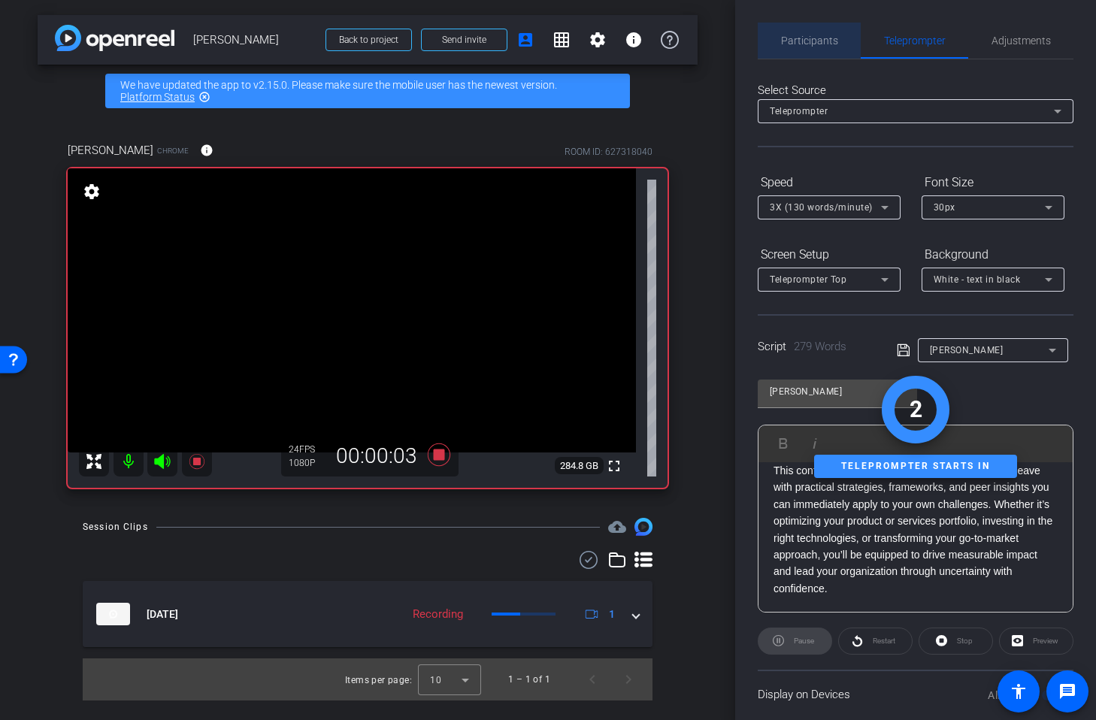
click at [812, 45] on span "Participants" at bounding box center [809, 40] width 57 height 11
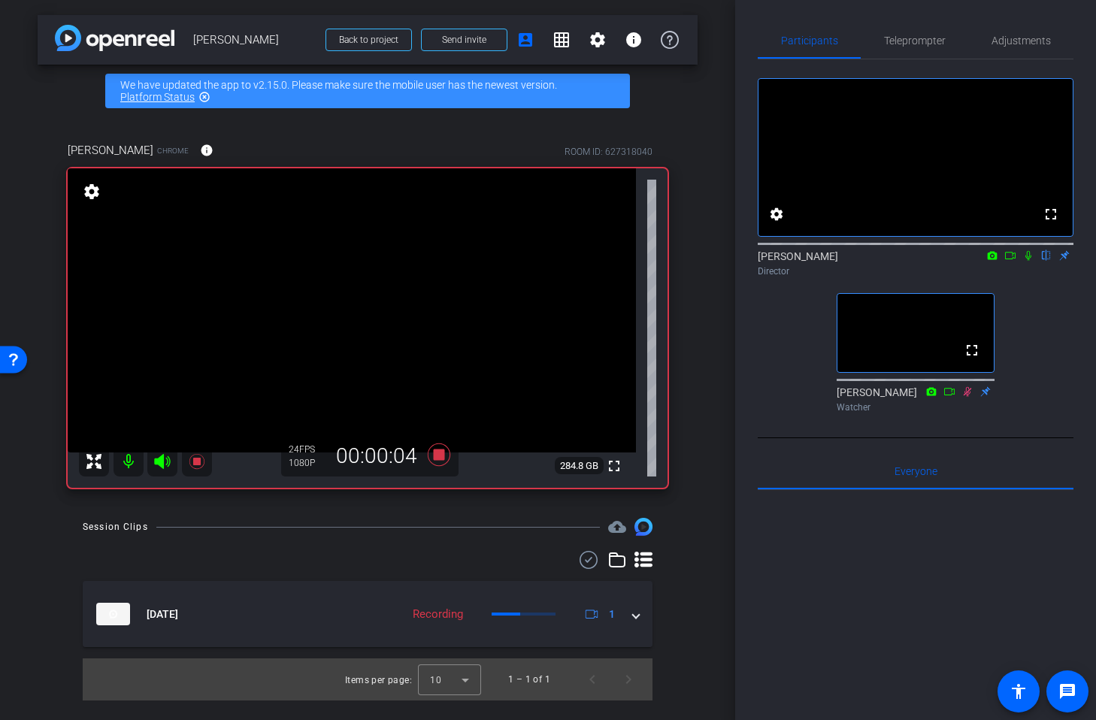
click at [1028, 261] on icon at bounding box center [1029, 255] width 12 height 11
click at [892, 39] on span "Teleprompter" at bounding box center [915, 40] width 62 height 11
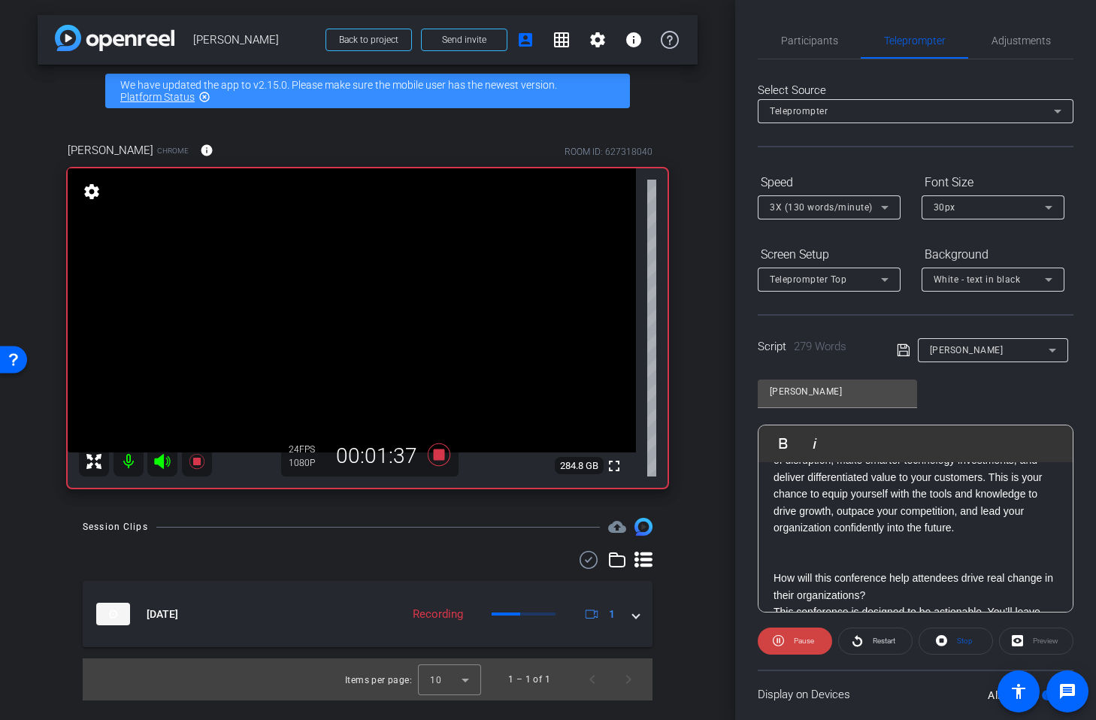
scroll to position [505, 0]
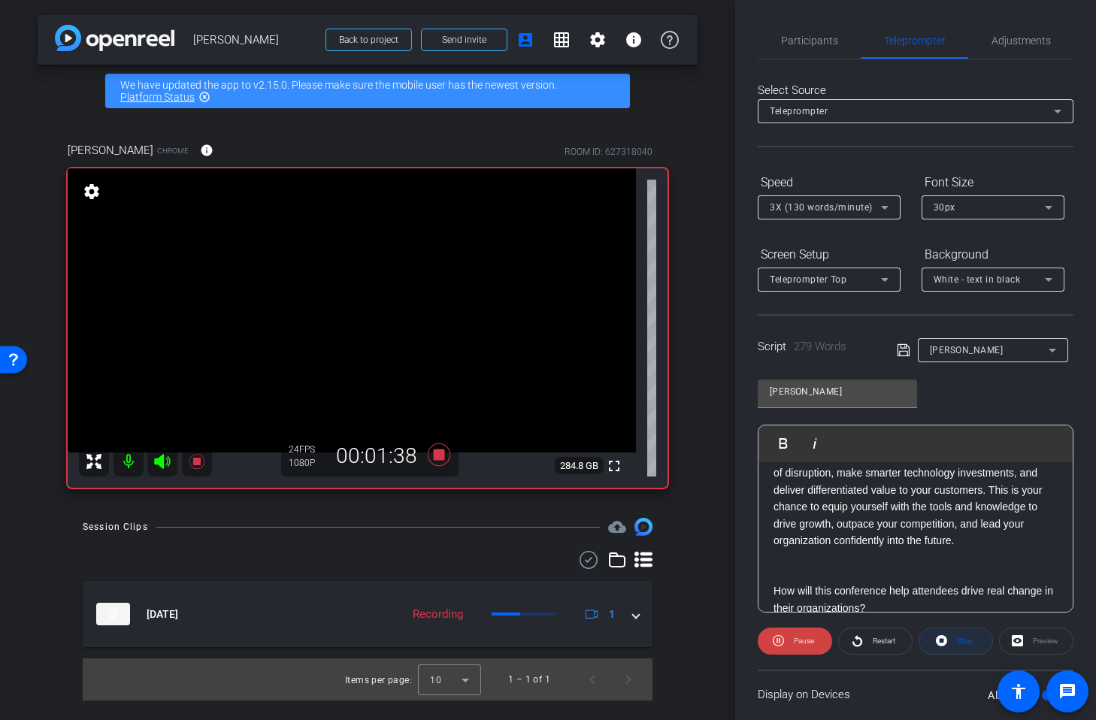
click at [945, 636] on icon at bounding box center [941, 641] width 11 height 19
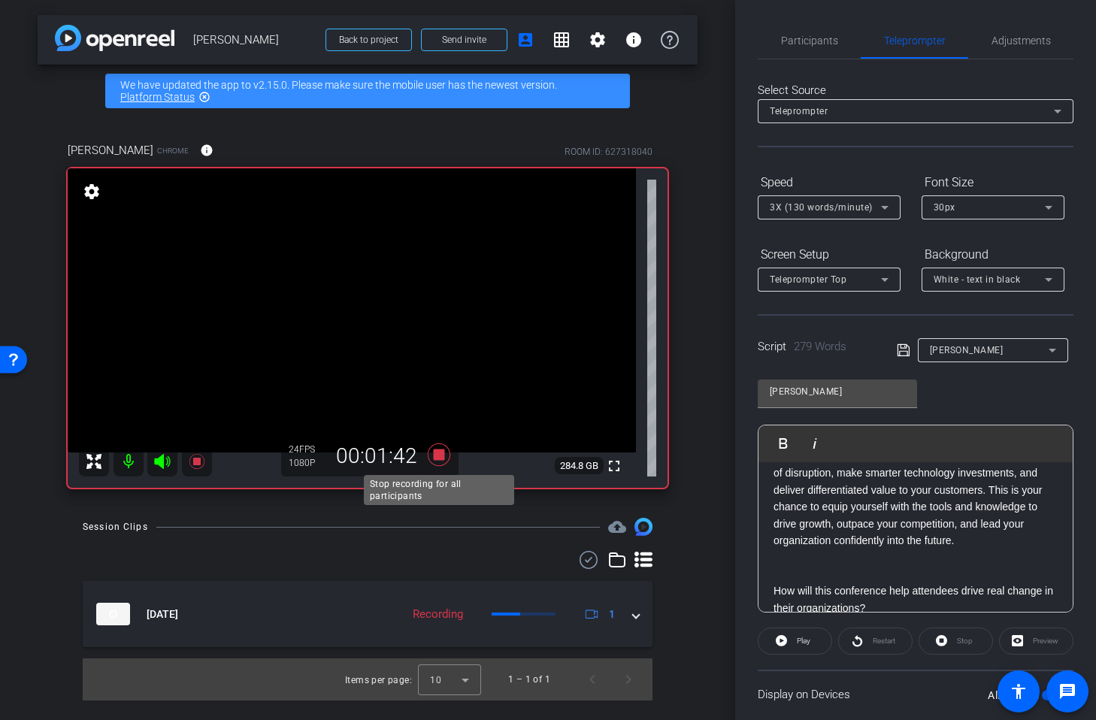
click at [447, 456] on icon at bounding box center [439, 454] width 36 height 27
click at [818, 48] on span "Participants" at bounding box center [809, 41] width 57 height 36
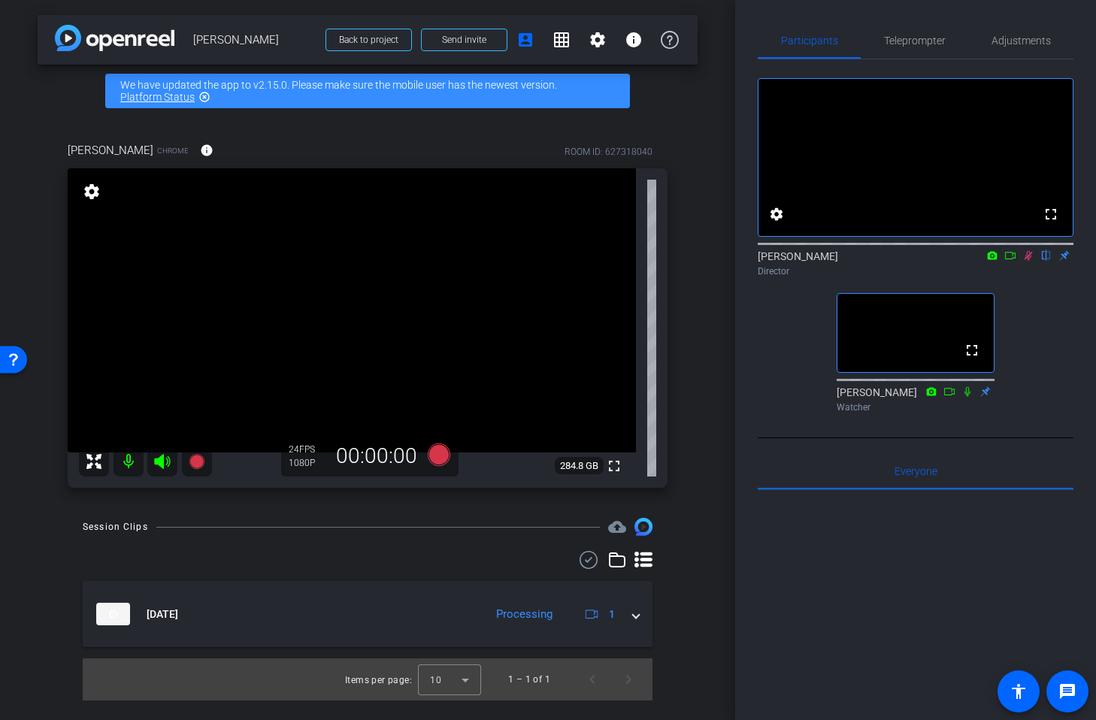
click at [1029, 261] on icon at bounding box center [1029, 255] width 12 height 11
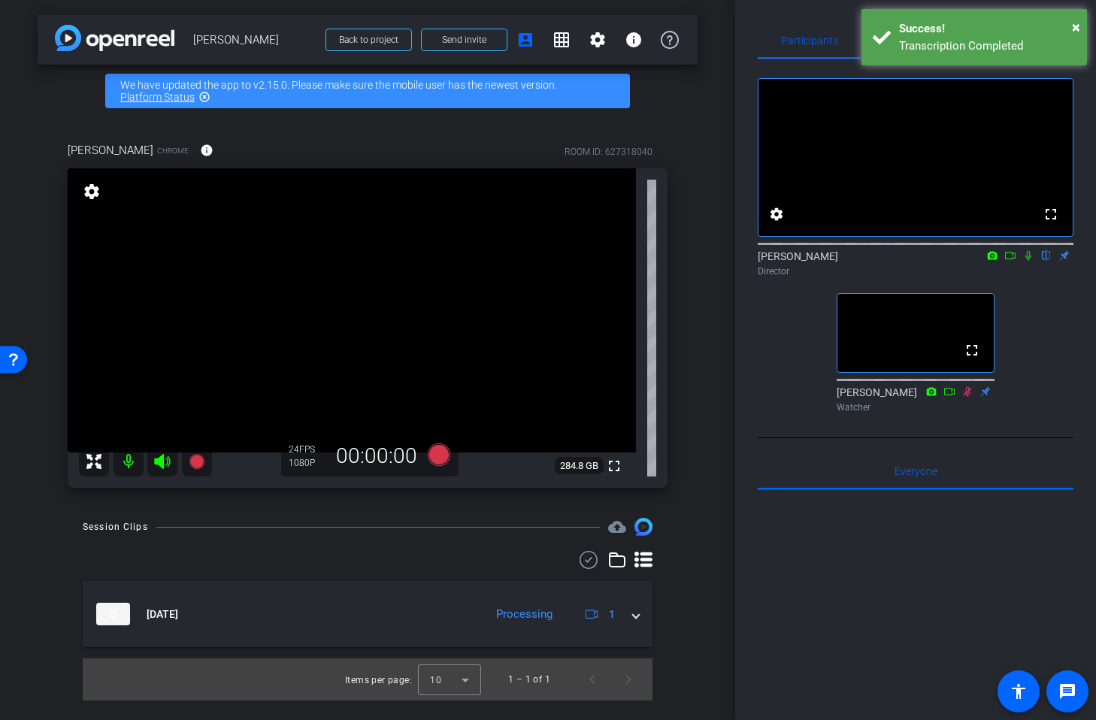
click at [808, 17] on div "Participants Teleprompter Adjustments fullscreen settings [PERSON_NAME] flip Di…" at bounding box center [915, 360] width 361 height 720
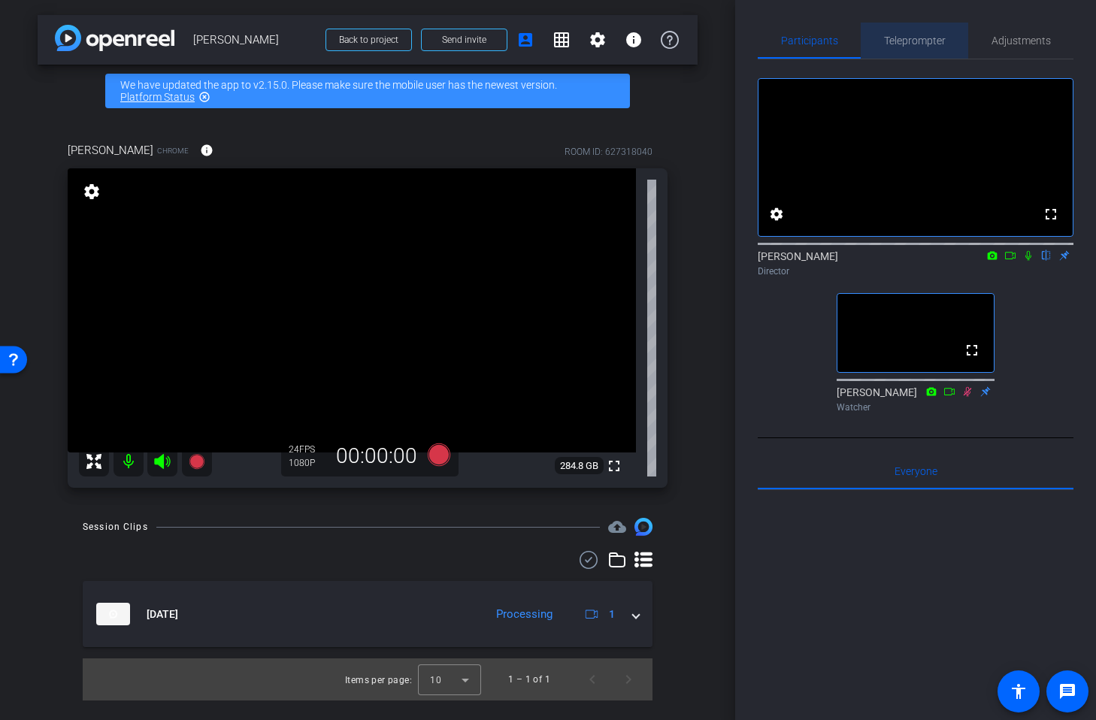
click at [902, 41] on span "Teleprompter" at bounding box center [915, 40] width 62 height 11
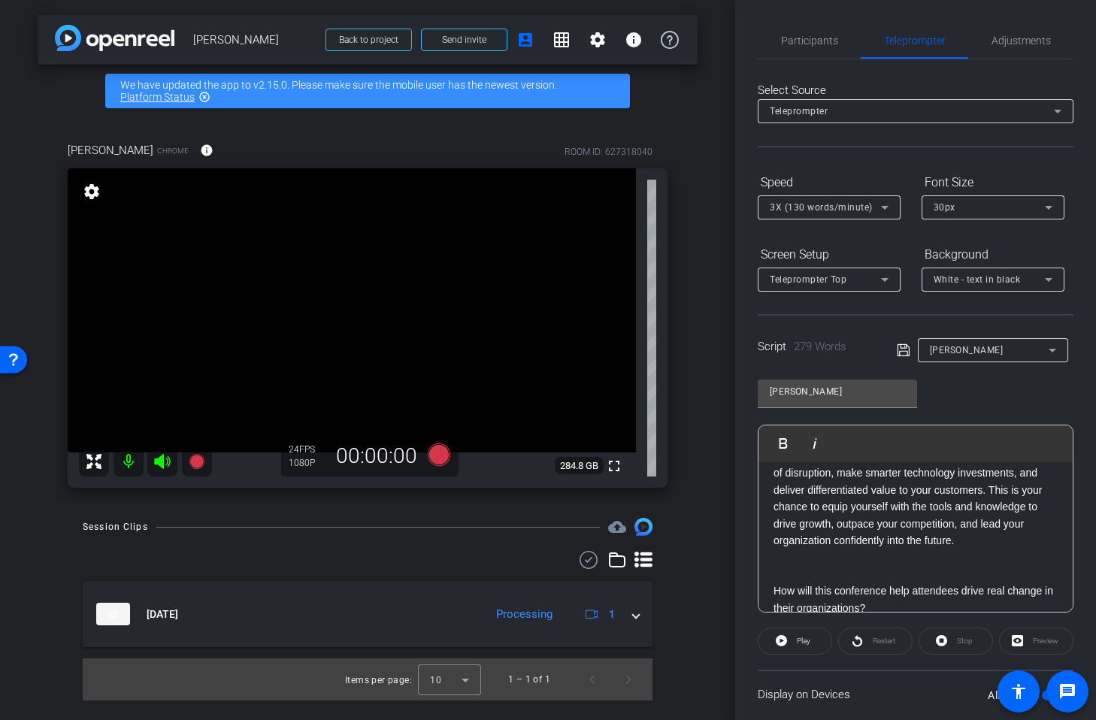
click at [829, 198] on mat-select "3X (130 words/minute)" at bounding box center [829, 207] width 119 height 19
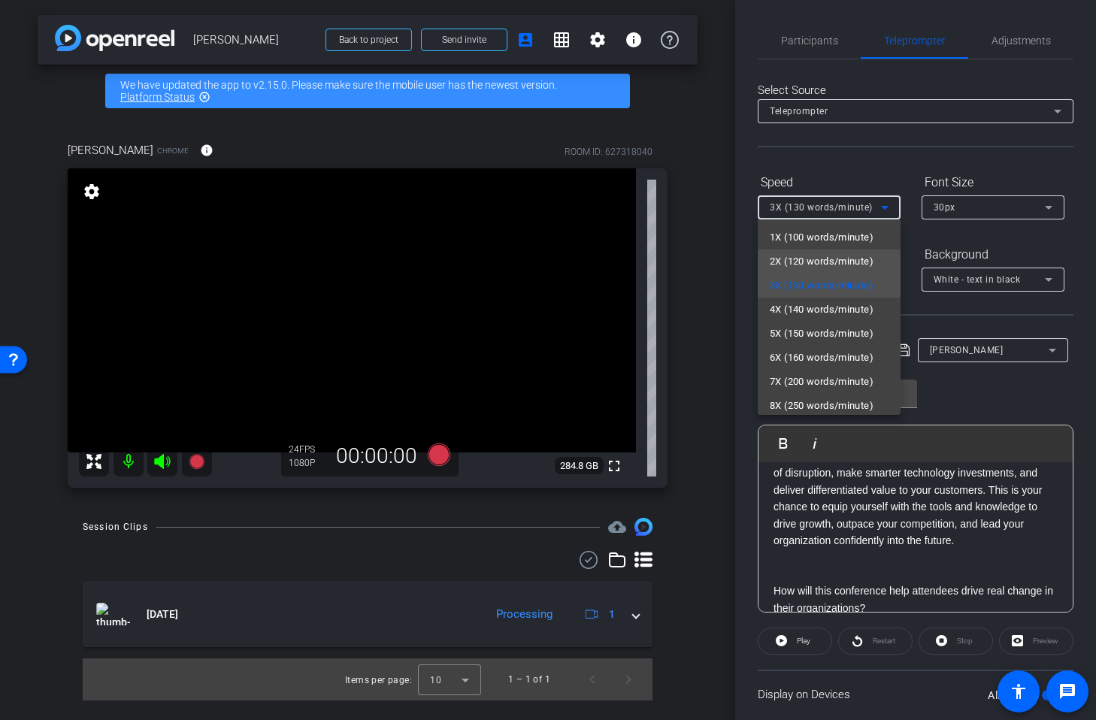
click at [805, 259] on span "2X (120 words/minute)" at bounding box center [822, 262] width 104 height 18
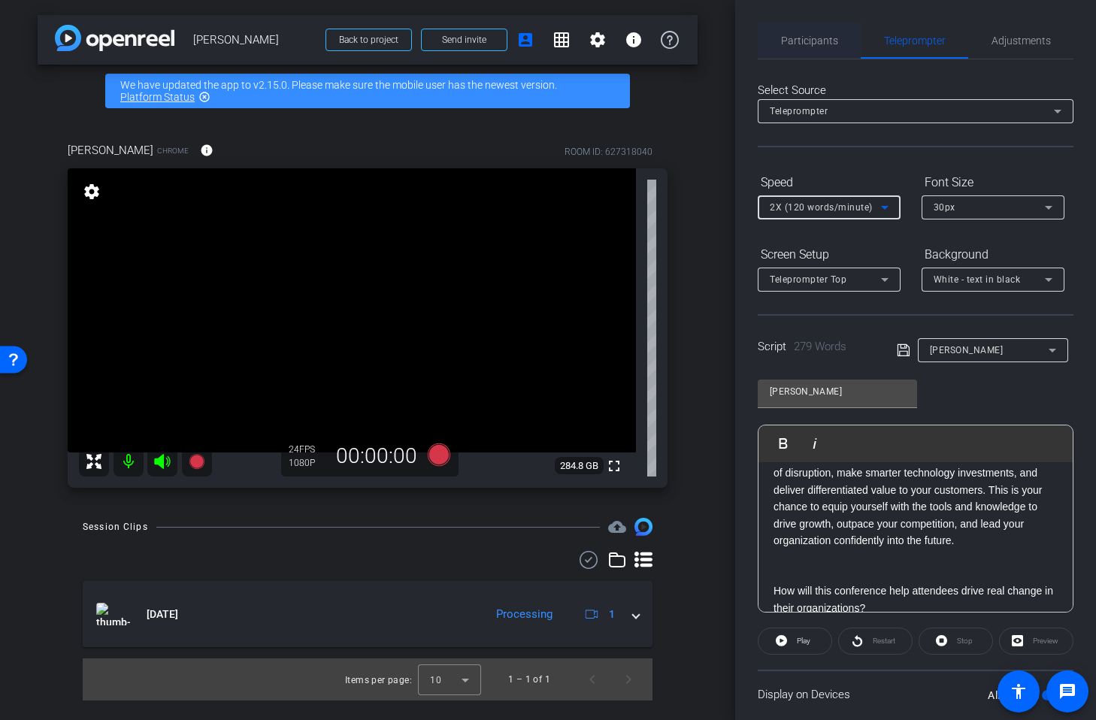
click at [814, 40] on span "Participants" at bounding box center [809, 40] width 57 height 11
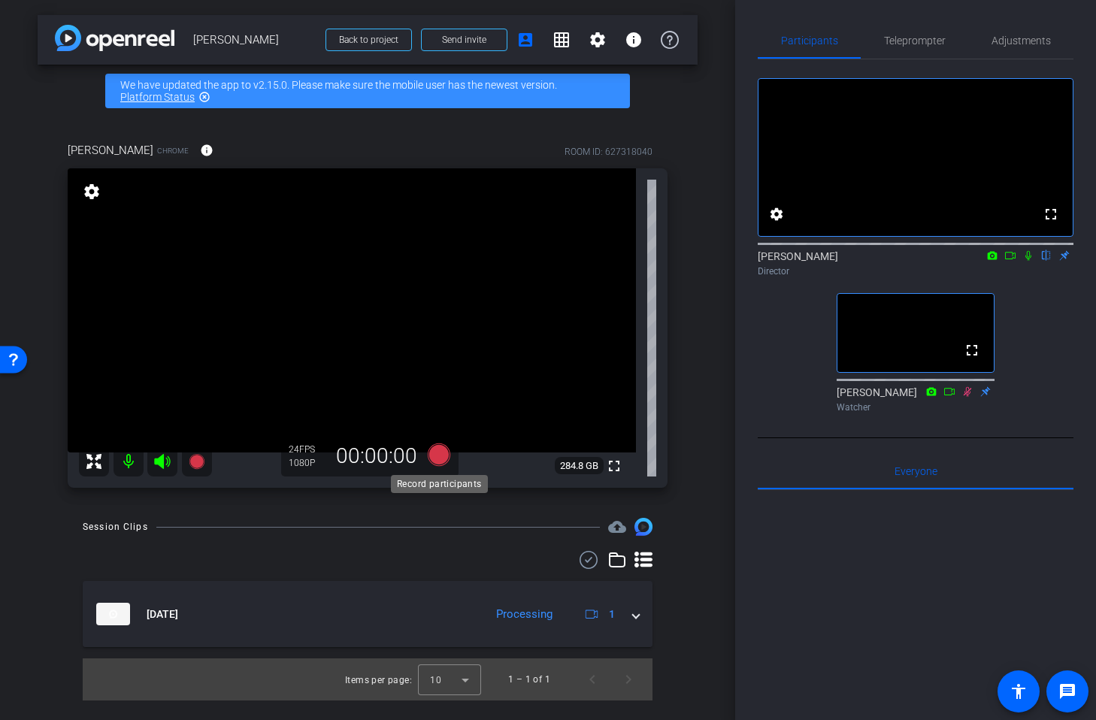
click at [440, 458] on icon at bounding box center [439, 455] width 23 height 23
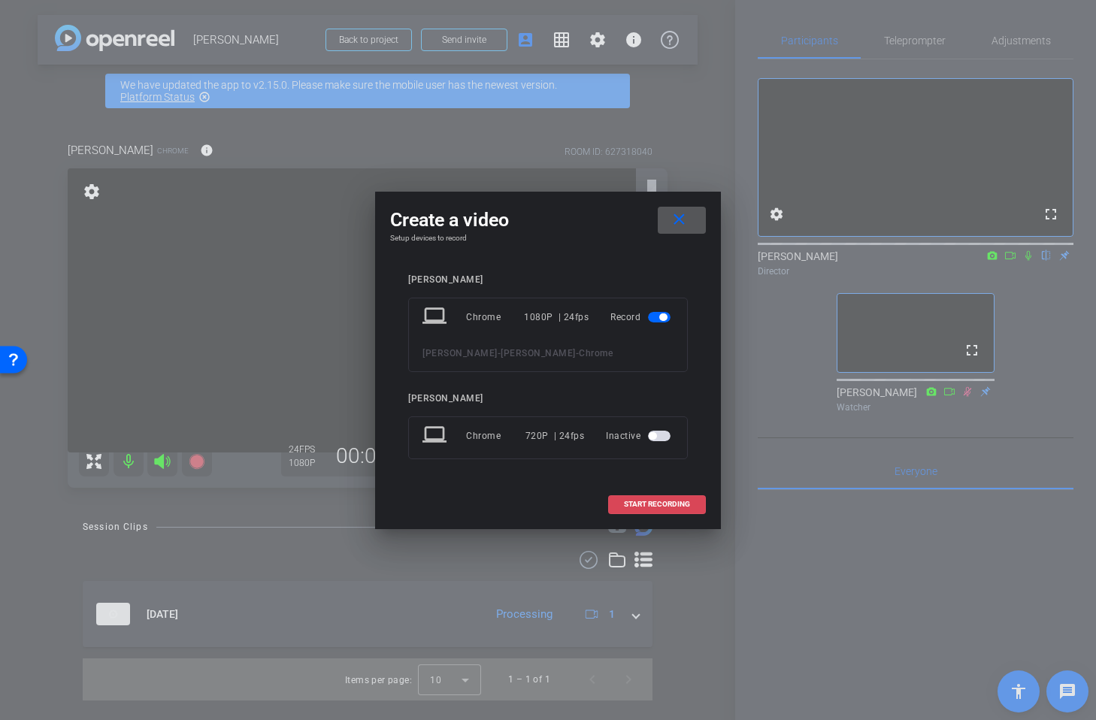
click at [648, 505] on span "START RECORDING" at bounding box center [657, 505] width 66 height 8
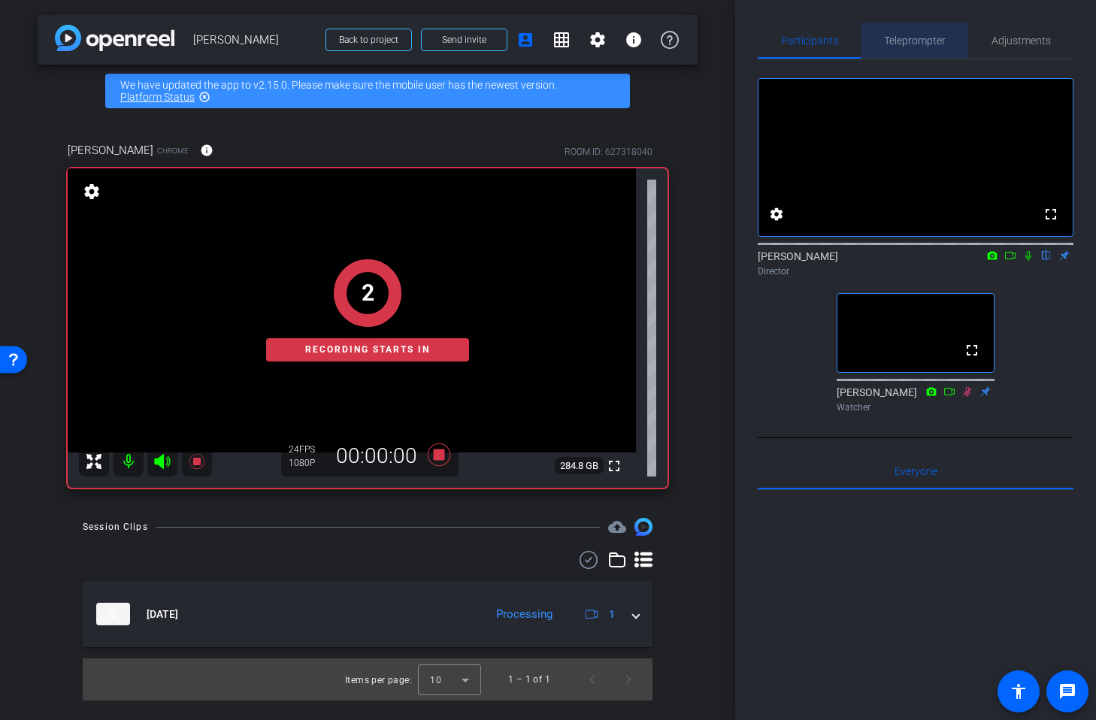
click at [905, 41] on span "Teleprompter" at bounding box center [915, 40] width 62 height 11
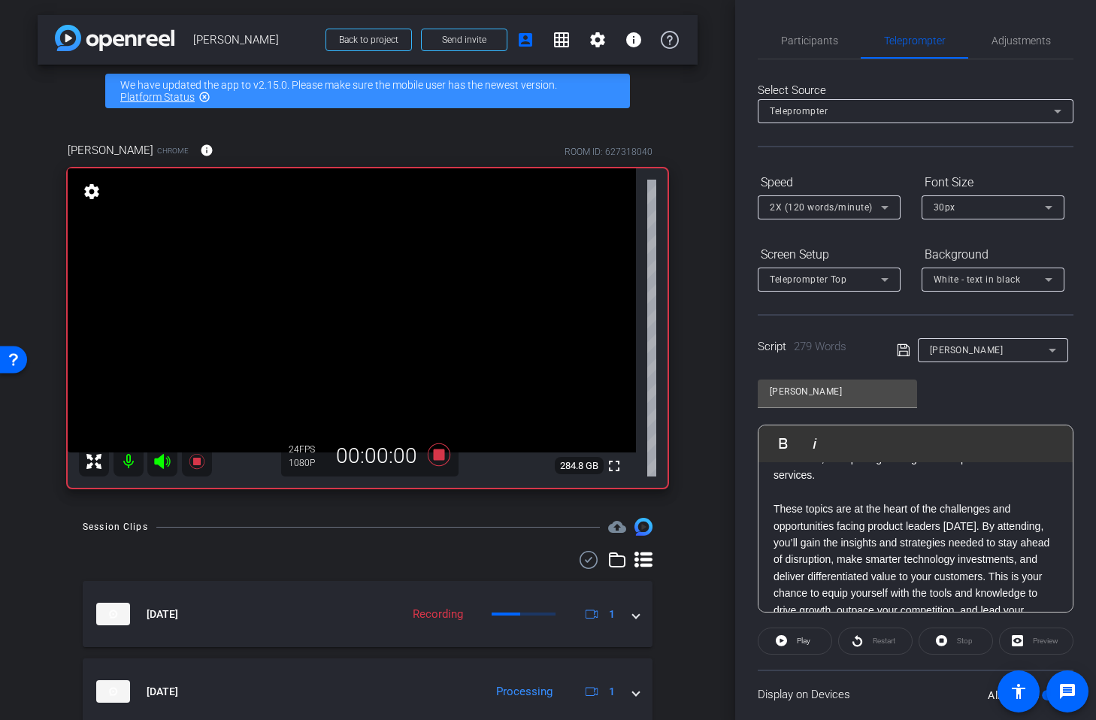
scroll to position [404, 0]
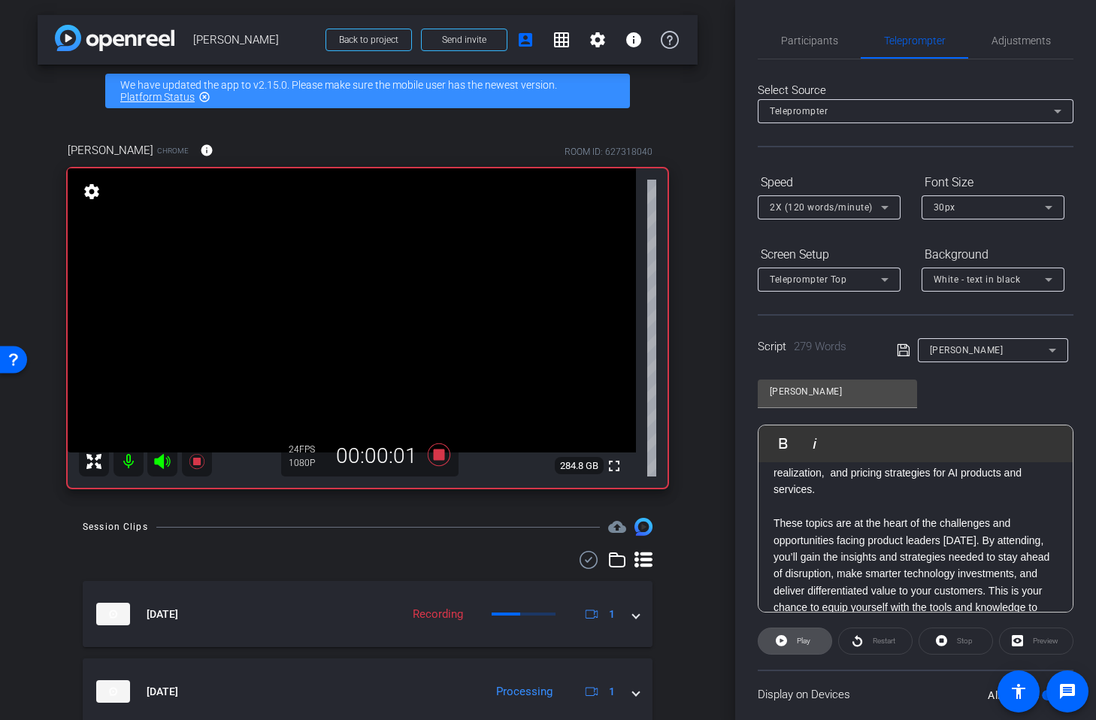
click at [780, 638] on icon at bounding box center [781, 640] width 11 height 11
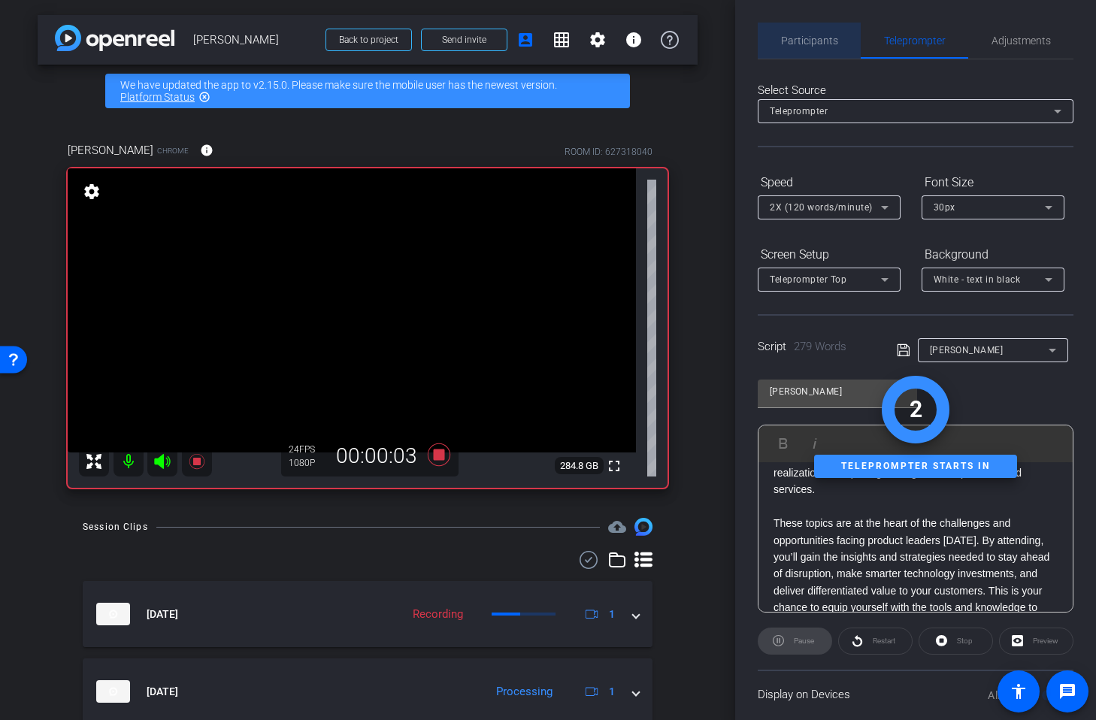
click at [817, 40] on span "Participants" at bounding box center [809, 40] width 57 height 11
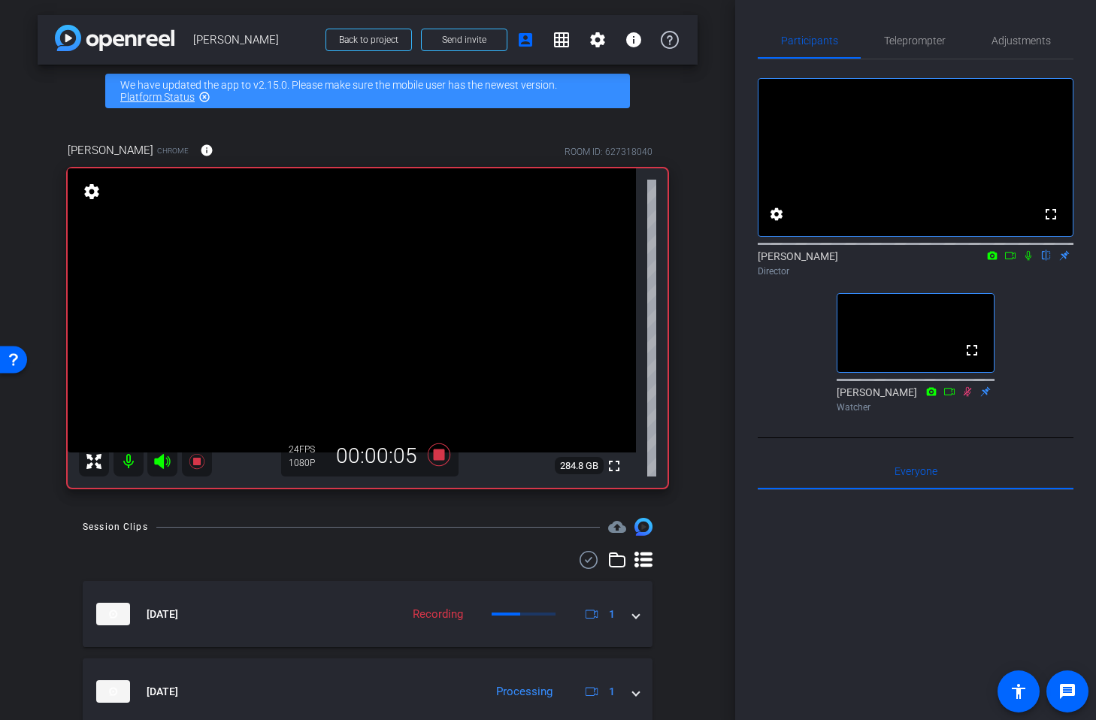
click at [1028, 261] on icon at bounding box center [1029, 255] width 12 height 11
click at [922, 45] on span "Teleprompter" at bounding box center [915, 40] width 62 height 11
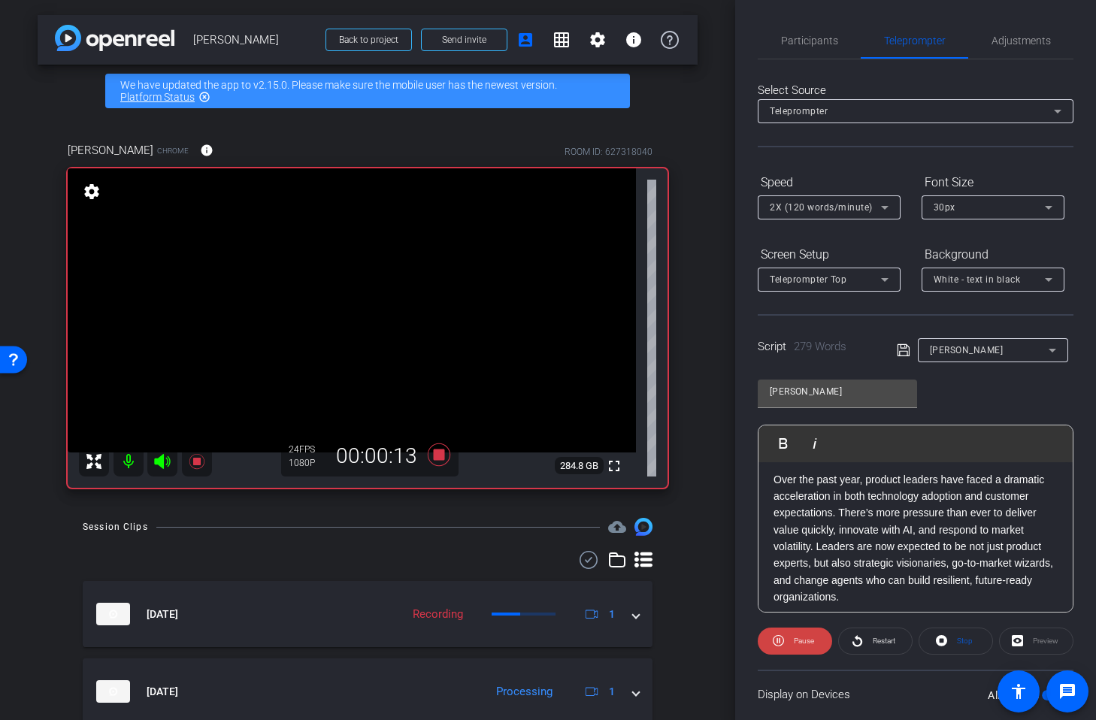
scroll to position [0, 0]
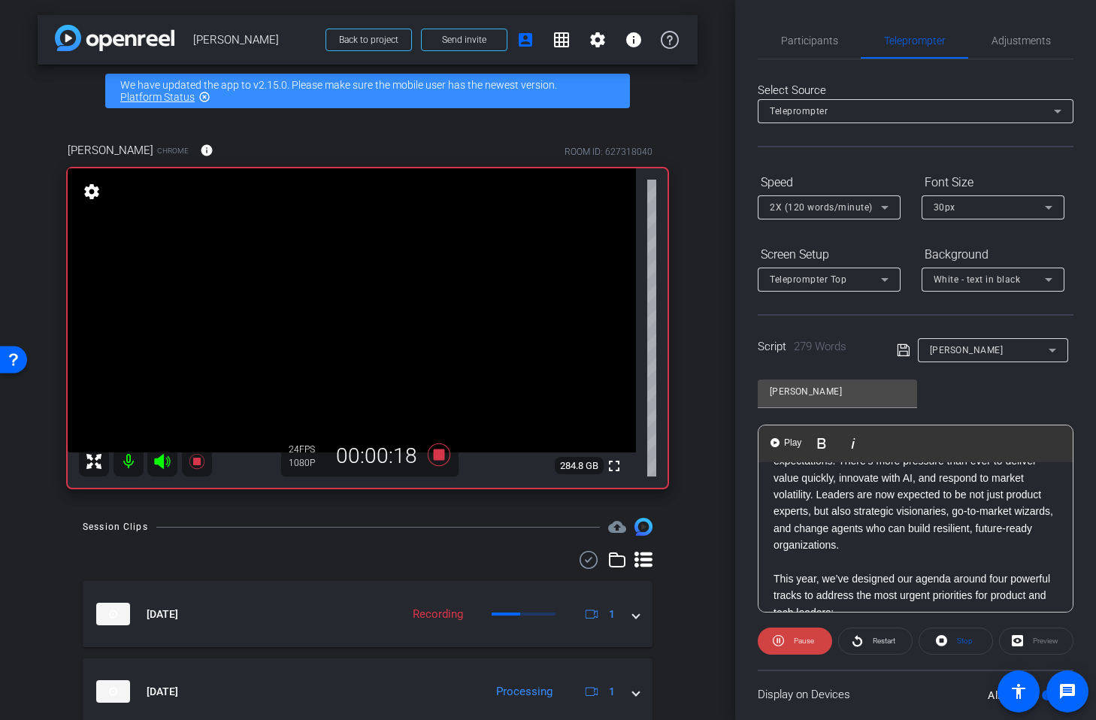
click at [975, 521] on p "Over the past year, product leaders have faced a dramatic acceleration in both …" at bounding box center [916, 487] width 284 height 135
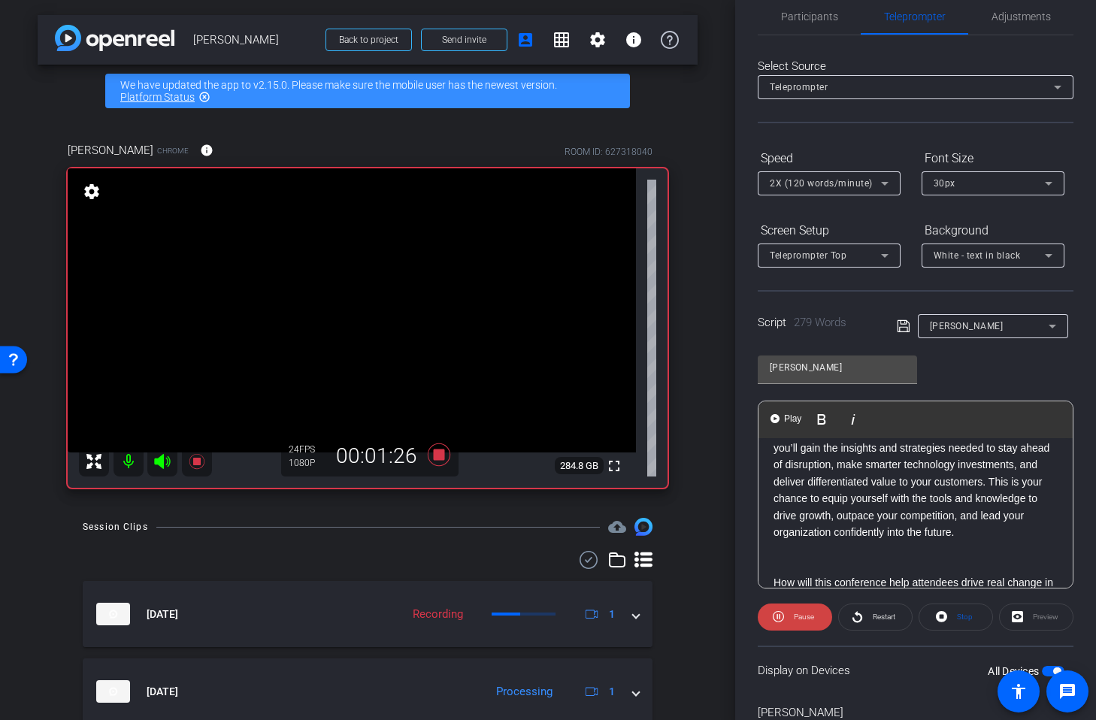
scroll to position [486, 0]
click at [949, 613] on span at bounding box center [956, 617] width 73 height 36
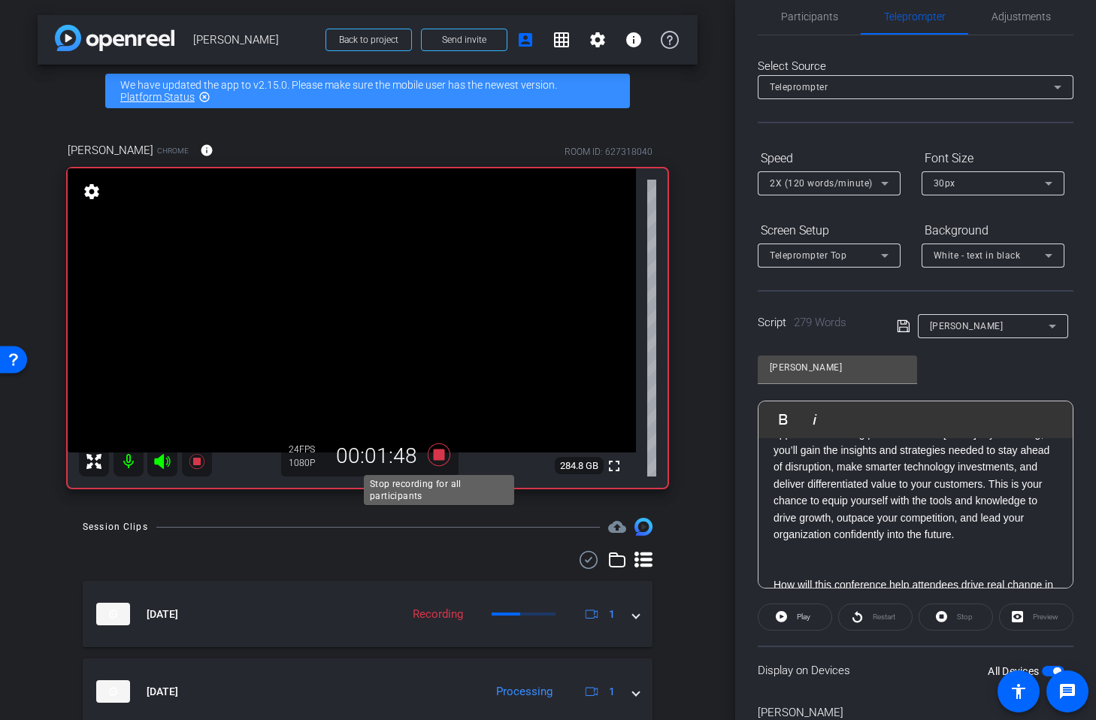
click at [442, 456] on icon at bounding box center [439, 455] width 23 height 23
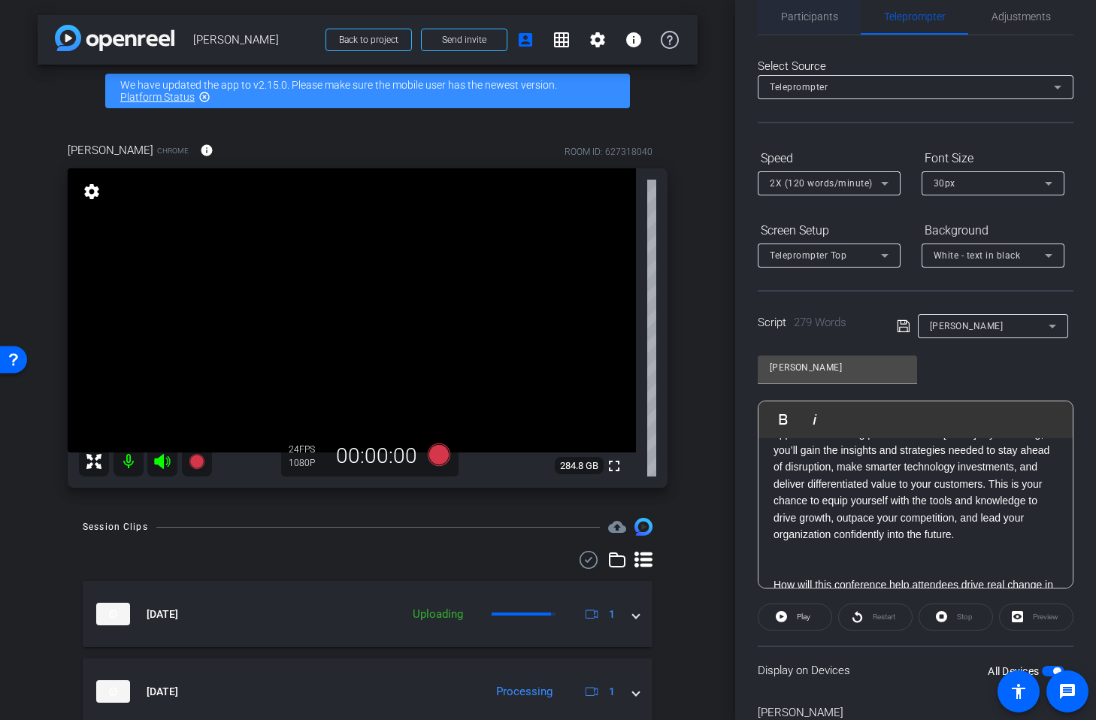
click at [806, 19] on span "Participants" at bounding box center [809, 16] width 57 height 11
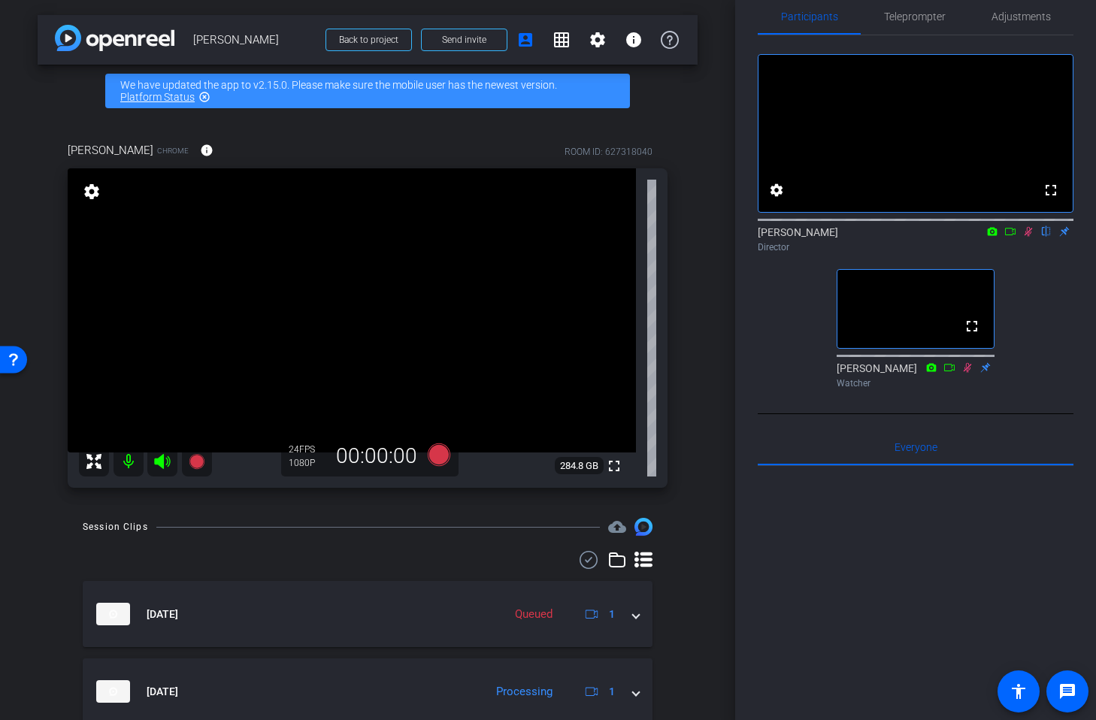
click at [1032, 237] on icon at bounding box center [1029, 231] width 12 height 11
click at [435, 459] on icon at bounding box center [439, 455] width 23 height 23
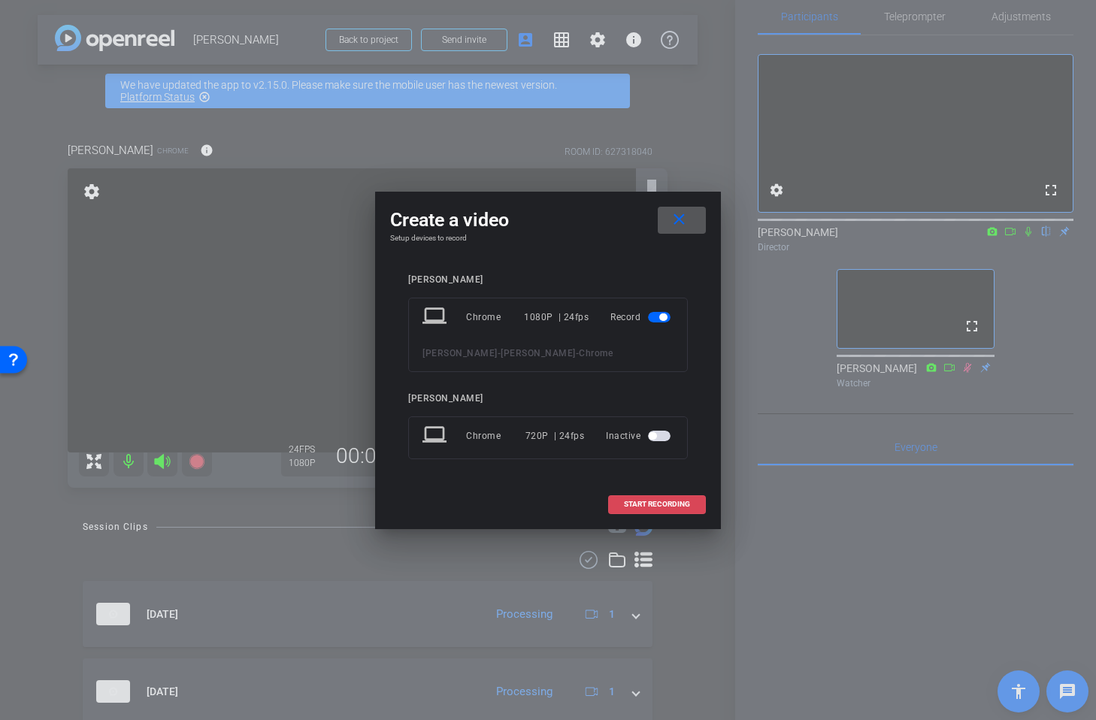
click at [638, 504] on span "START RECORDING" at bounding box center [657, 505] width 66 height 8
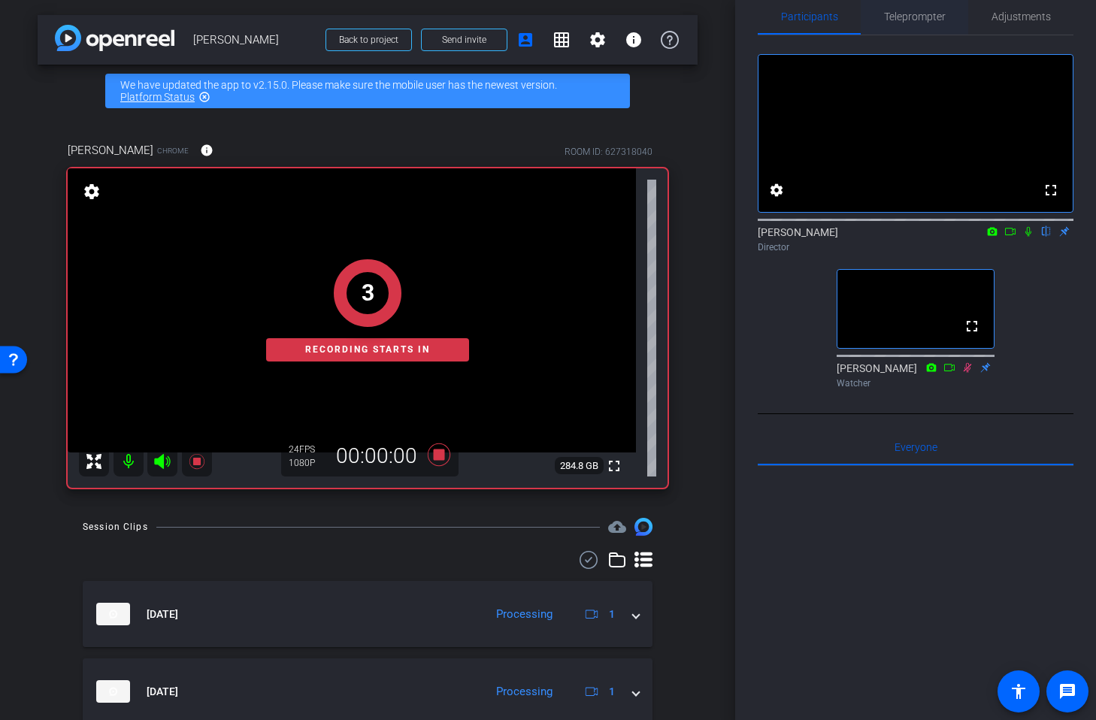
click at [913, 19] on span "Teleprompter" at bounding box center [915, 16] width 62 height 11
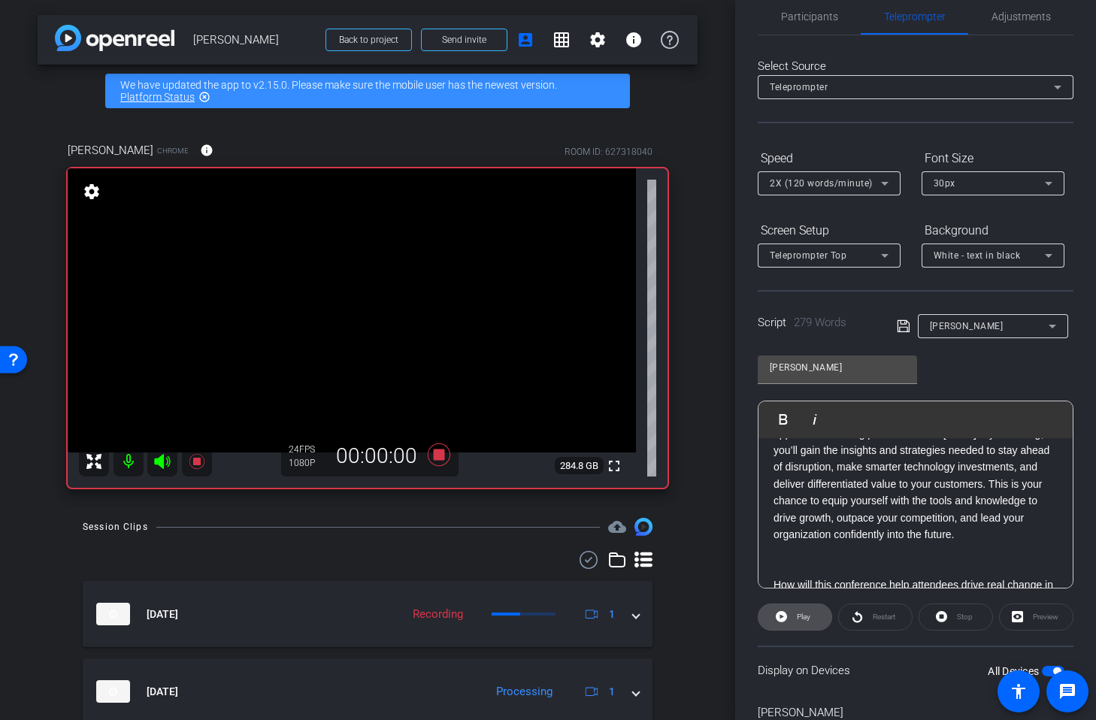
click at [814, 617] on span at bounding box center [795, 617] width 73 height 36
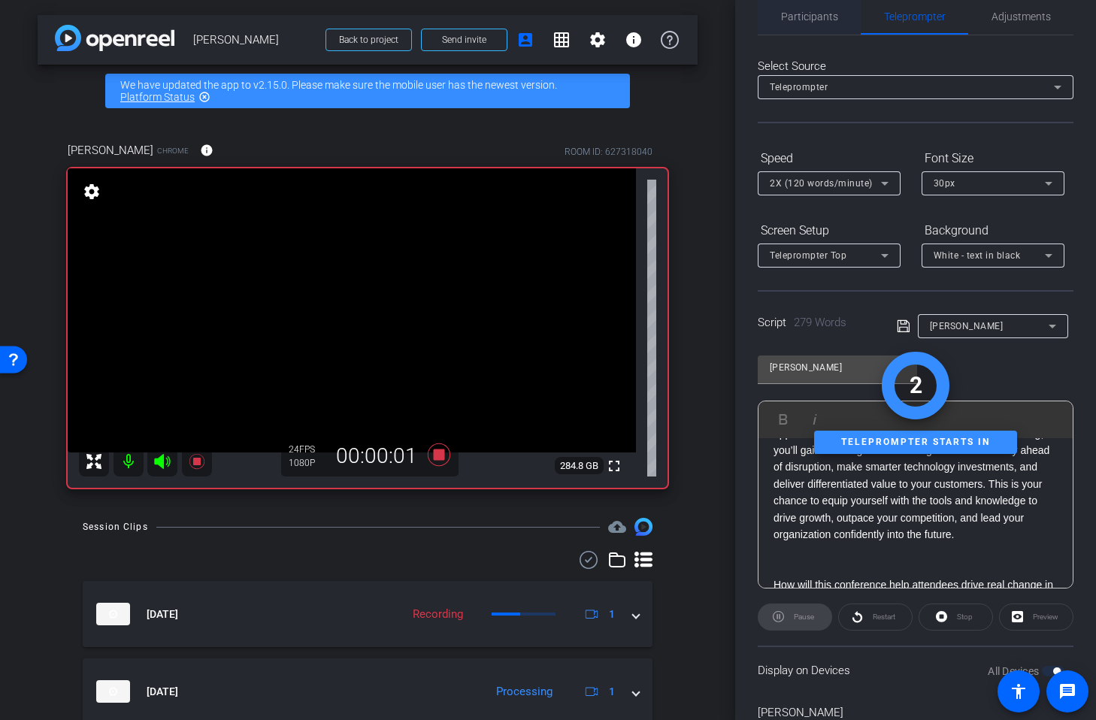
click at [823, 14] on span "Participants" at bounding box center [809, 16] width 57 height 11
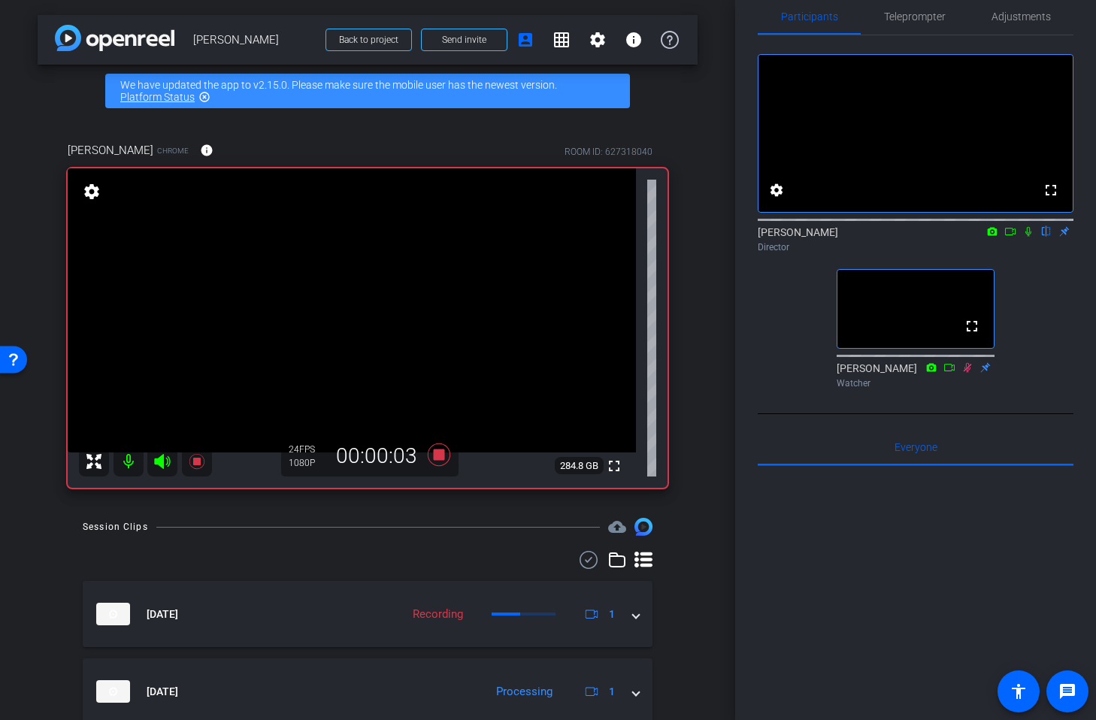
click at [1027, 237] on icon at bounding box center [1029, 232] width 6 height 10
click at [917, 17] on span "Teleprompter" at bounding box center [915, 16] width 62 height 11
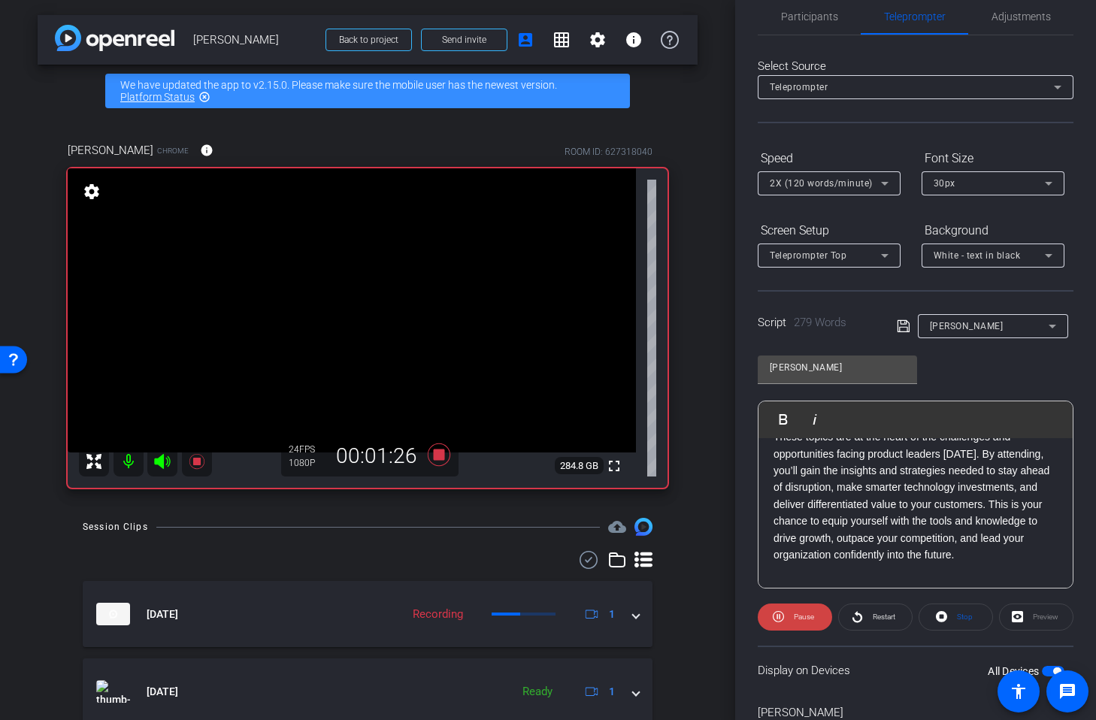
scroll to position [465, 0]
click at [955, 617] on span "Stop" at bounding box center [963, 617] width 20 height 21
click at [436, 453] on icon at bounding box center [439, 455] width 23 height 23
click at [818, 8] on span "Participants" at bounding box center [809, 16] width 57 height 36
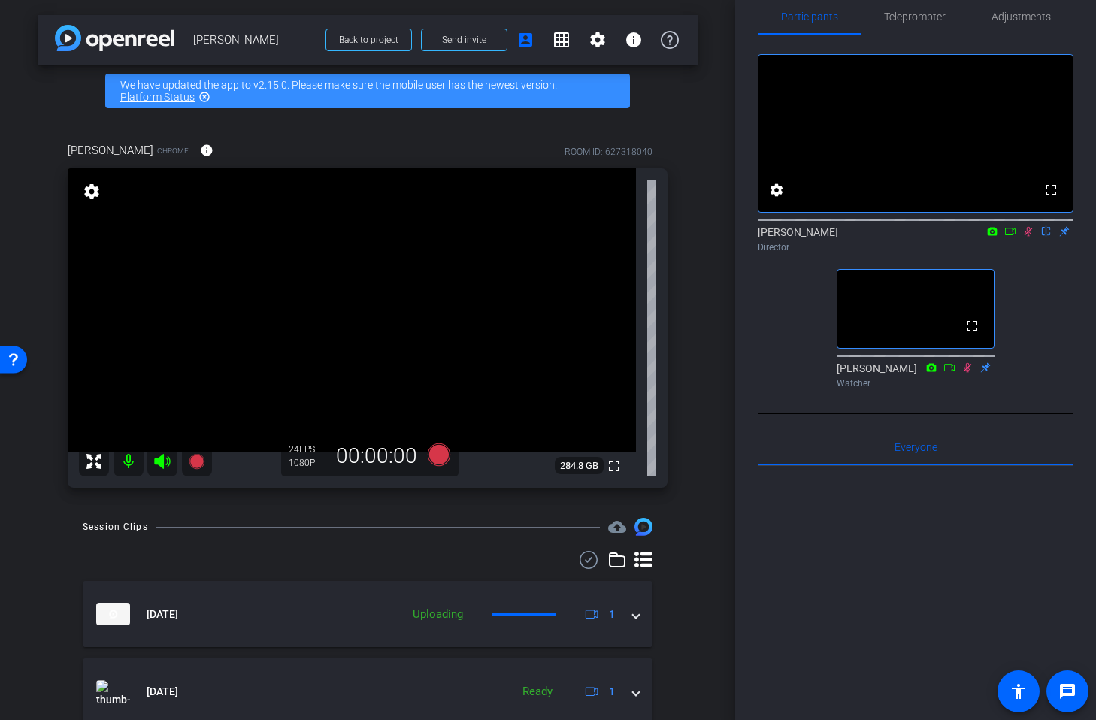
drag, startPoint x: 1031, startPoint y: 250, endPoint x: 1012, endPoint y: 218, distance: 37.4
click at [1030, 237] on icon at bounding box center [1029, 231] width 12 height 11
click at [899, 17] on span "Teleprompter" at bounding box center [915, 16] width 62 height 11
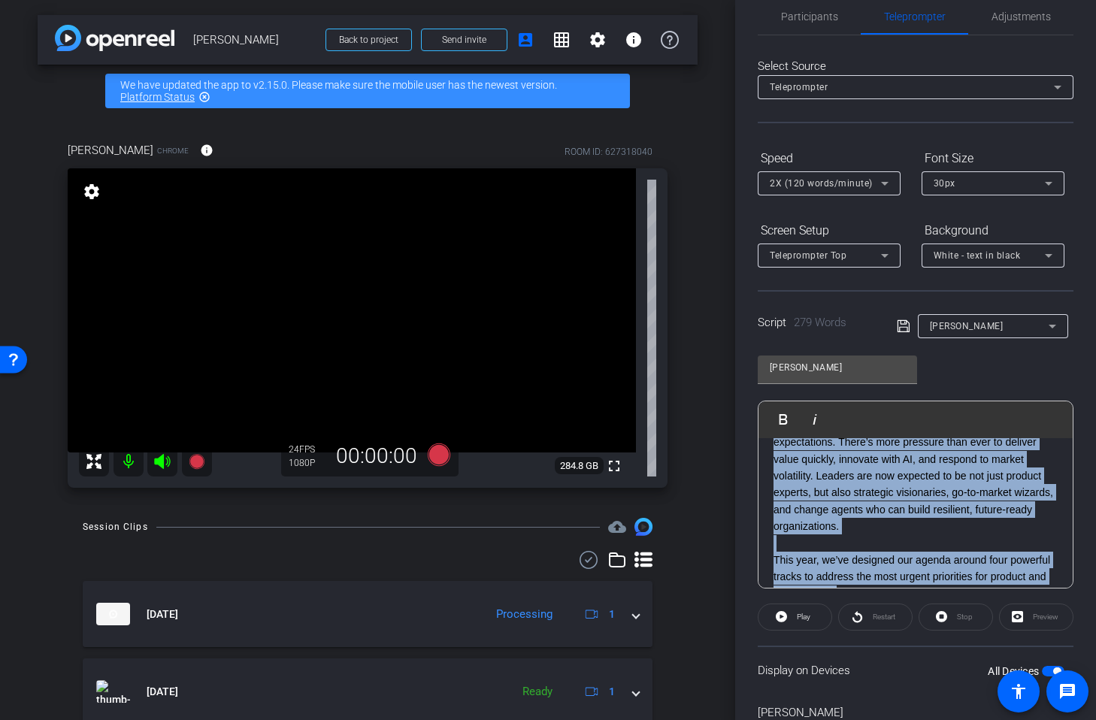
scroll to position [0, 0]
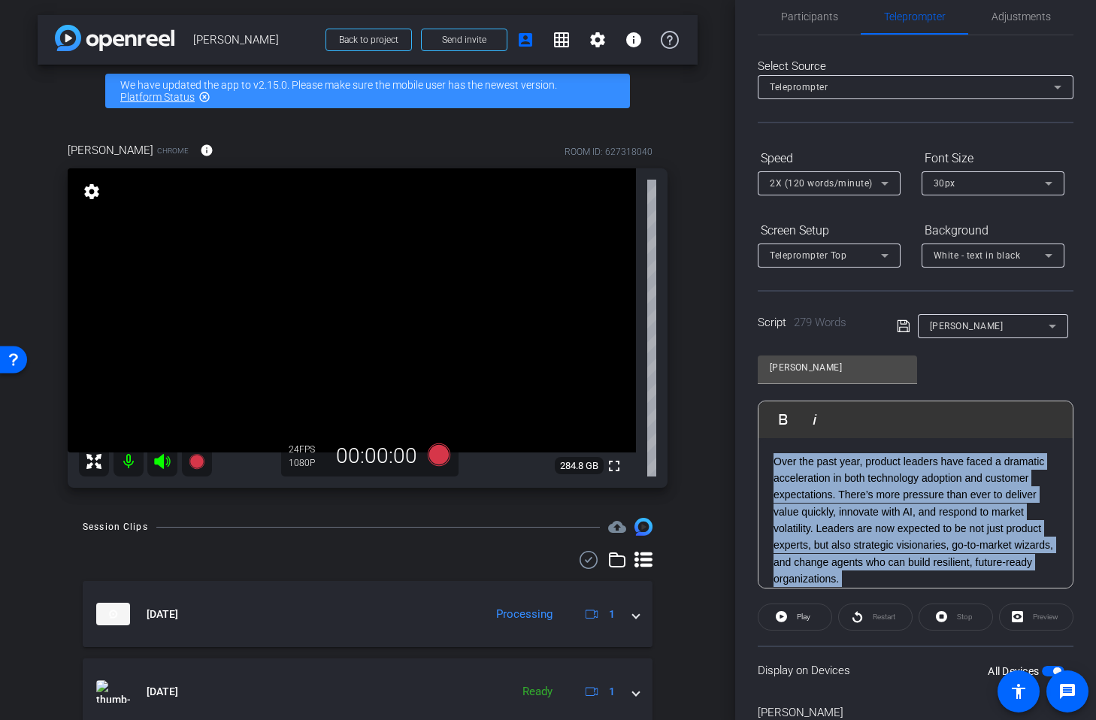
drag, startPoint x: 874, startPoint y: 471, endPoint x: 737, endPoint y: 408, distance: 151.1
click at [737, 408] on div "Participants Teleprompter Adjustments settings [PERSON_NAME] flip Director [PER…" at bounding box center [915, 360] width 361 height 720
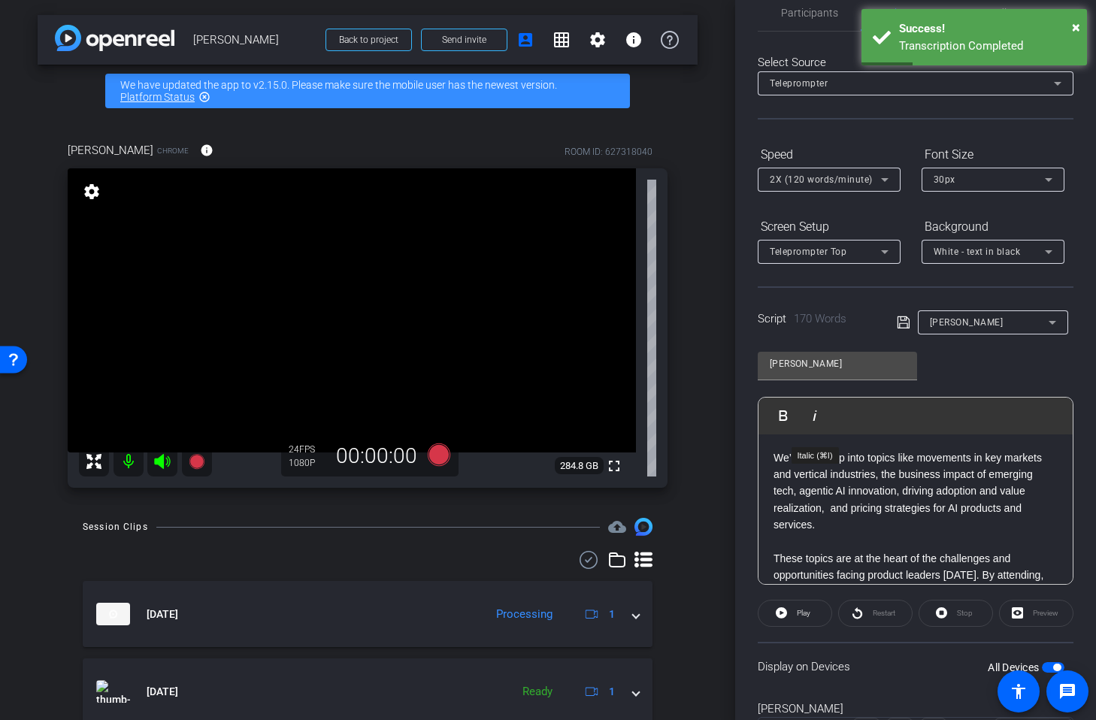
scroll to position [11, 0]
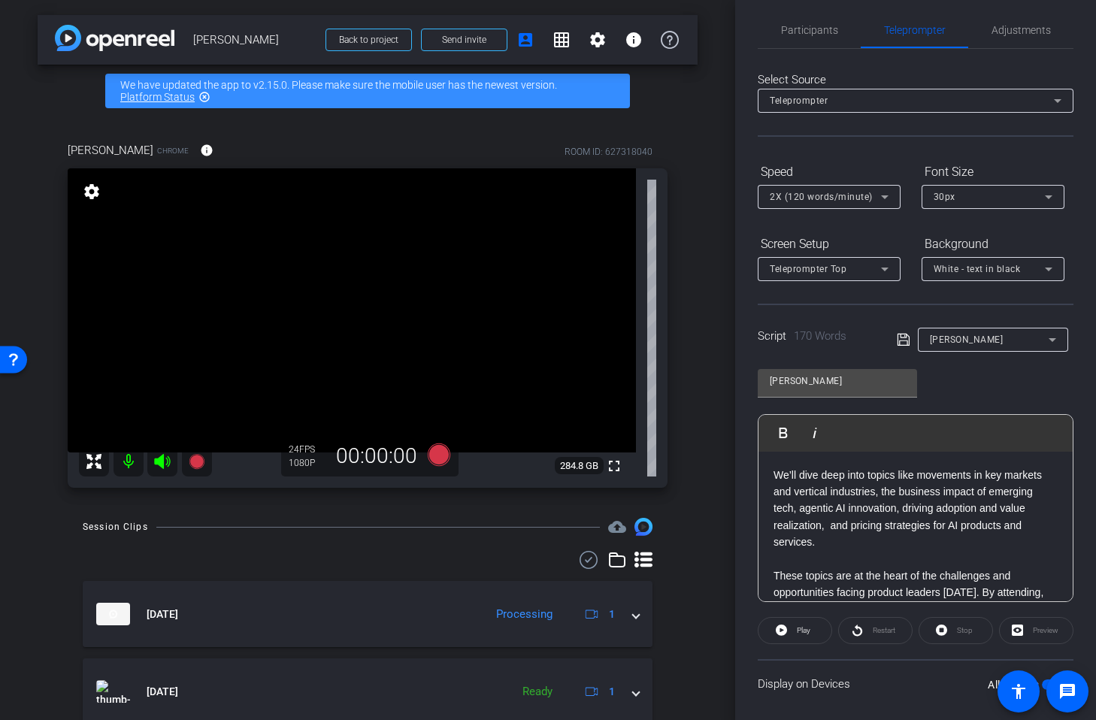
click at [901, 341] on icon at bounding box center [904, 340] width 14 height 18
click at [911, 341] on span at bounding box center [907, 339] width 21 height 14
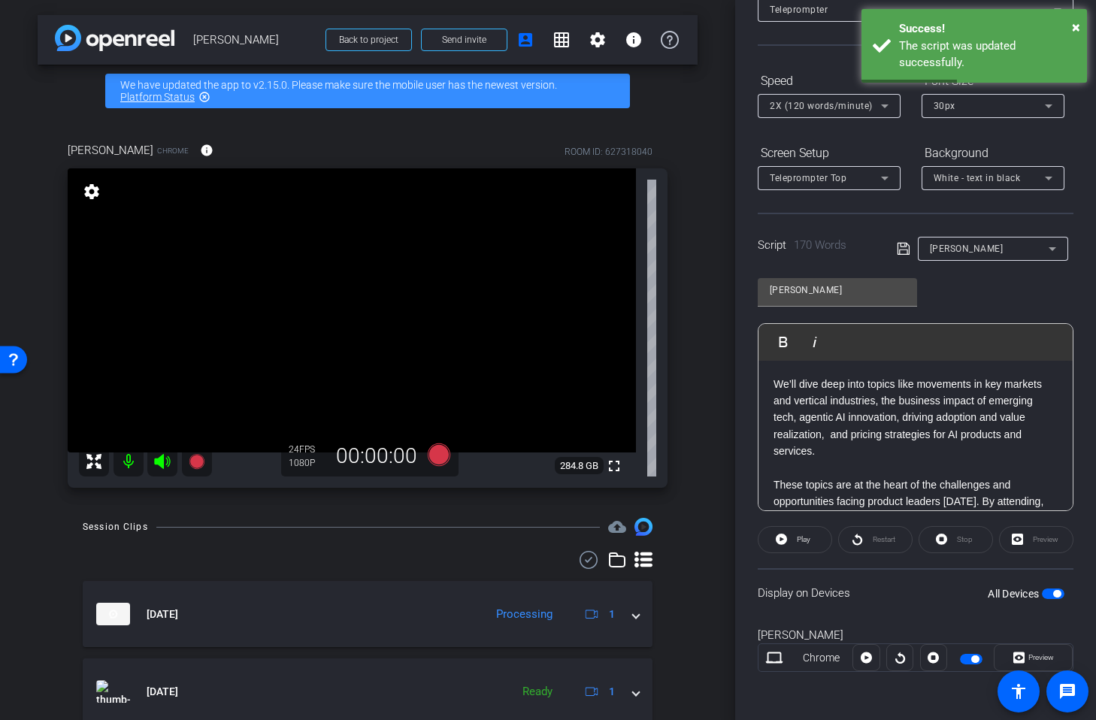
scroll to position [5, 0]
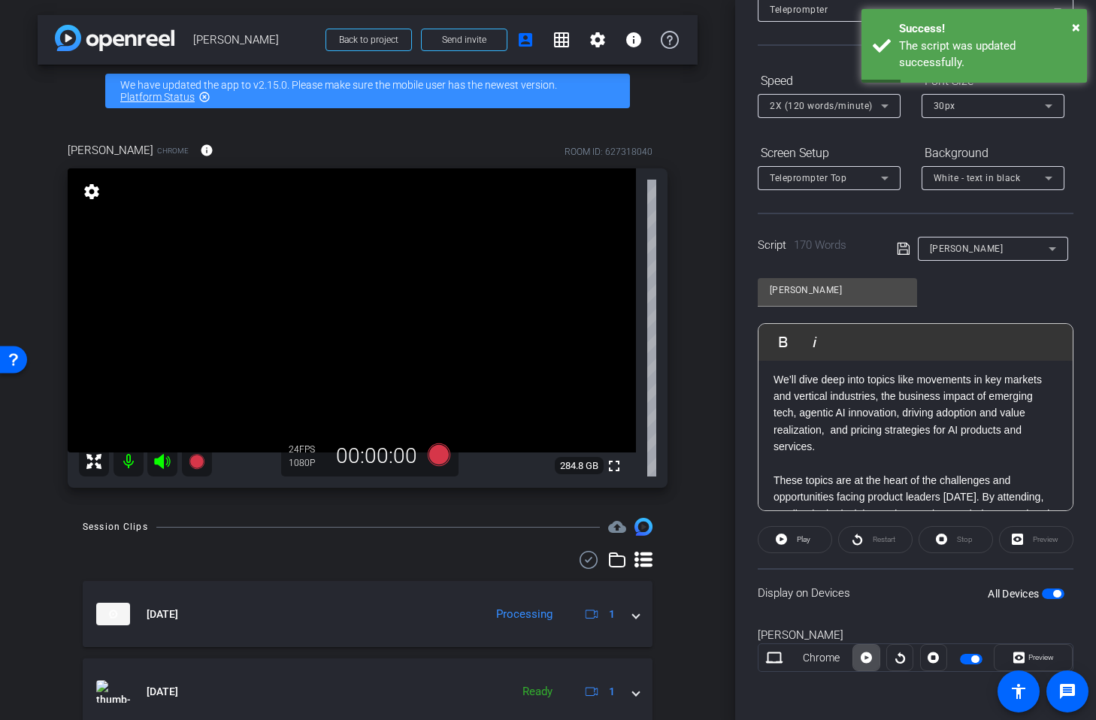
click at [868, 664] on icon at bounding box center [866, 658] width 11 height 23
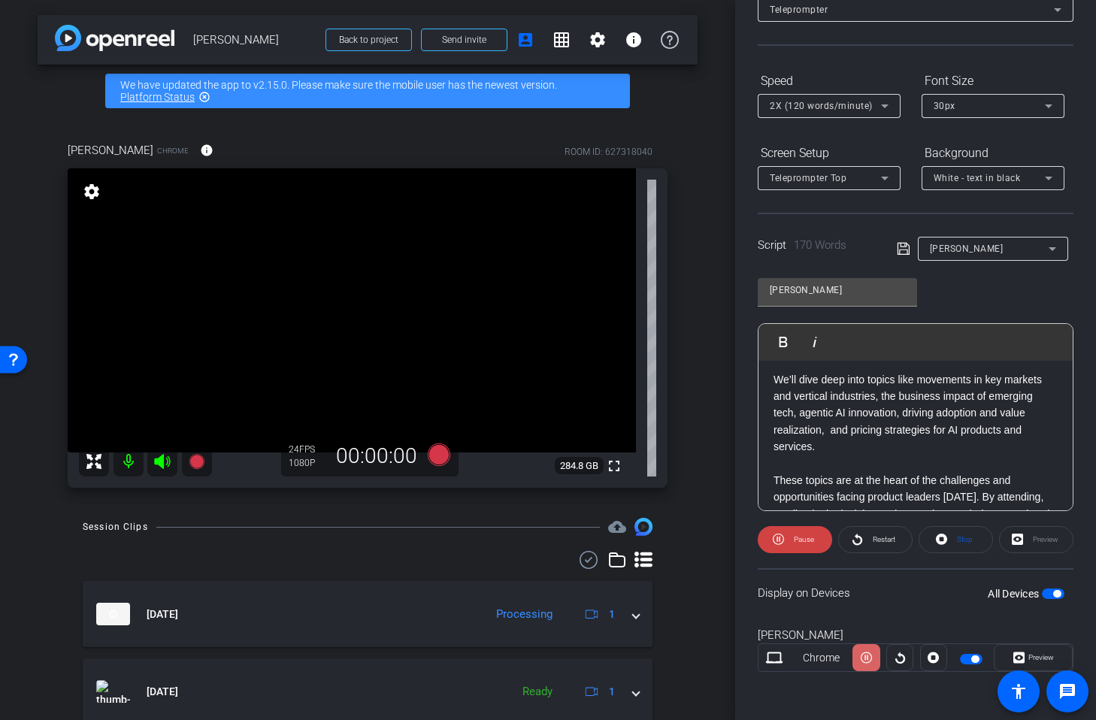
click at [870, 662] on icon at bounding box center [866, 658] width 11 height 23
click at [441, 458] on icon at bounding box center [439, 455] width 23 height 23
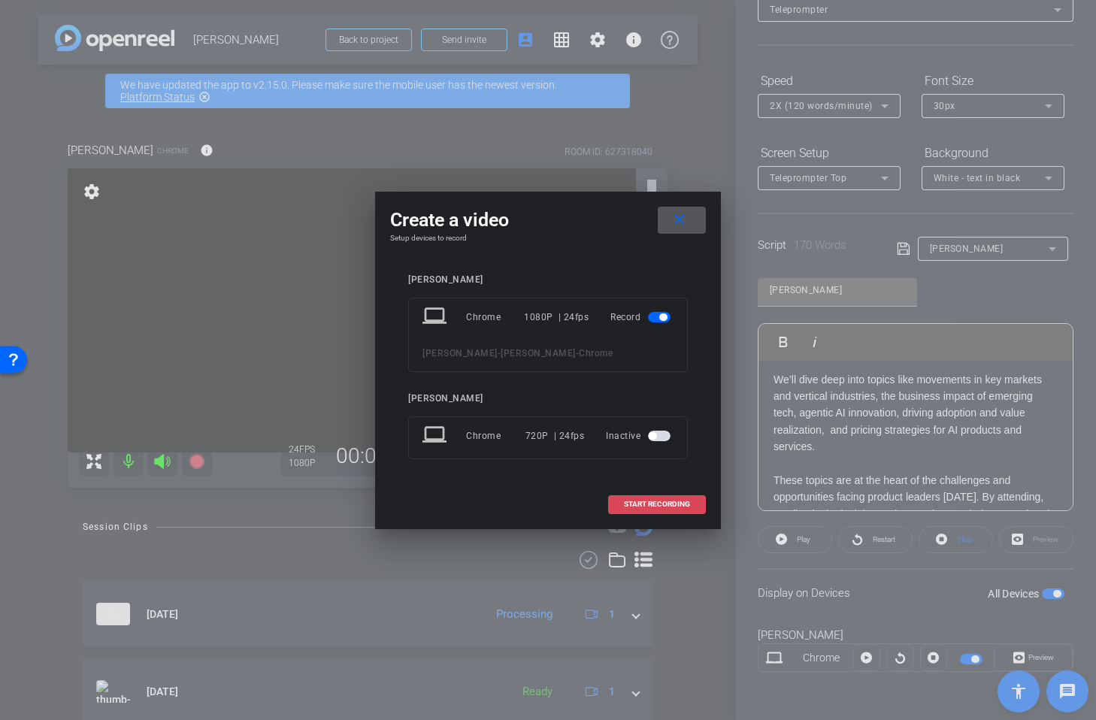
click at [643, 509] on span at bounding box center [657, 504] width 96 height 36
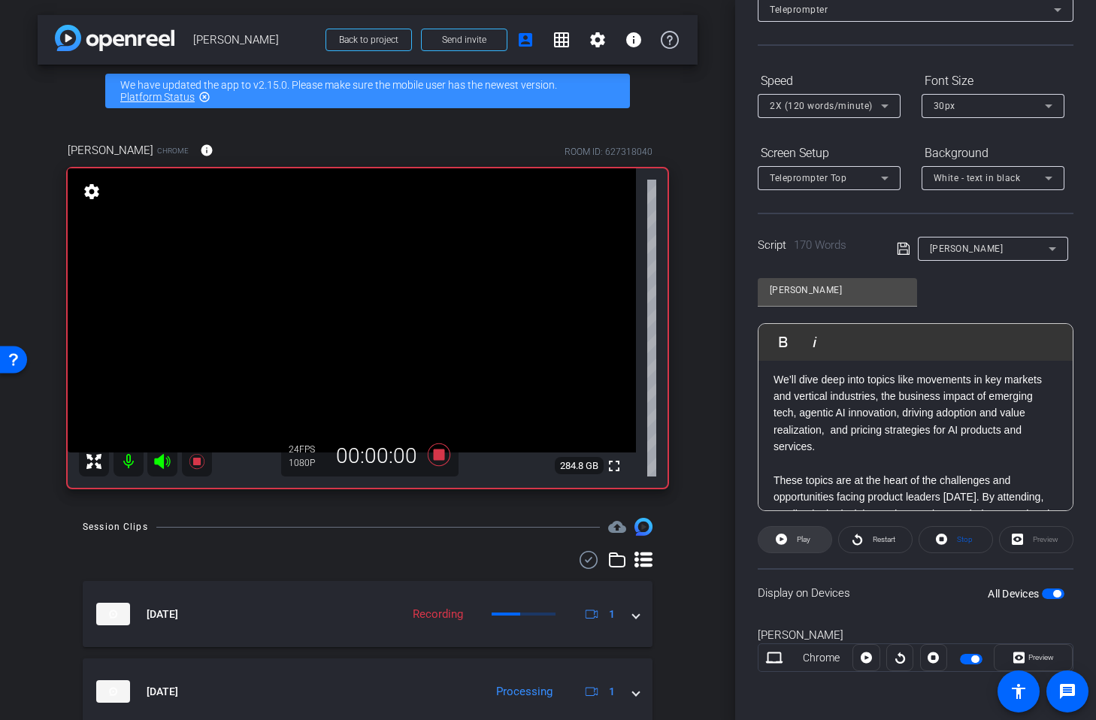
click at [804, 541] on span "Play" at bounding box center [804, 539] width 14 height 8
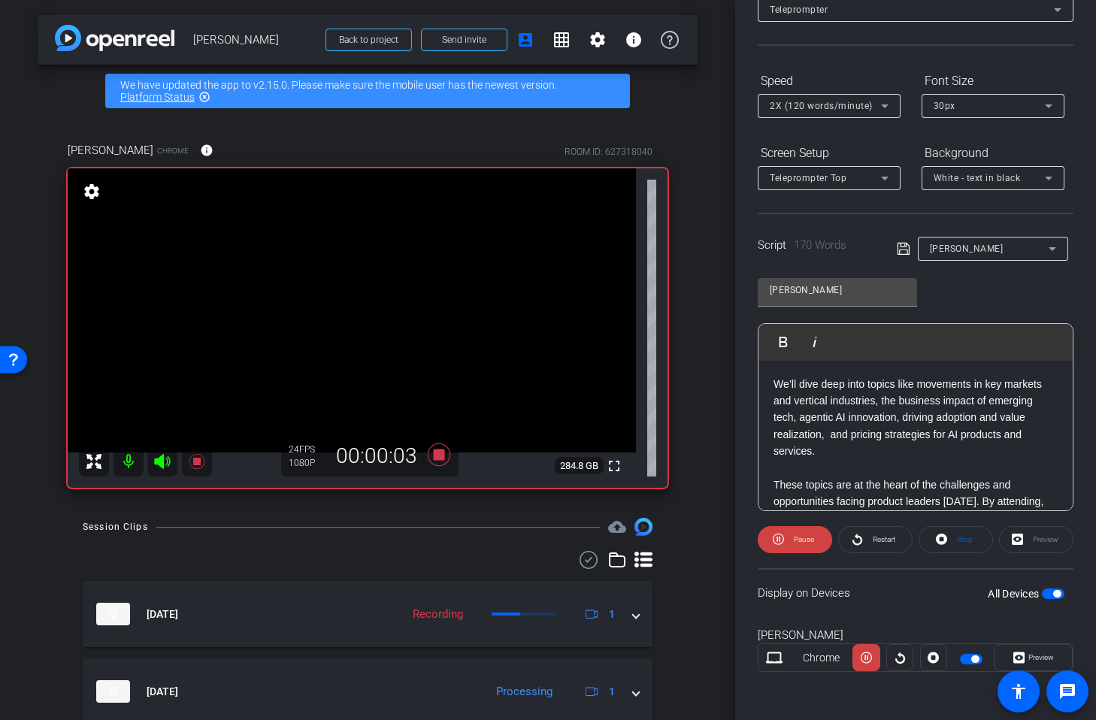
scroll to position [0, 0]
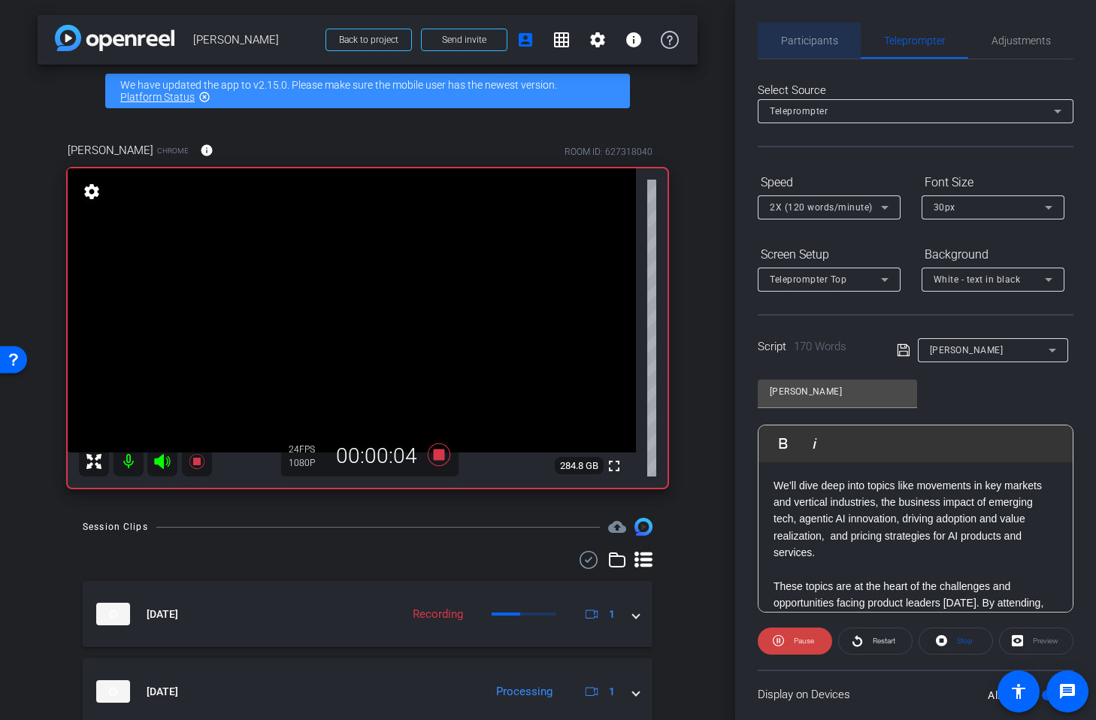
click at [795, 52] on span "Participants" at bounding box center [809, 41] width 57 height 36
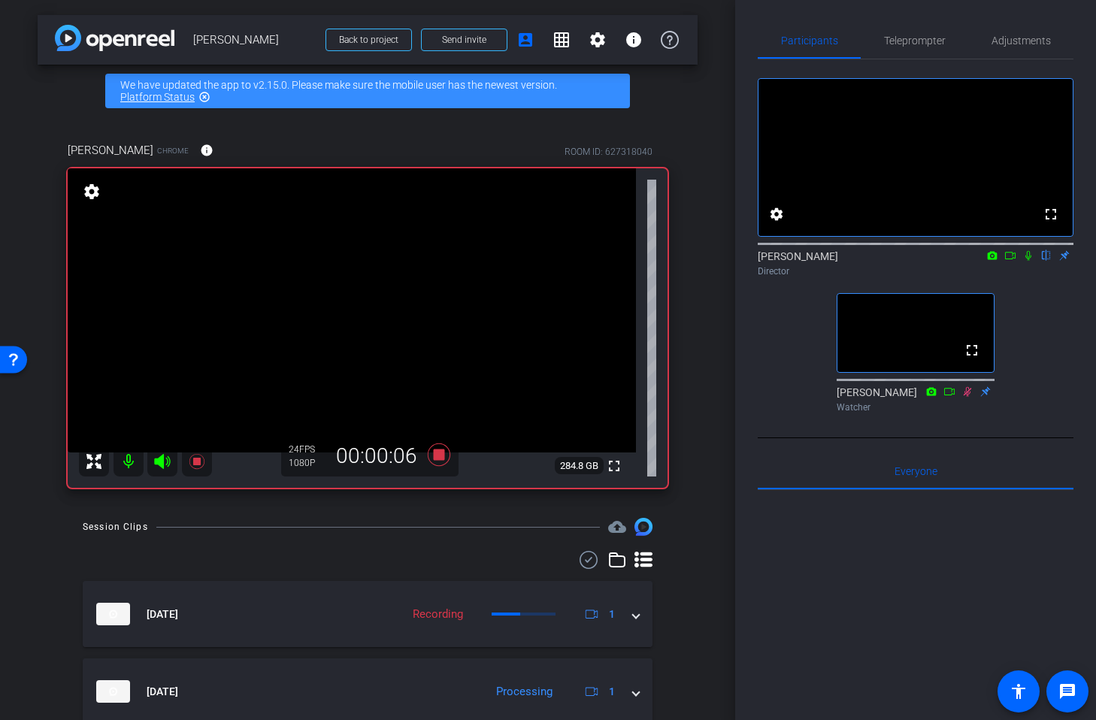
click at [1027, 261] on icon at bounding box center [1029, 256] width 6 height 10
click at [926, 37] on span "Teleprompter" at bounding box center [915, 40] width 62 height 11
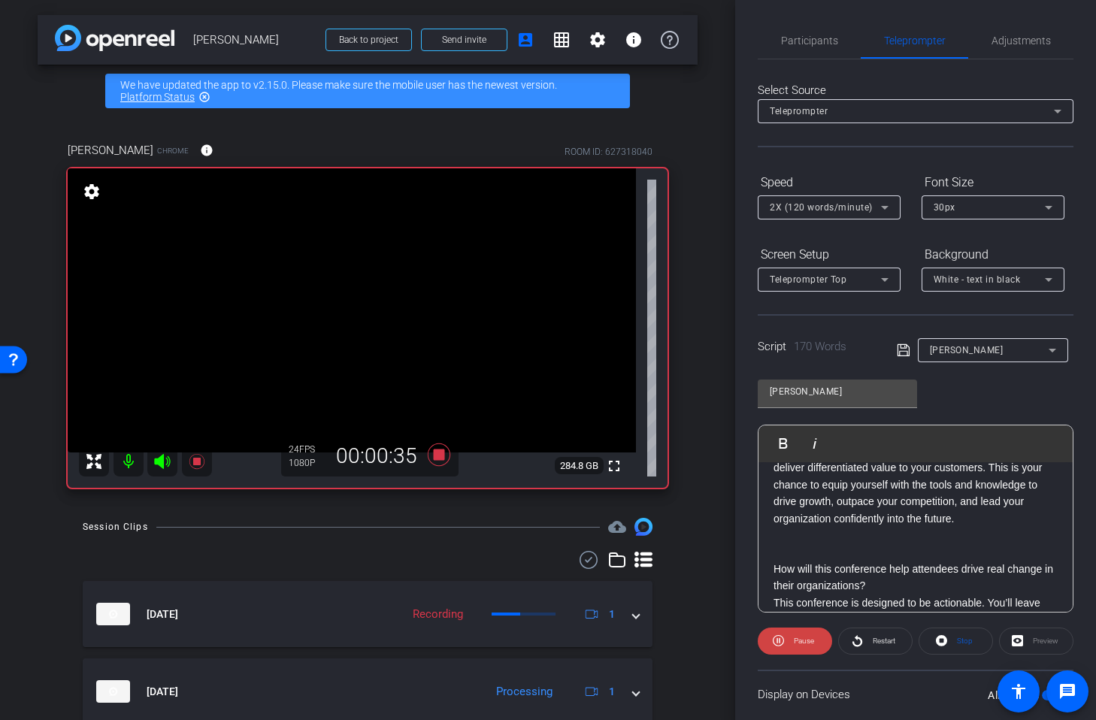
scroll to position [202, 0]
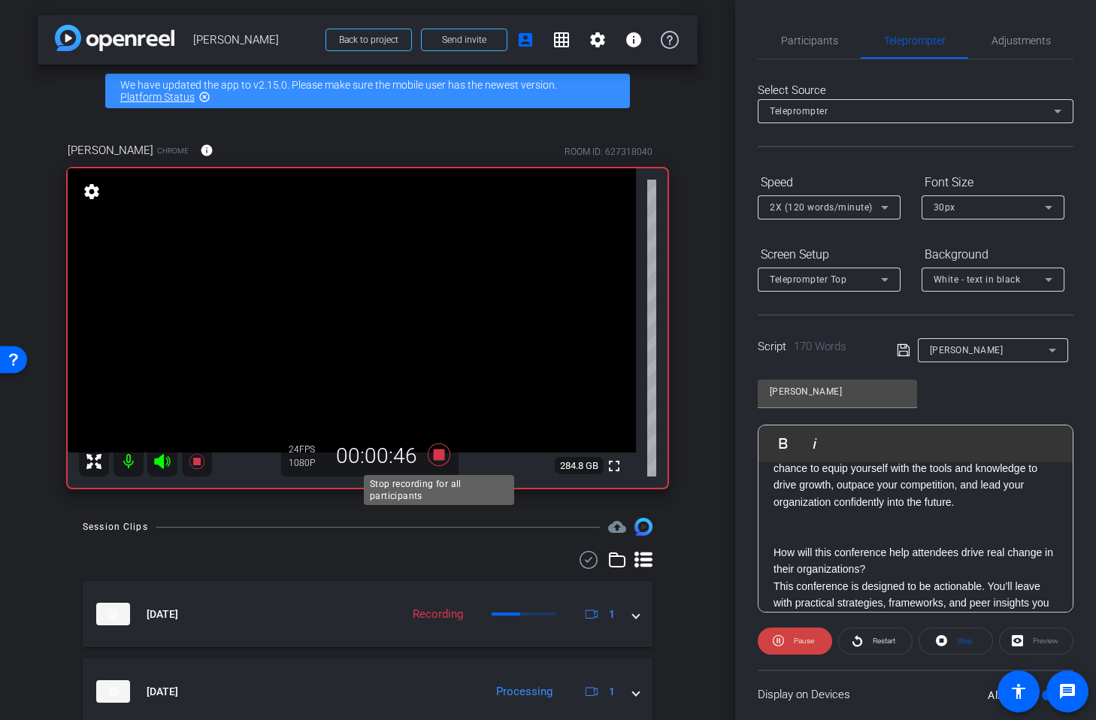
click at [441, 460] on icon at bounding box center [439, 455] width 23 height 23
click at [838, 38] on div "Participants" at bounding box center [809, 41] width 103 height 36
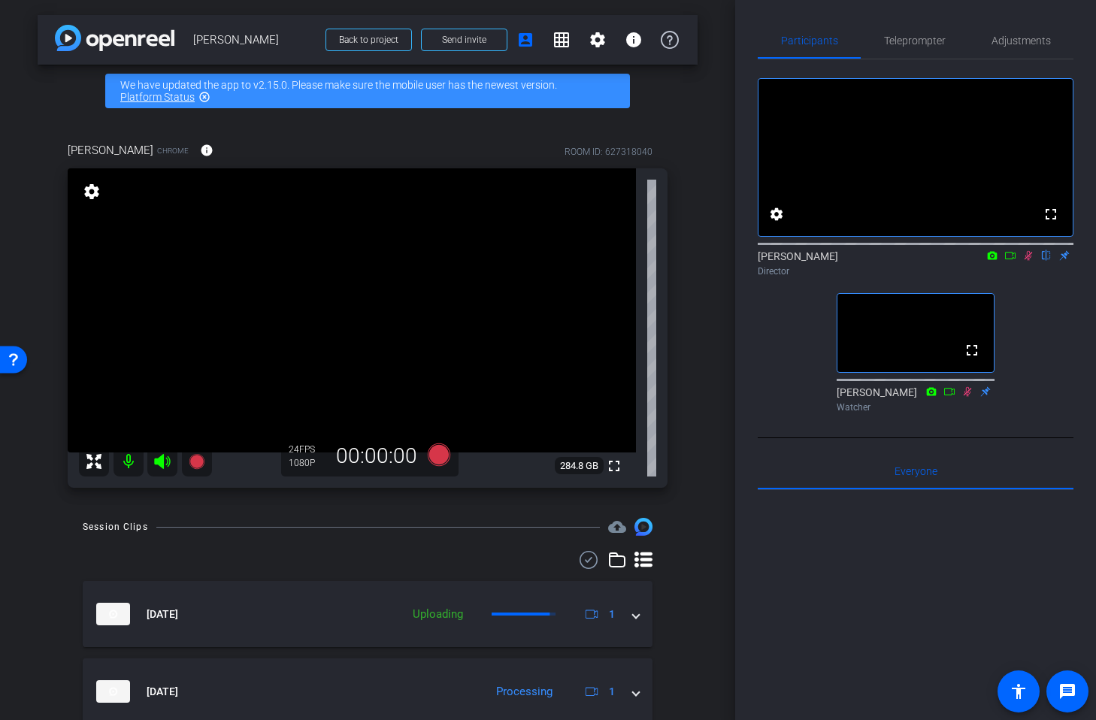
click at [1027, 261] on icon at bounding box center [1029, 256] width 8 height 10
click at [906, 37] on span "Teleprompter" at bounding box center [915, 40] width 62 height 11
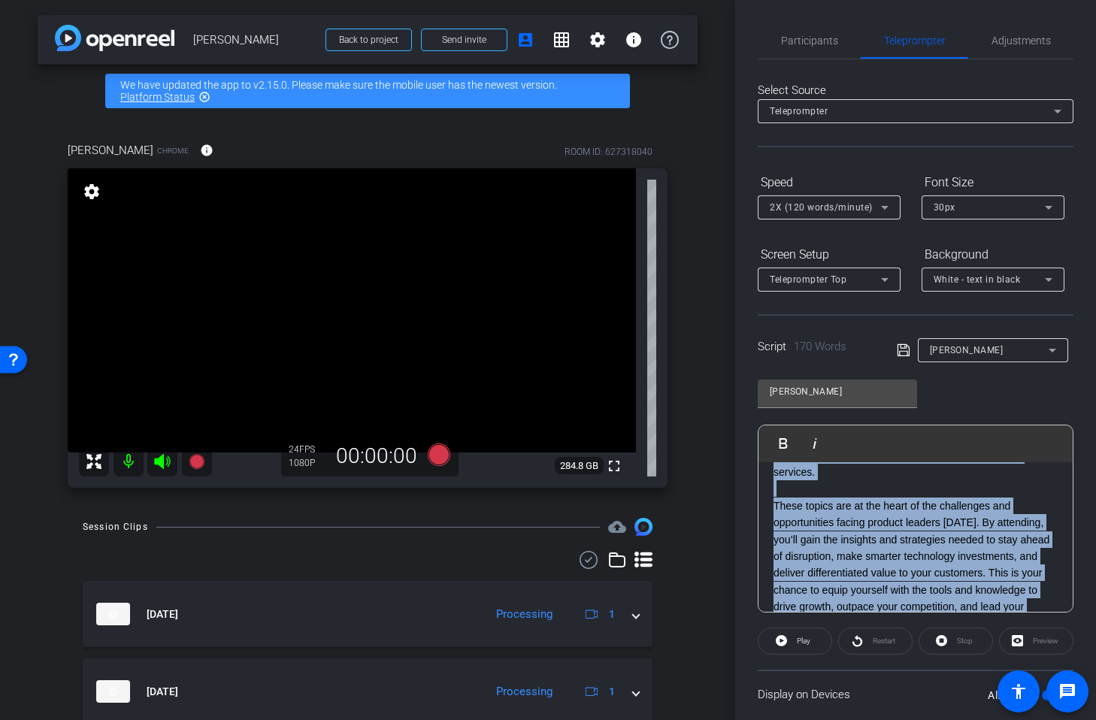
scroll to position [0, 0]
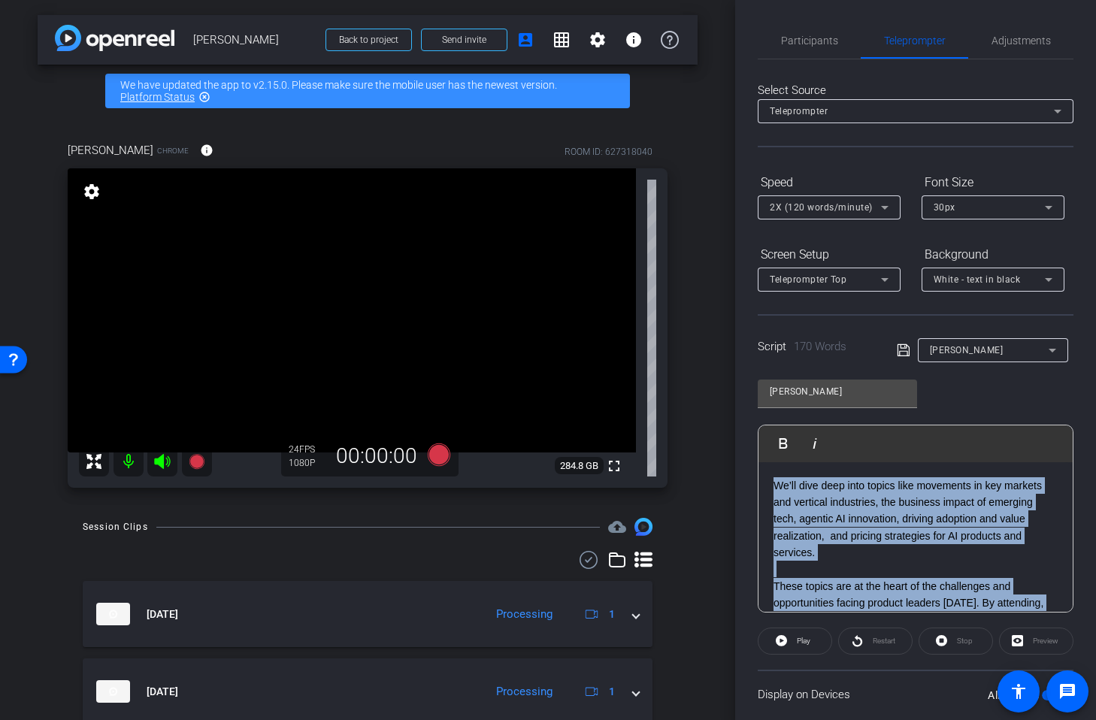
drag, startPoint x: 774, startPoint y: 477, endPoint x: 547, endPoint y: 394, distance: 241.9
click at [547, 394] on div "arrow_back [PERSON_NAME] Back to project Send invite account_box grid_on settin…" at bounding box center [548, 360] width 1096 height 720
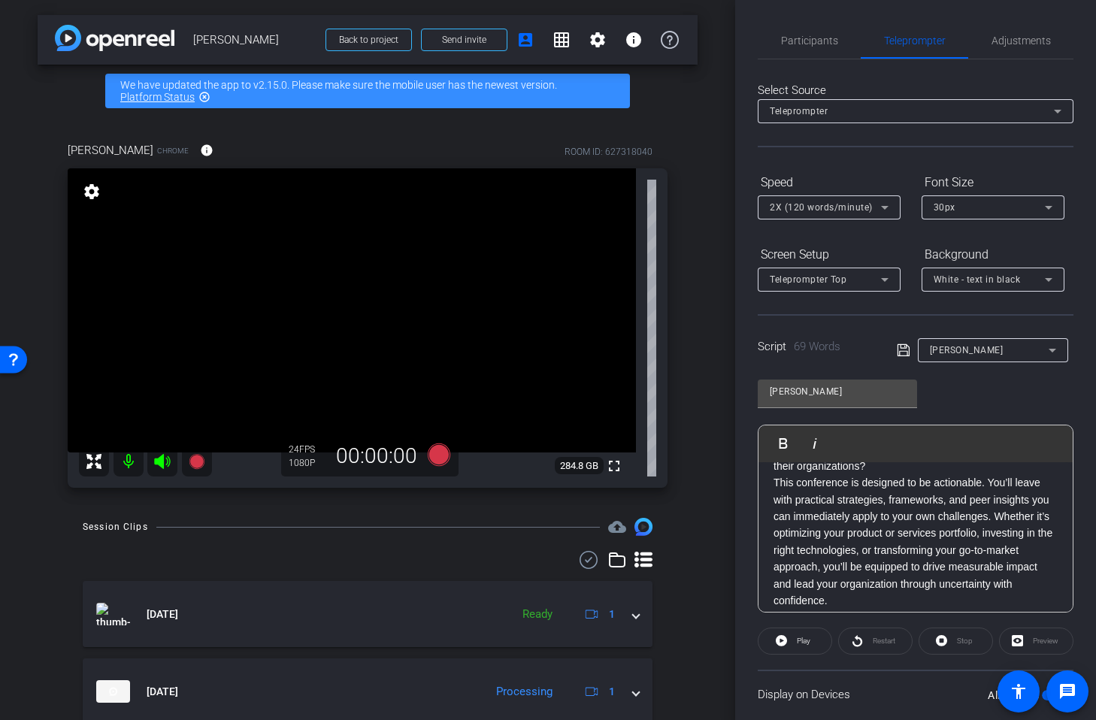
scroll to position [37, 0]
click at [800, 39] on span "Participants" at bounding box center [809, 40] width 57 height 11
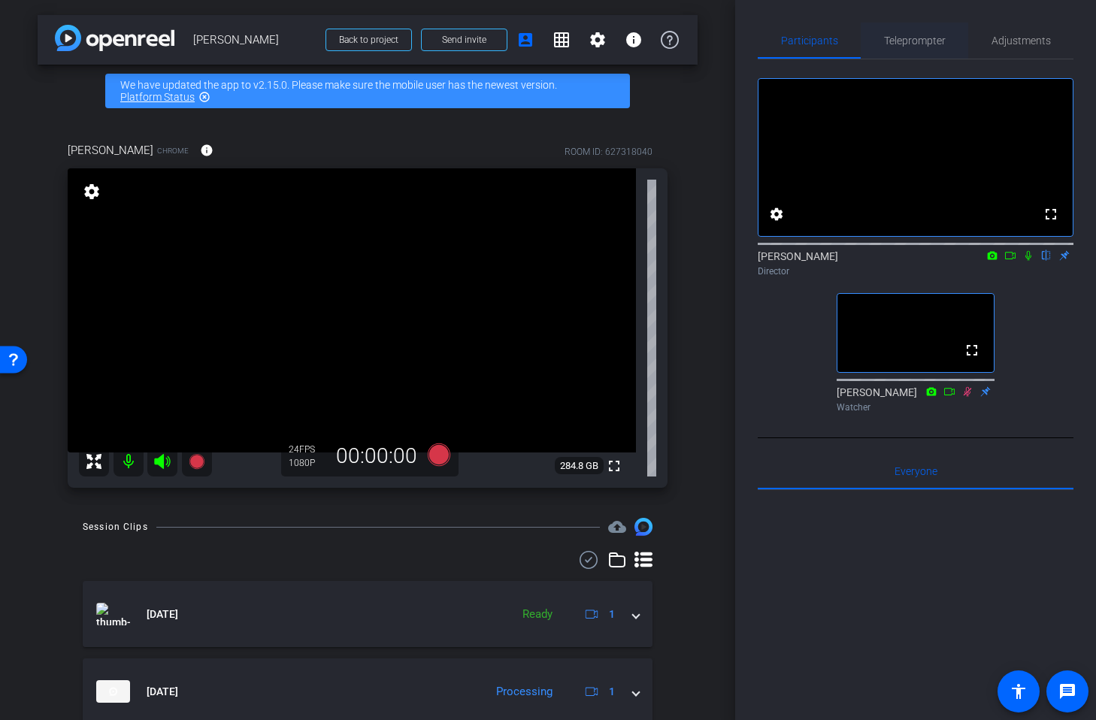
click at [917, 40] on span "Teleprompter" at bounding box center [915, 40] width 62 height 11
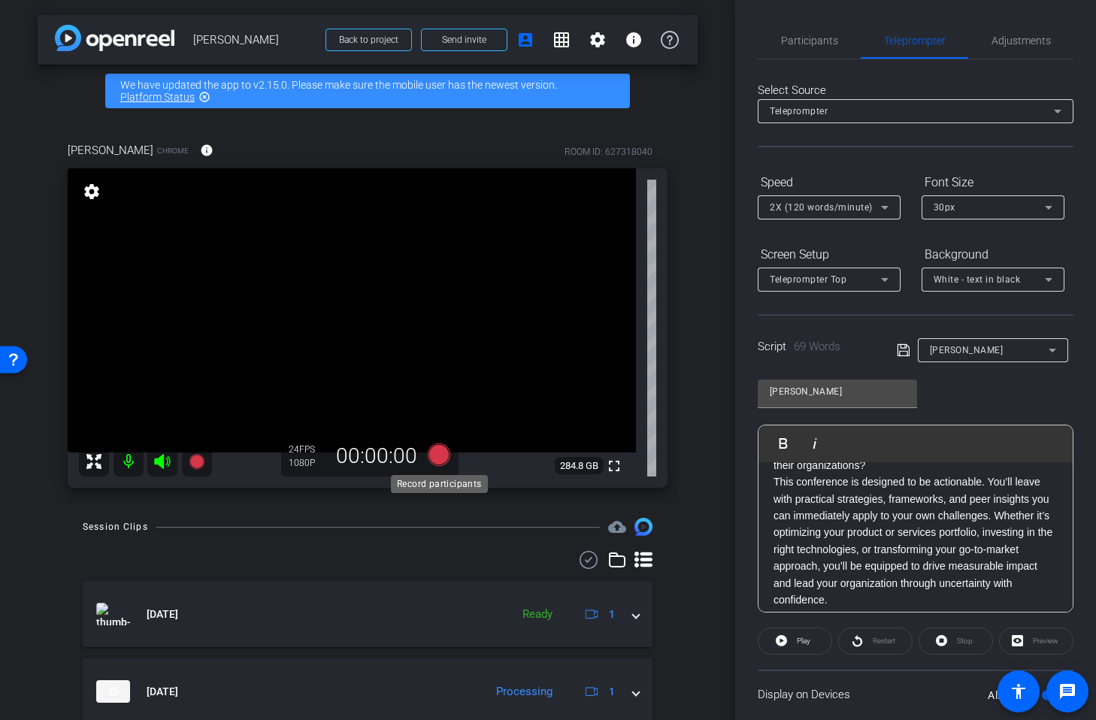
click at [443, 457] on icon at bounding box center [439, 455] width 23 height 23
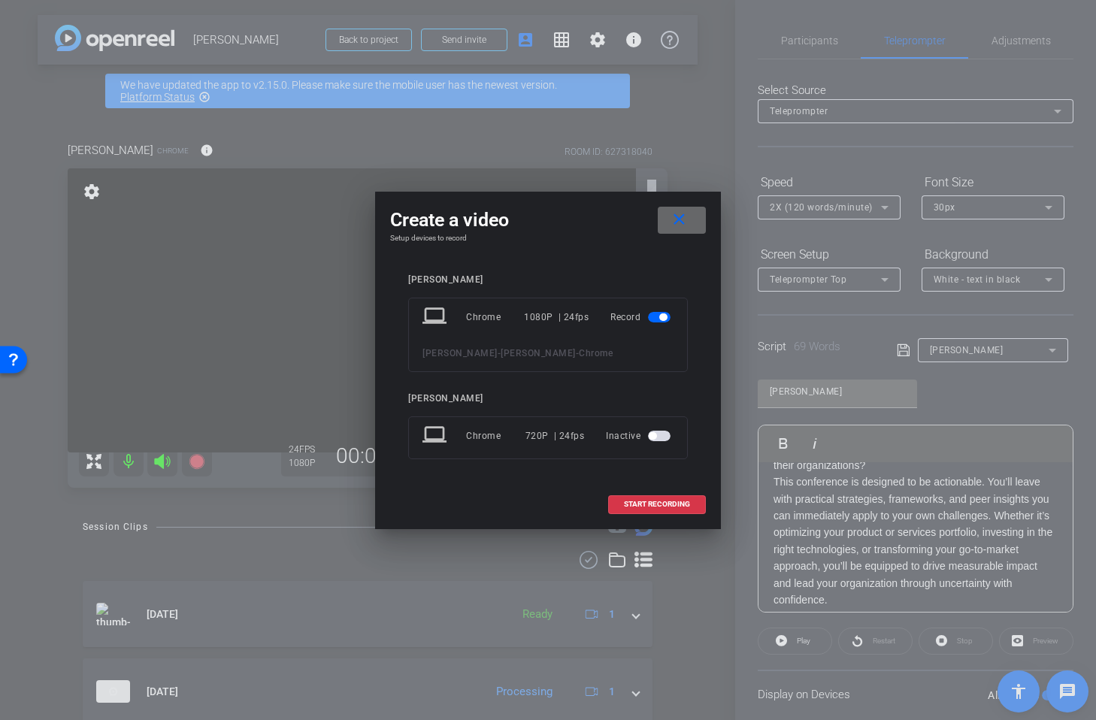
click at [673, 229] on span at bounding box center [682, 220] width 48 height 36
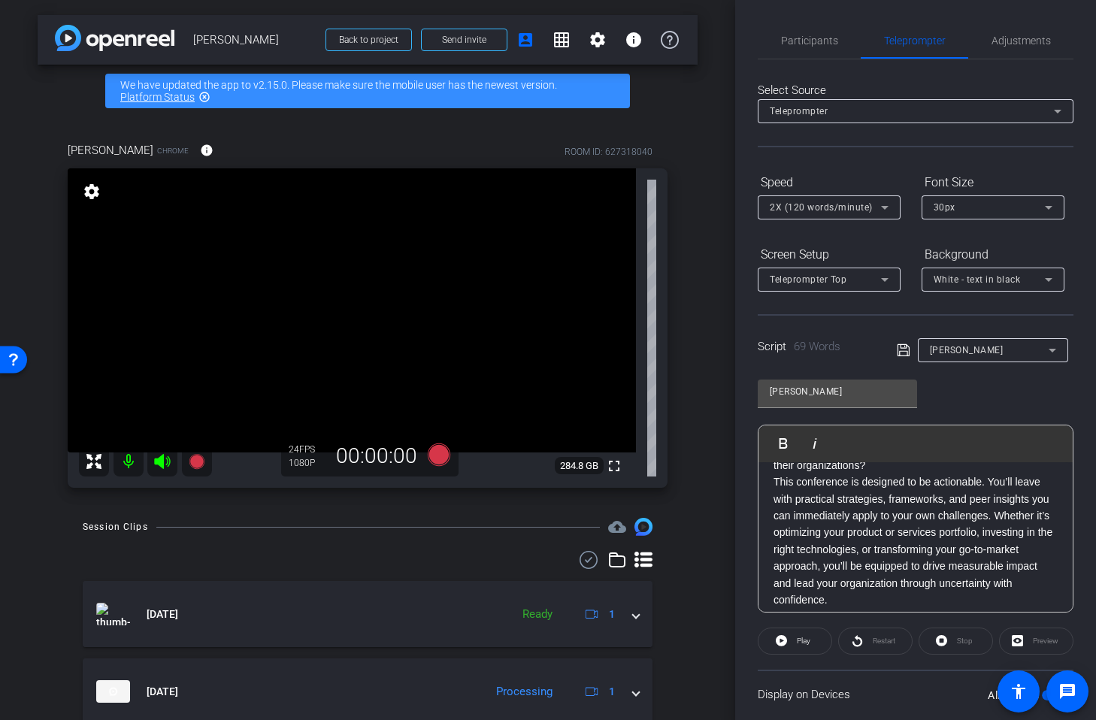
click at [902, 347] on icon at bounding box center [903, 350] width 12 height 12
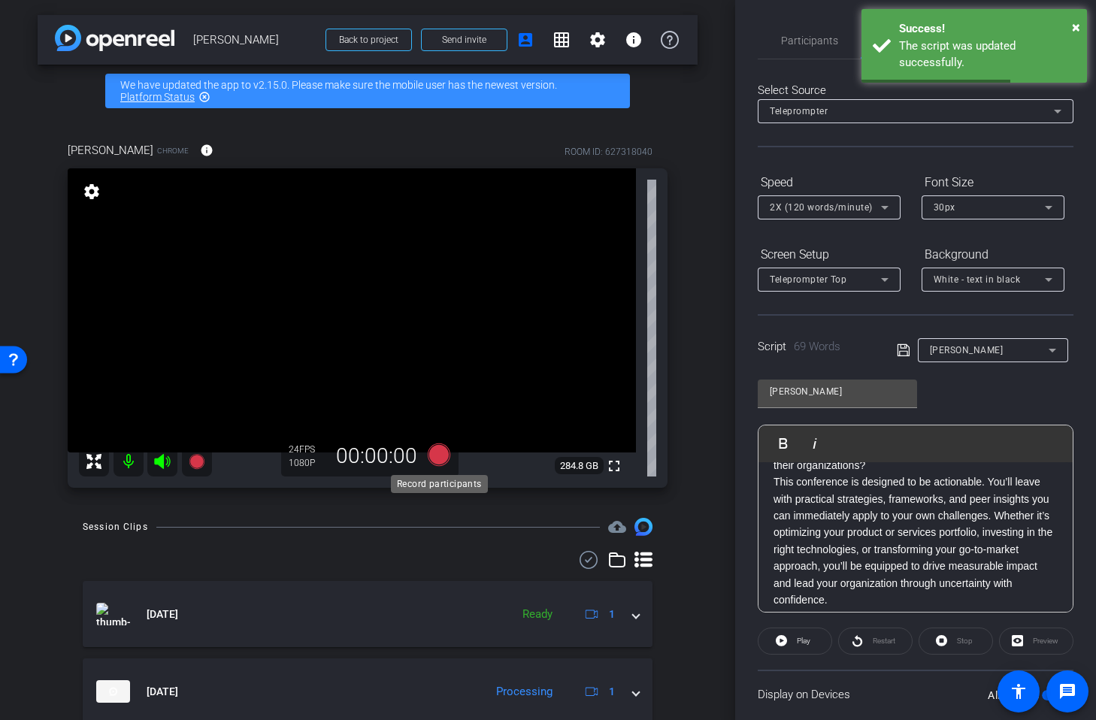
click at [445, 452] on icon at bounding box center [439, 455] width 23 height 23
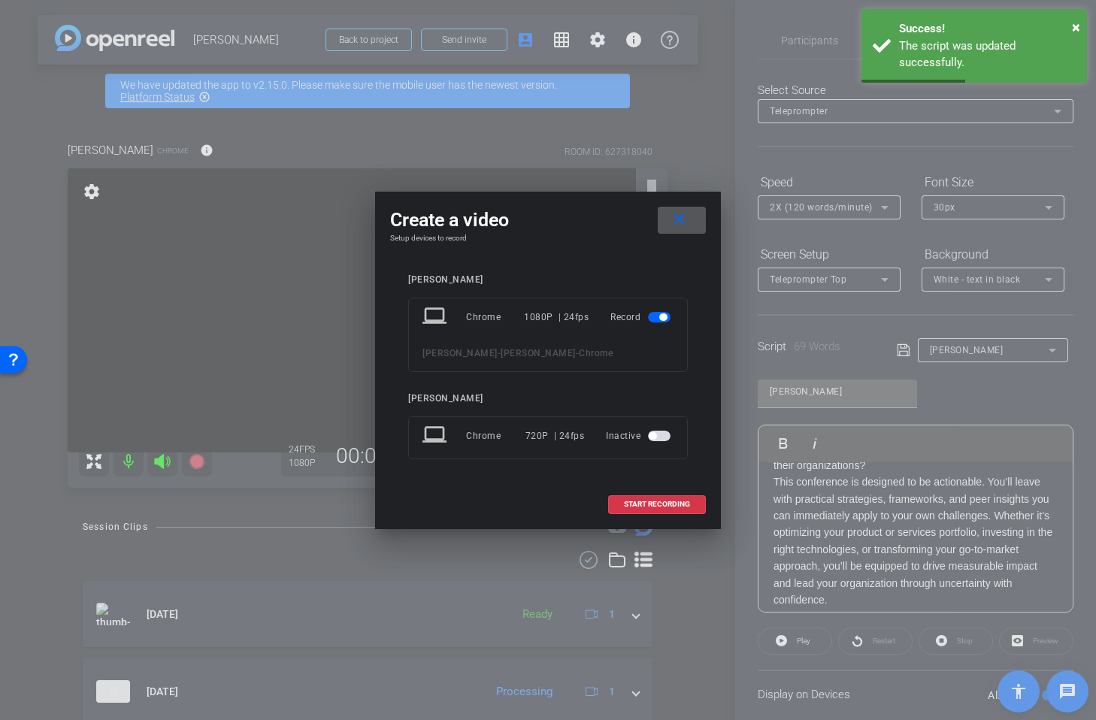
click at [664, 505] on span "START RECORDING" at bounding box center [657, 505] width 66 height 8
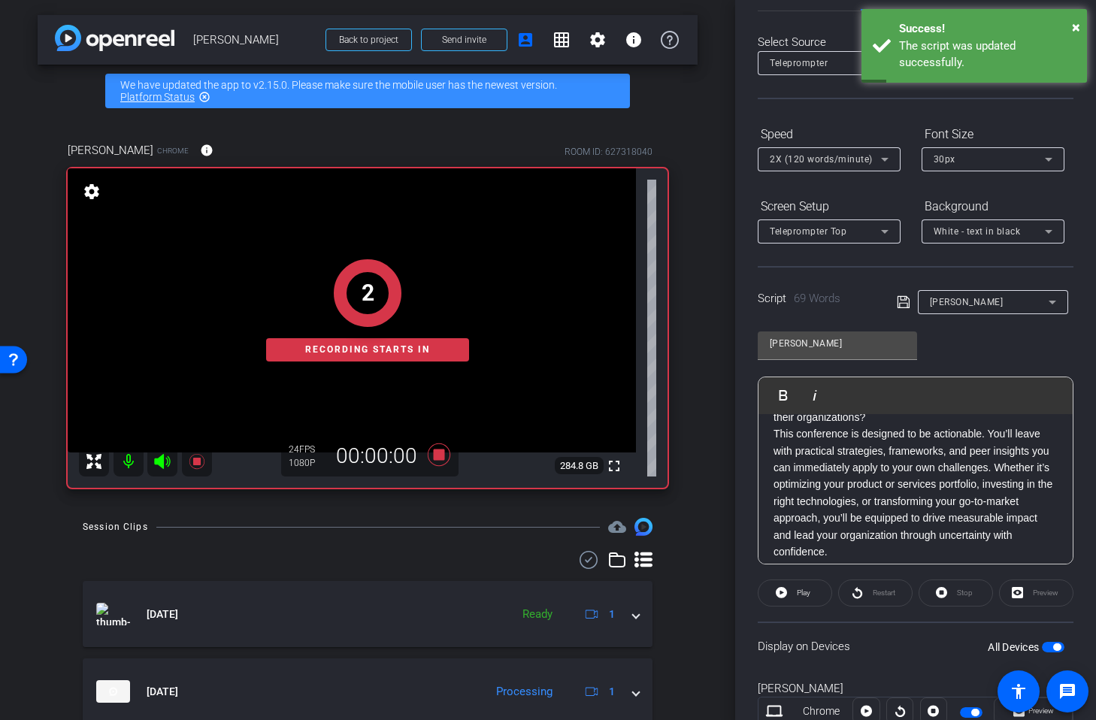
scroll to position [54, 0]
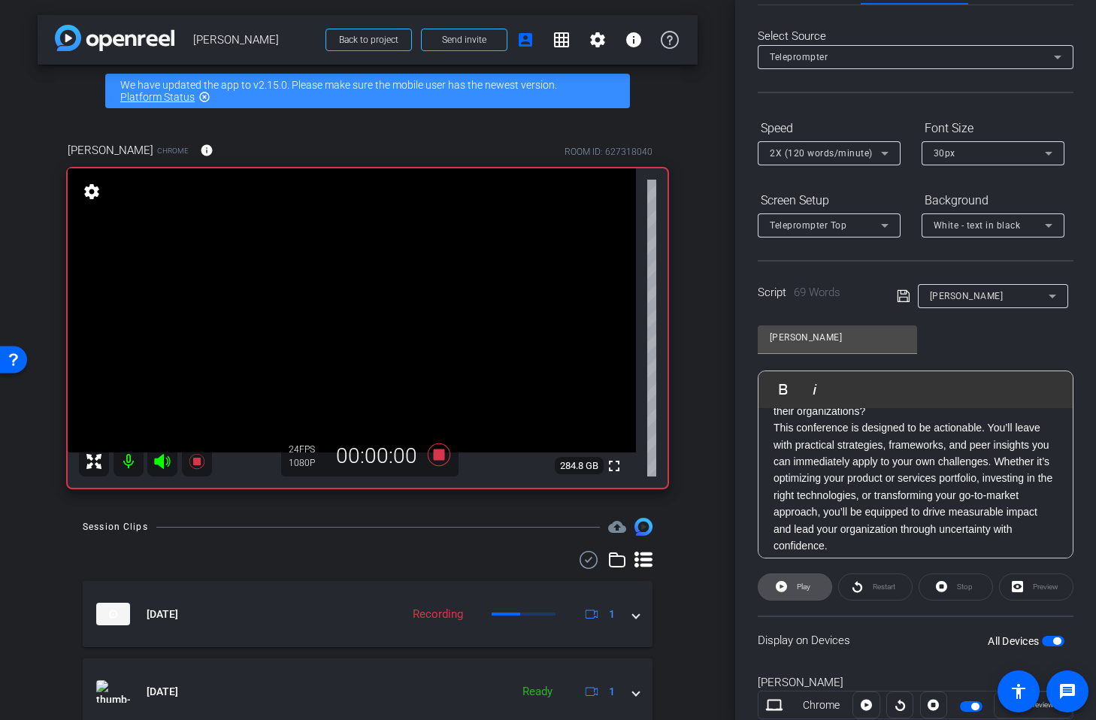
click at [797, 583] on span "Play" at bounding box center [804, 587] width 14 height 8
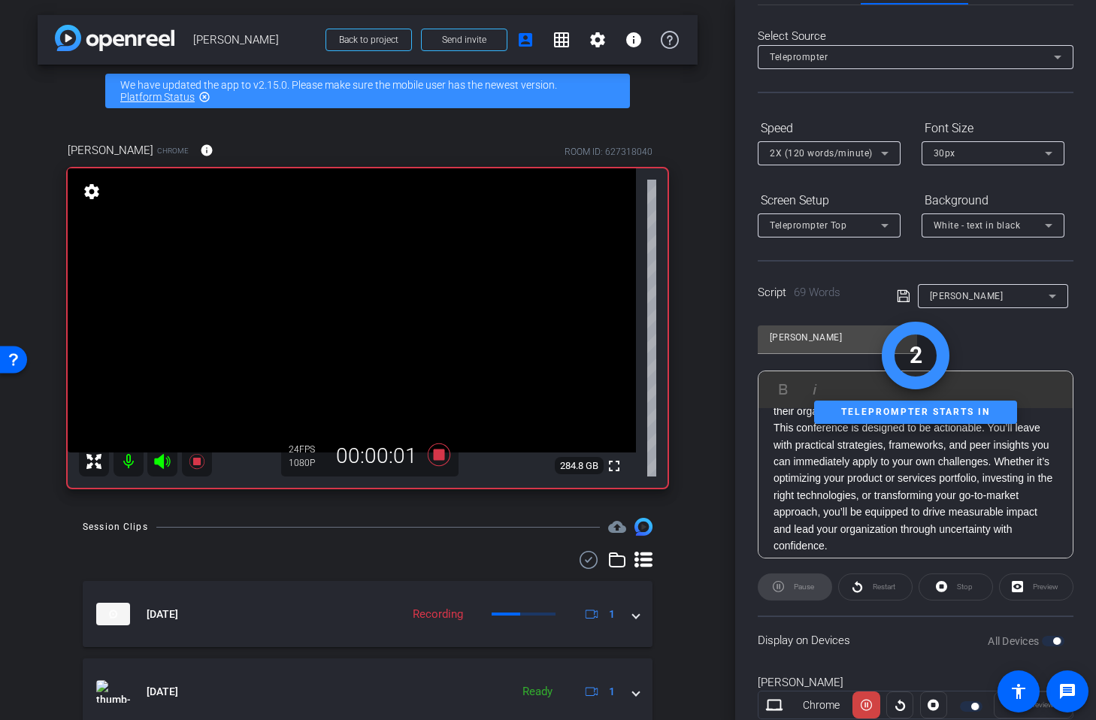
scroll to position [0, 0]
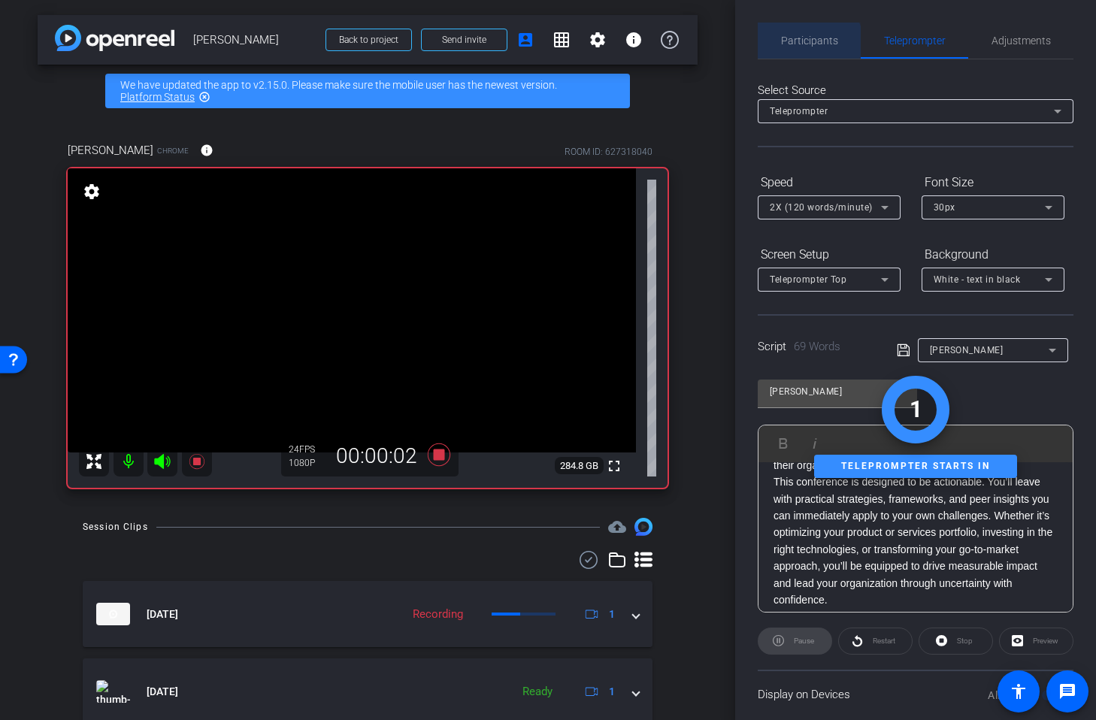
click at [807, 44] on span "Participants" at bounding box center [809, 40] width 57 height 11
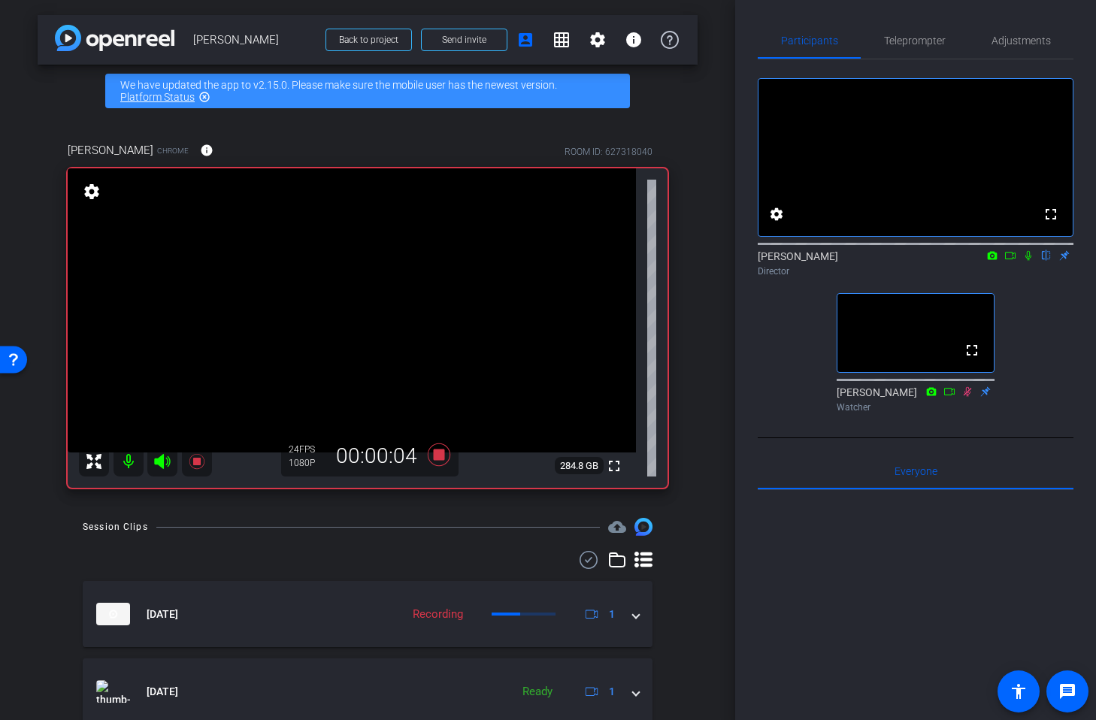
click at [1027, 261] on icon at bounding box center [1029, 256] width 6 height 10
click at [905, 39] on span "Teleprompter" at bounding box center [915, 40] width 62 height 11
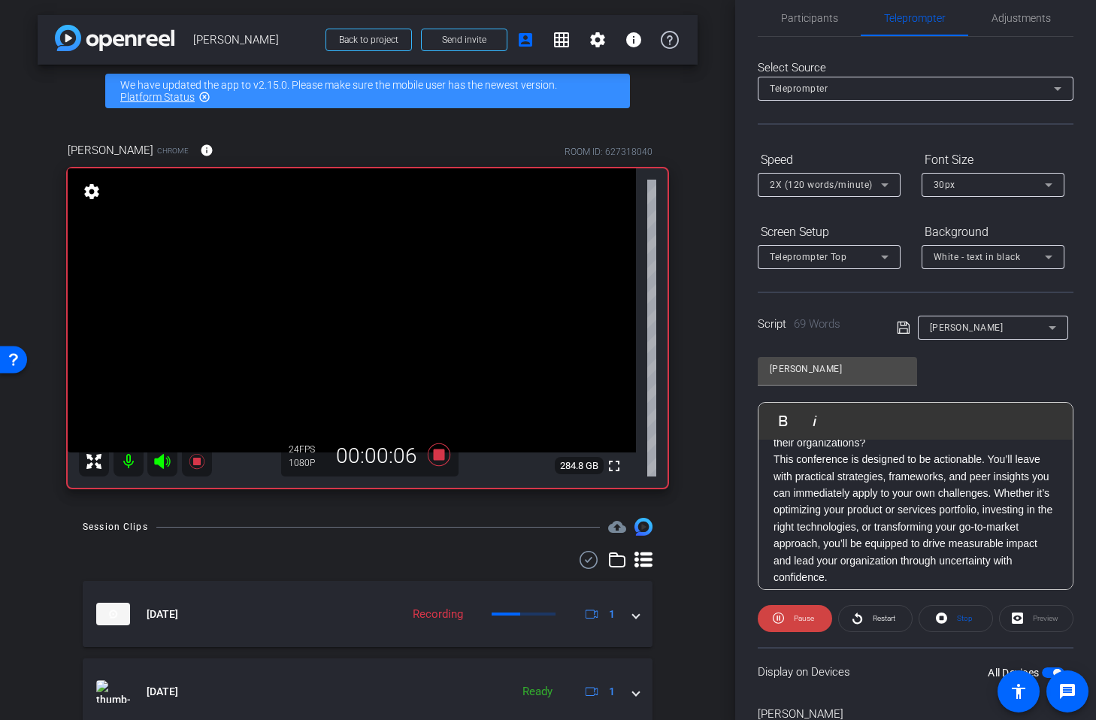
scroll to position [27, 0]
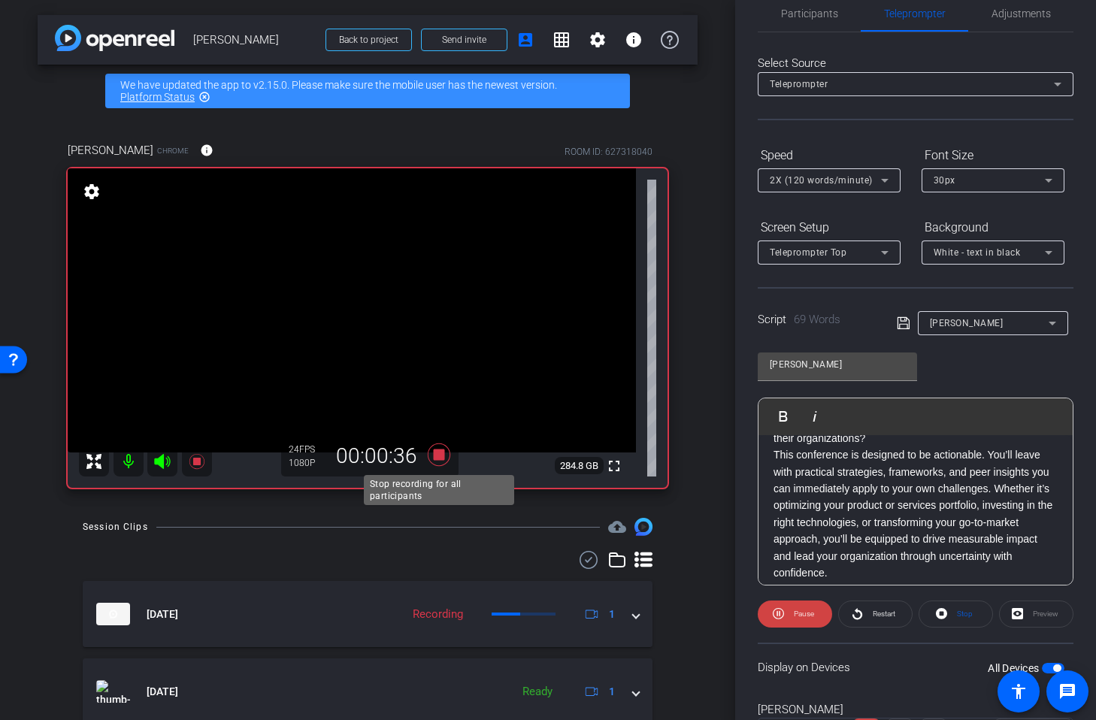
click at [435, 452] on icon at bounding box center [439, 455] width 23 height 23
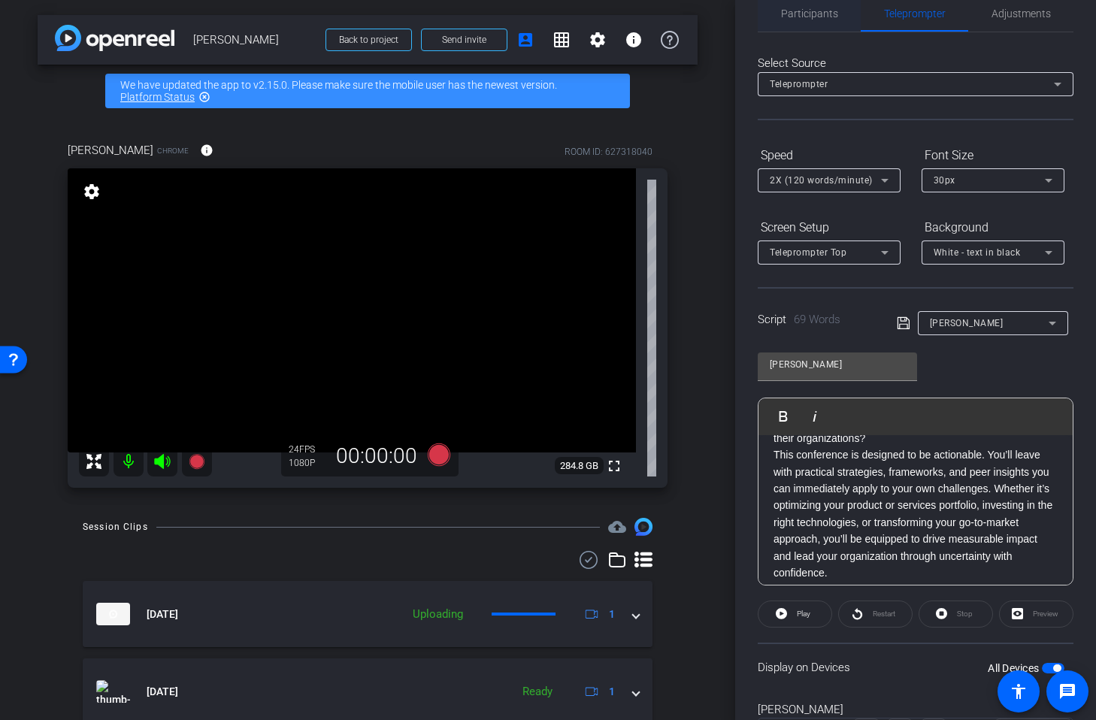
click at [794, 22] on span "Participants" at bounding box center [809, 13] width 57 height 36
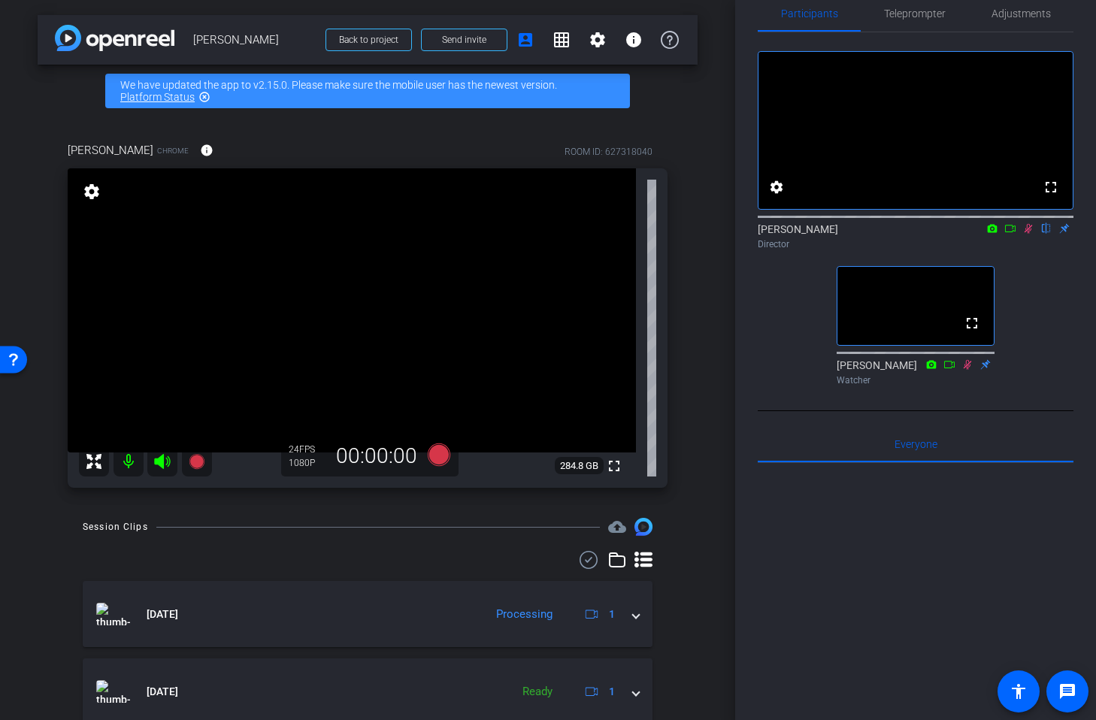
click at [1027, 234] on icon at bounding box center [1029, 228] width 12 height 11
click at [914, 9] on span "Teleprompter" at bounding box center [915, 13] width 62 height 11
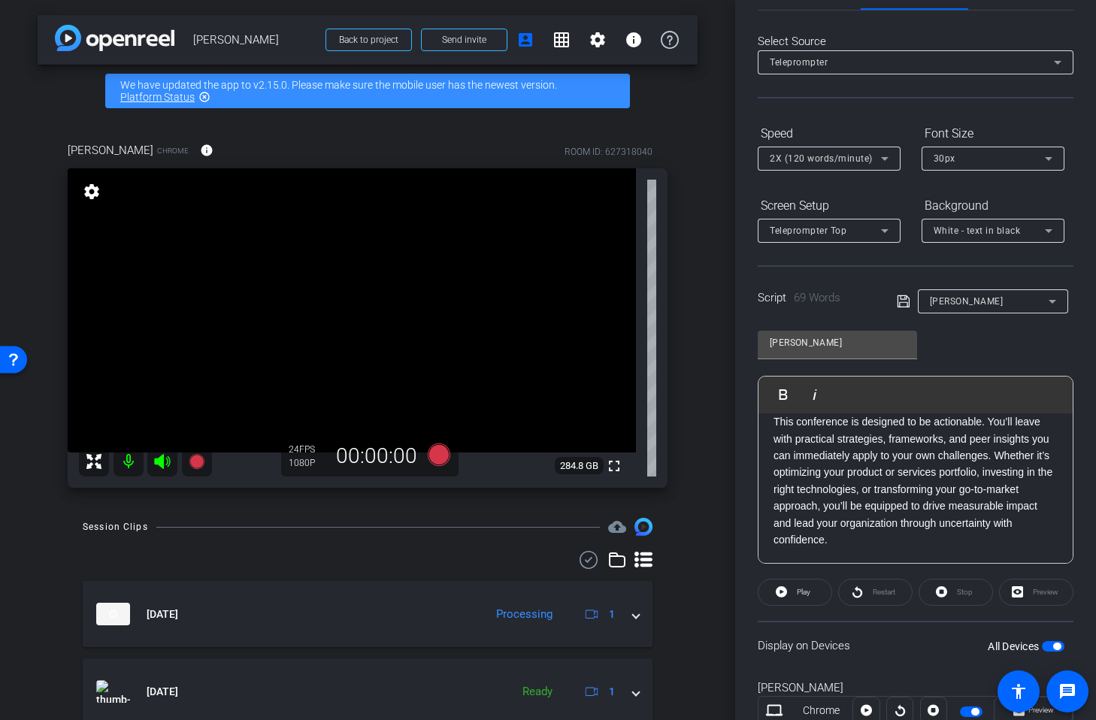
scroll to position [55, 0]
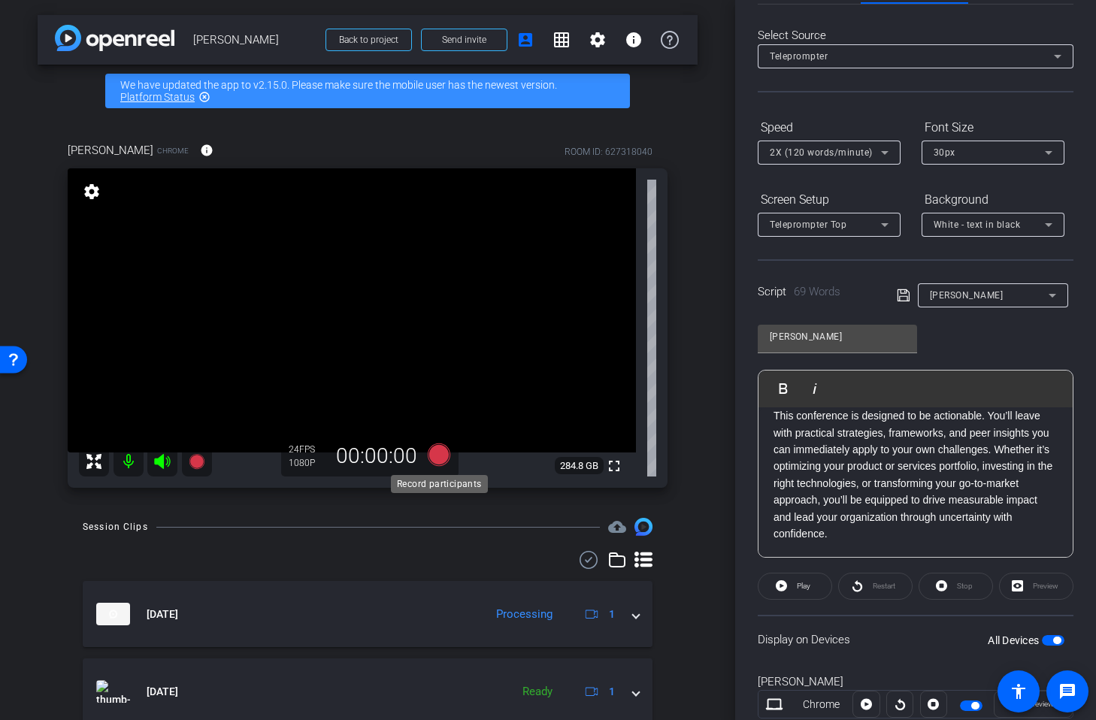
click at [439, 457] on icon at bounding box center [439, 455] width 23 height 23
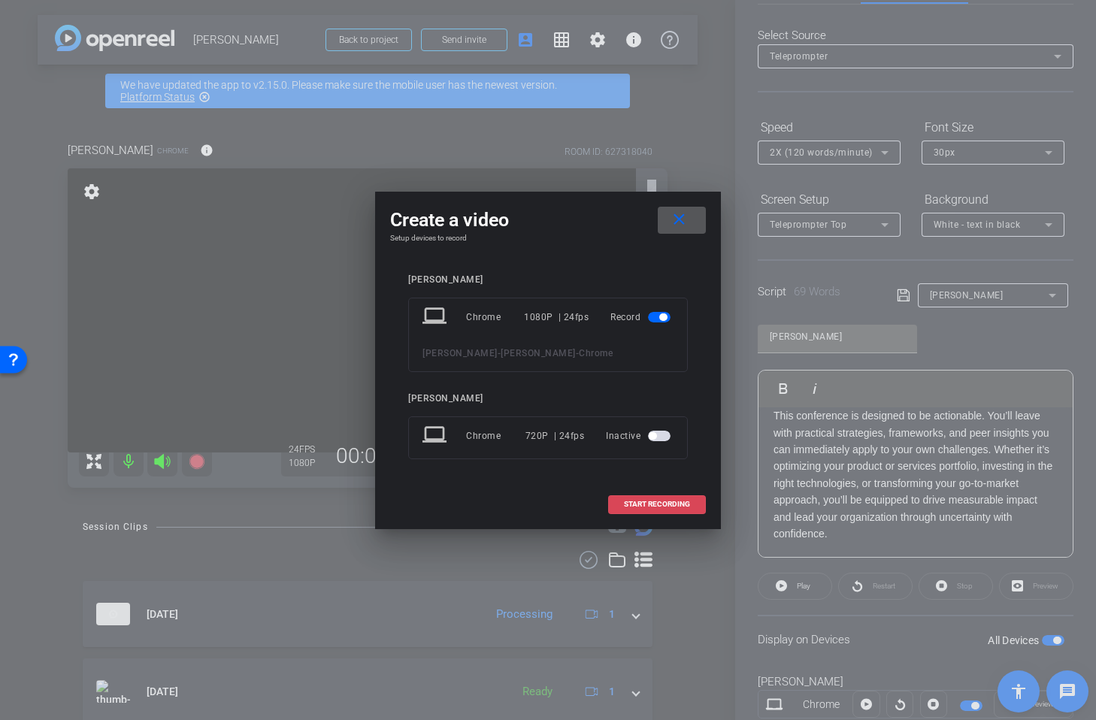
click at [639, 509] on button "START RECORDING" at bounding box center [657, 504] width 98 height 19
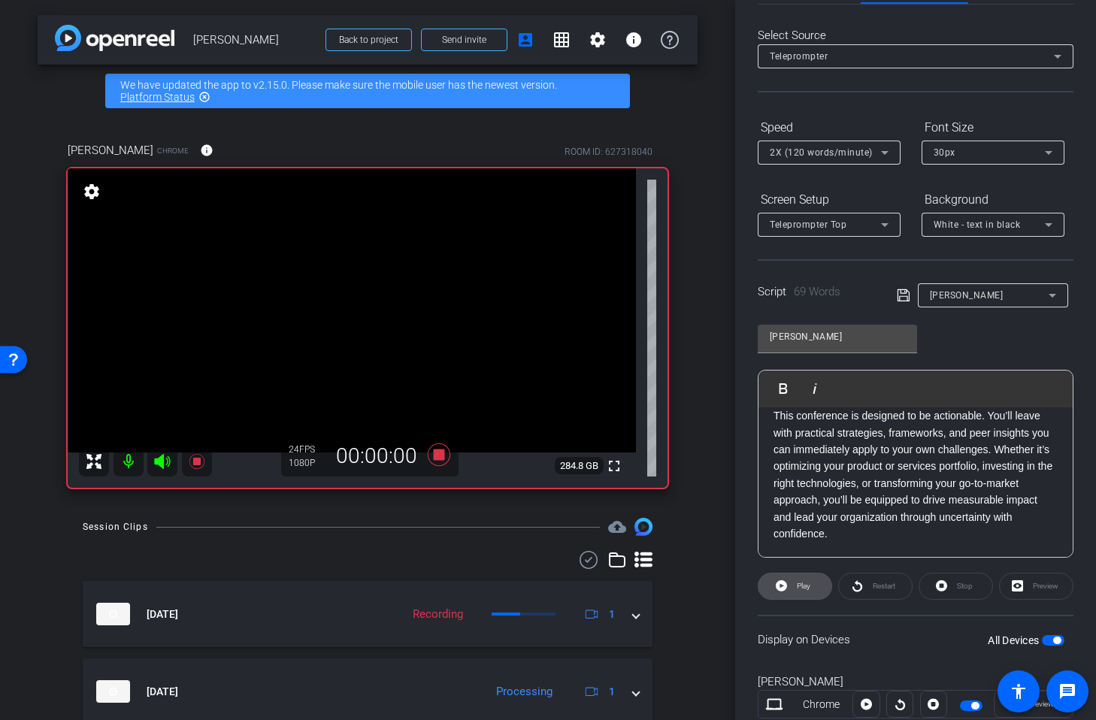
click at [791, 585] on span at bounding box center [795, 586] width 73 height 36
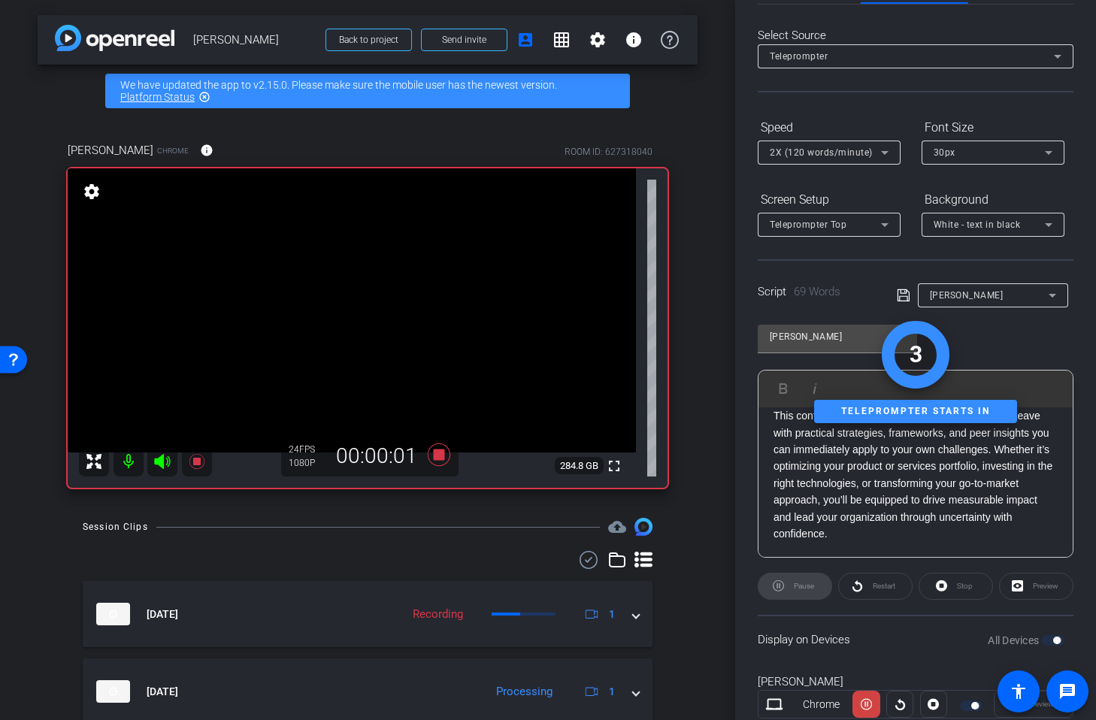
scroll to position [0, 0]
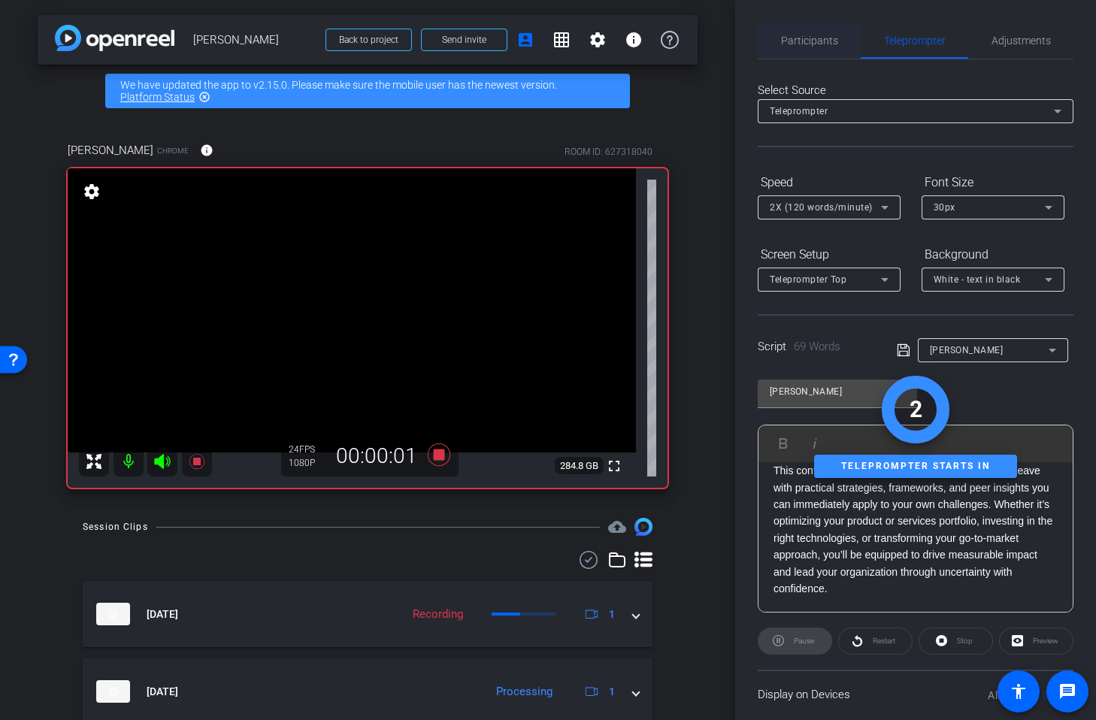
click at [834, 41] on span "Participants" at bounding box center [809, 40] width 57 height 11
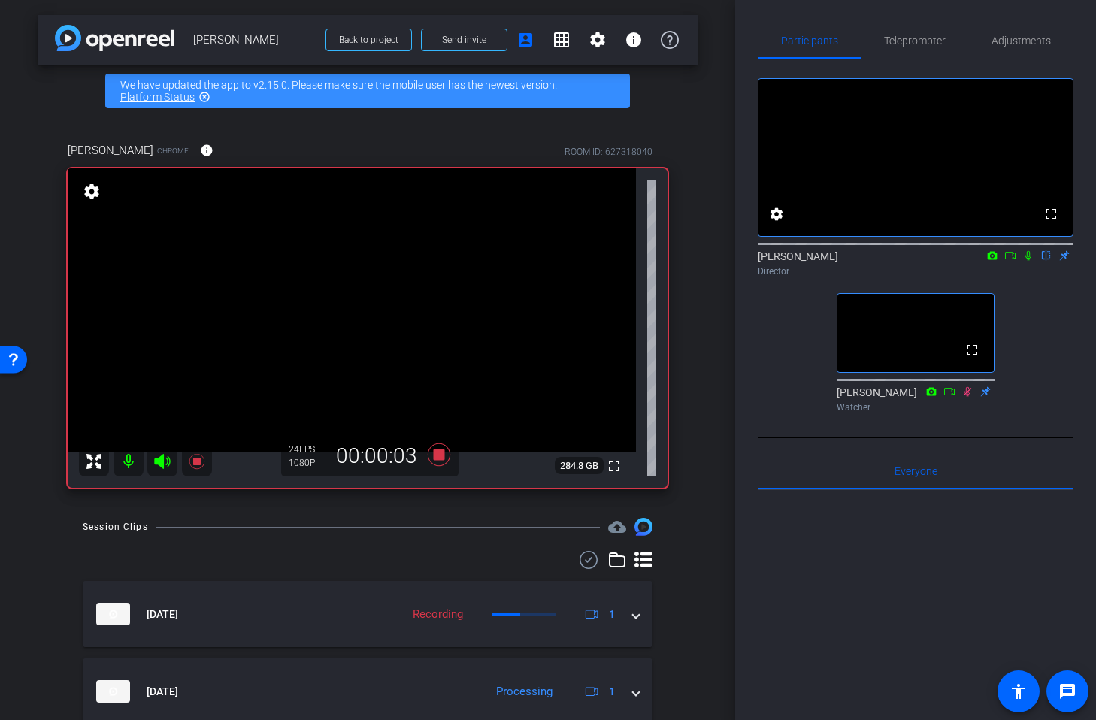
click at [1032, 261] on icon at bounding box center [1029, 255] width 12 height 11
click at [932, 42] on span "Teleprompter" at bounding box center [915, 40] width 62 height 11
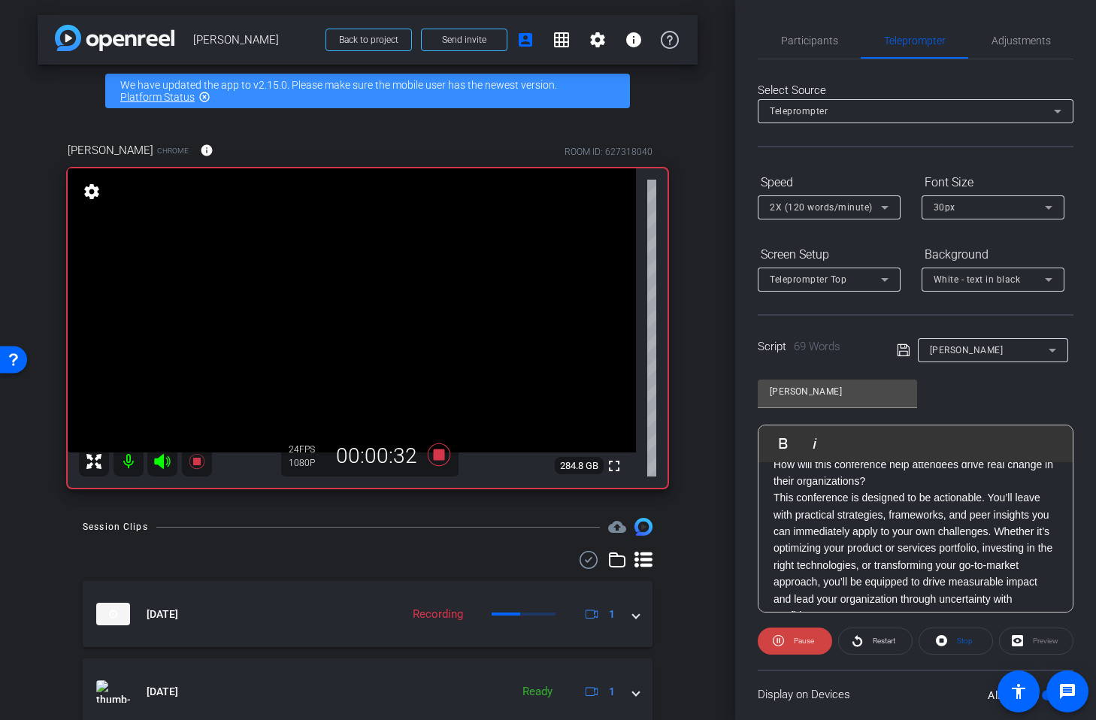
scroll to position [48, 0]
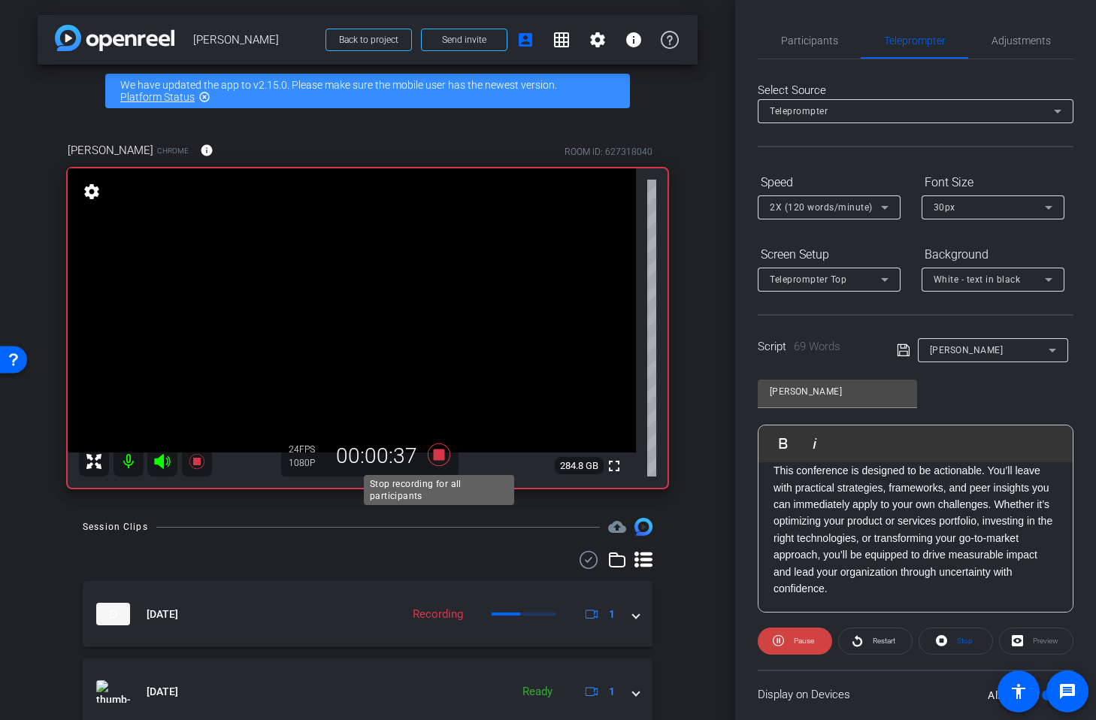
click at [435, 453] on icon at bounding box center [439, 455] width 23 height 23
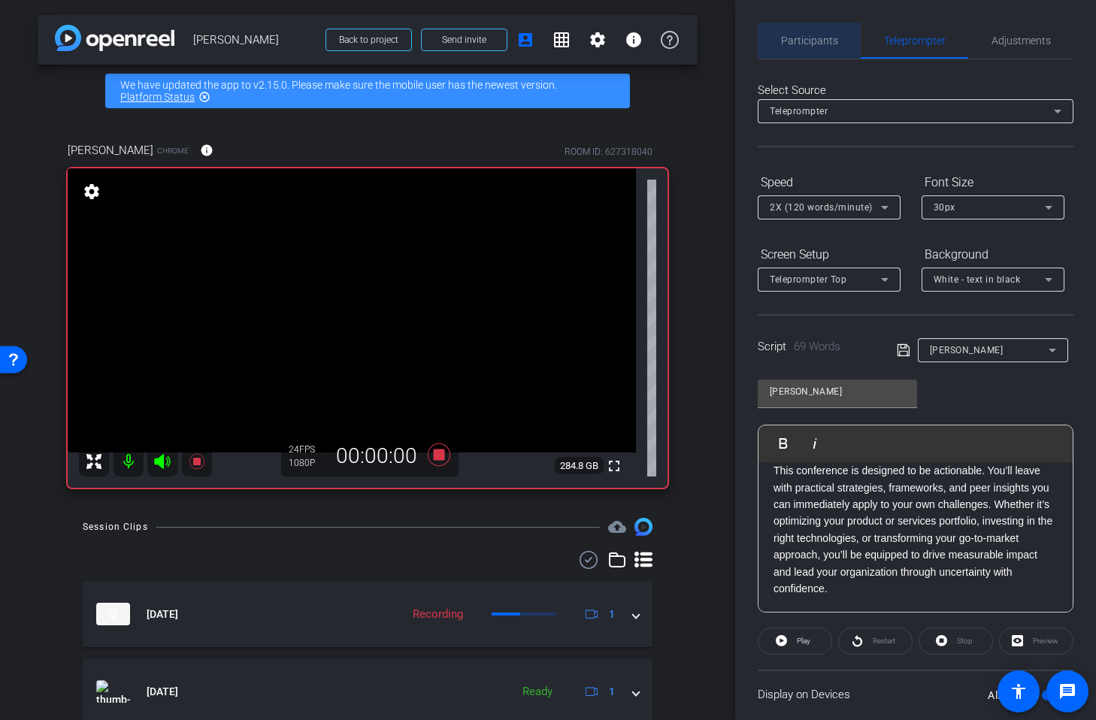
drag, startPoint x: 799, startPoint y: 35, endPoint x: 814, endPoint y: 41, distance: 15.5
click at [794, 35] on span "Participants" at bounding box center [809, 40] width 57 height 11
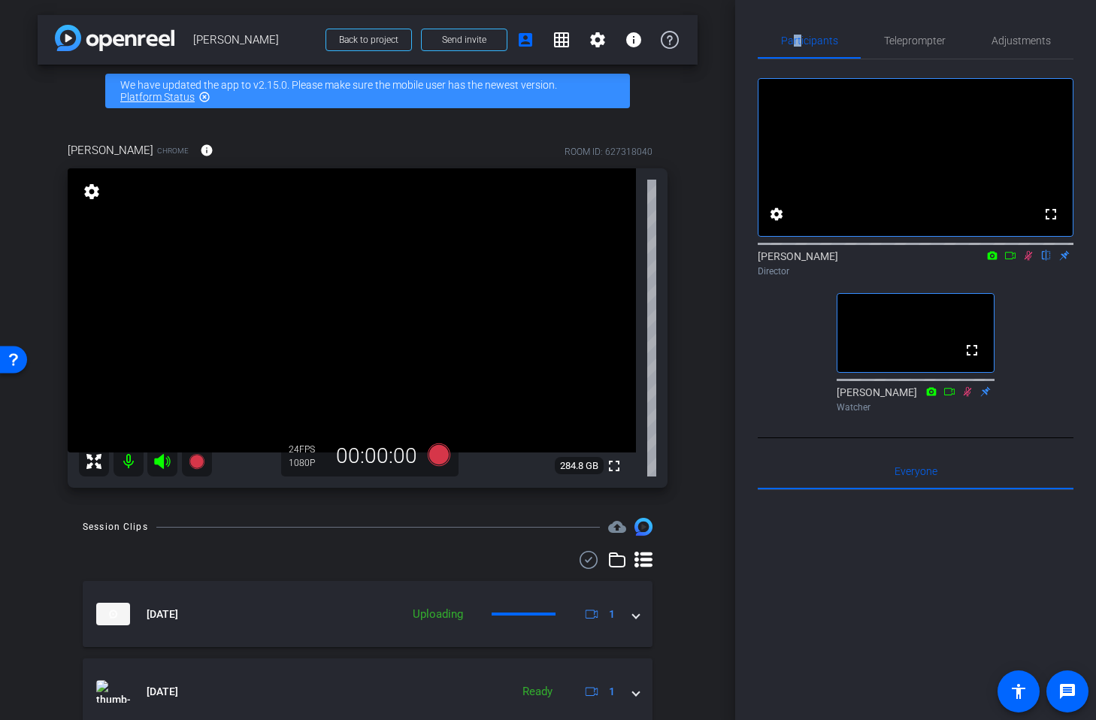
click at [1026, 261] on icon at bounding box center [1029, 255] width 12 height 11
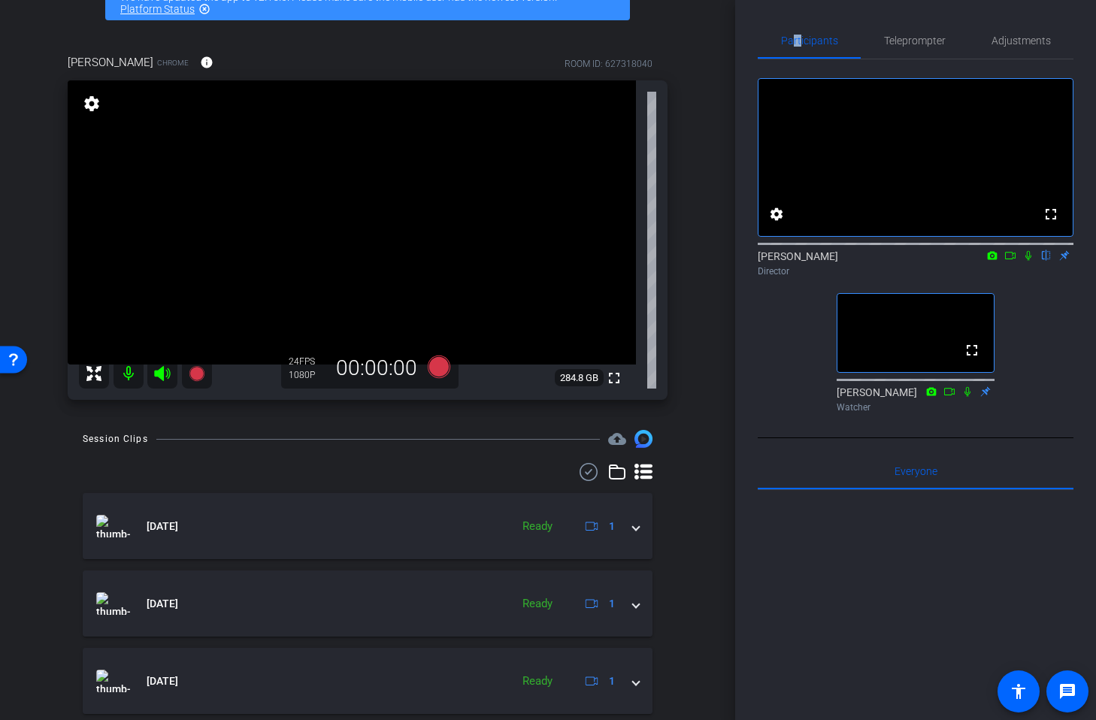
scroll to position [83, 0]
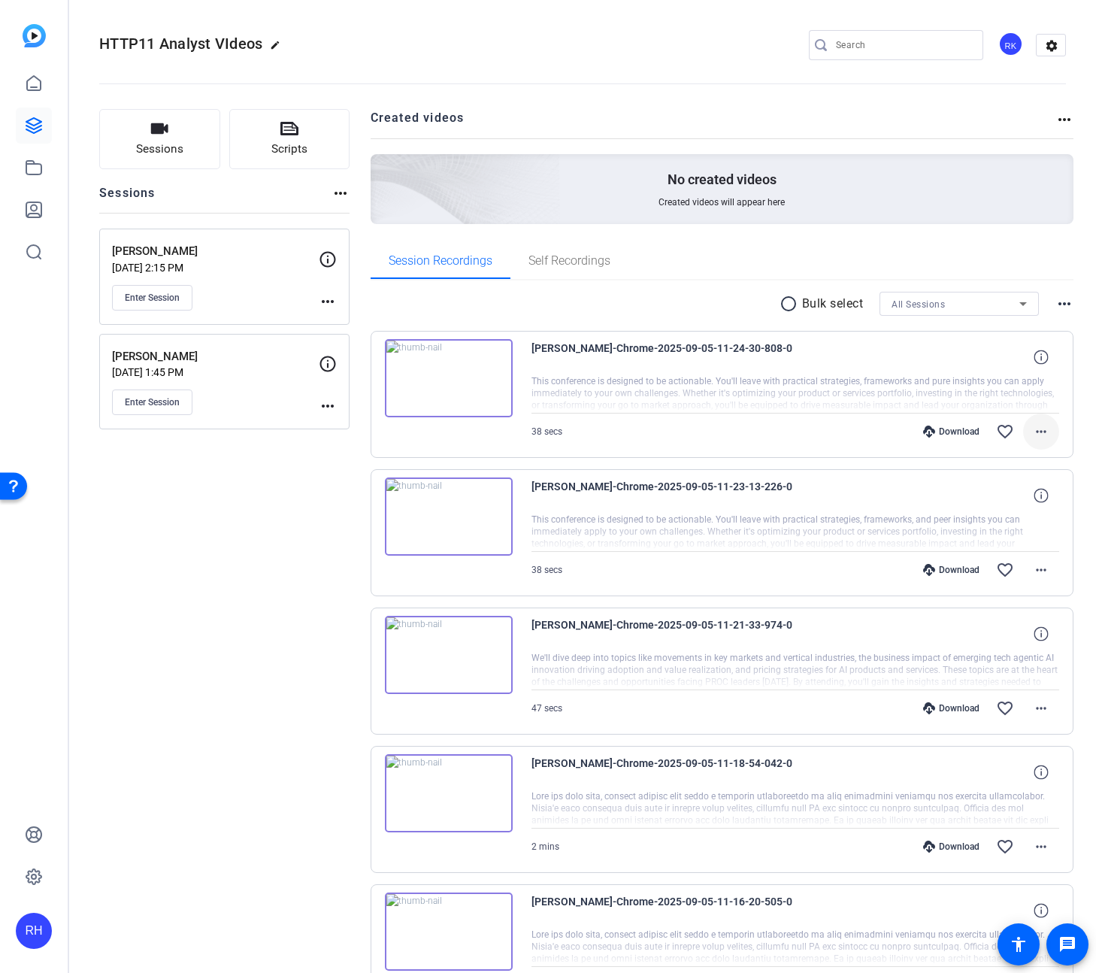
click at [1049, 430] on mat-icon "more_horiz" at bounding box center [1041, 432] width 18 height 18
click at [1015, 502] on span "Download MP4" at bounding box center [1002, 501] width 90 height 18
click at [1047, 568] on mat-icon "more_horiz" at bounding box center [1041, 570] width 18 height 18
click at [1016, 637] on span "Download MP4" at bounding box center [1002, 639] width 90 height 18
click at [1045, 710] on mat-icon "more_horiz" at bounding box center [1041, 708] width 18 height 18
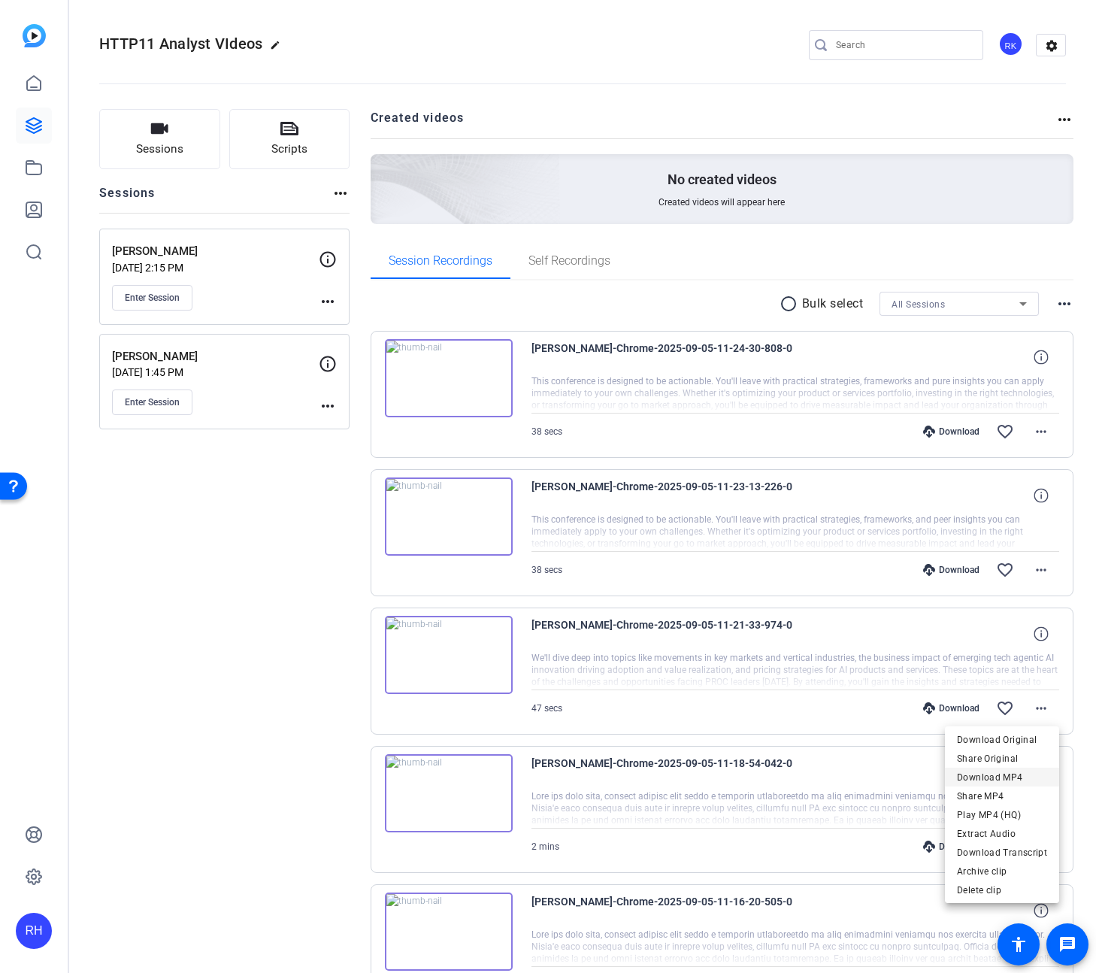
click at [1022, 783] on span "Download MP4" at bounding box center [1002, 777] width 90 height 18
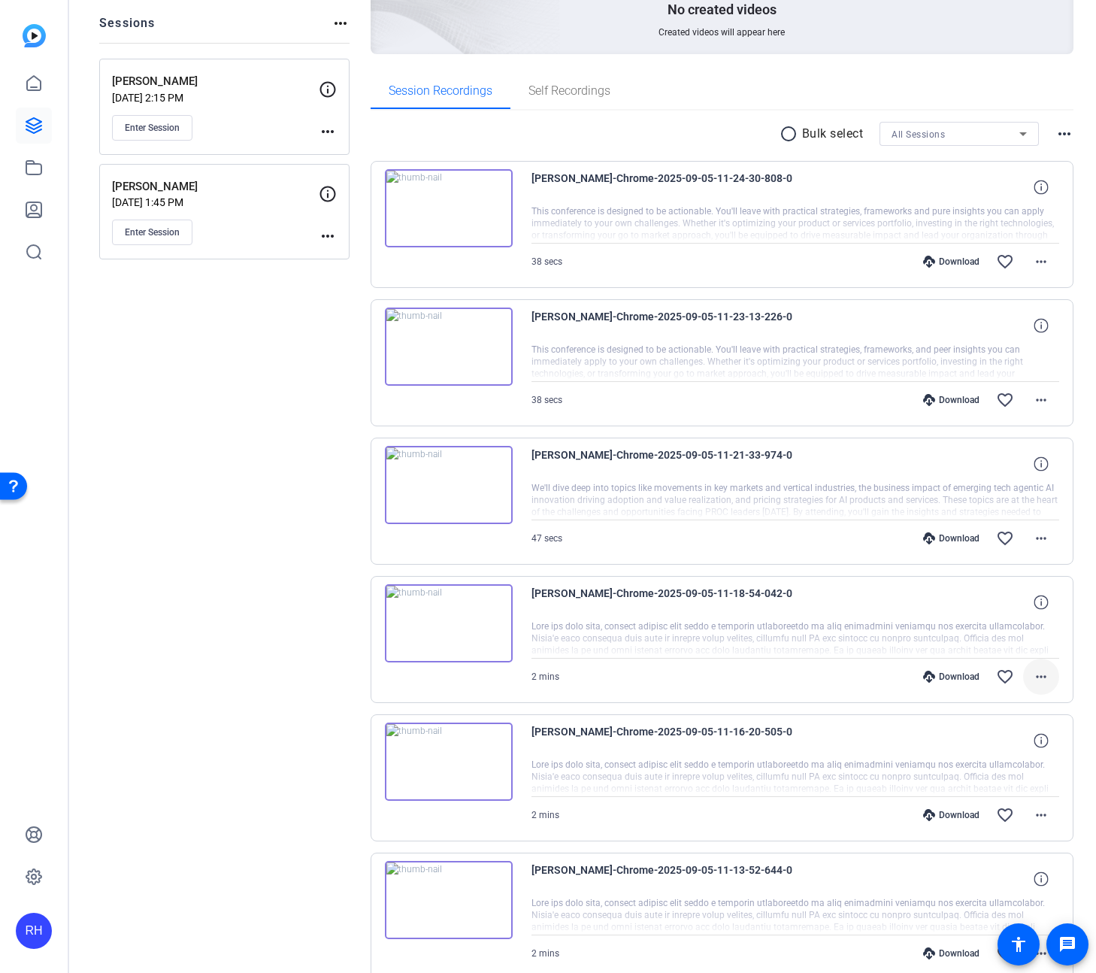
scroll to position [174, 0]
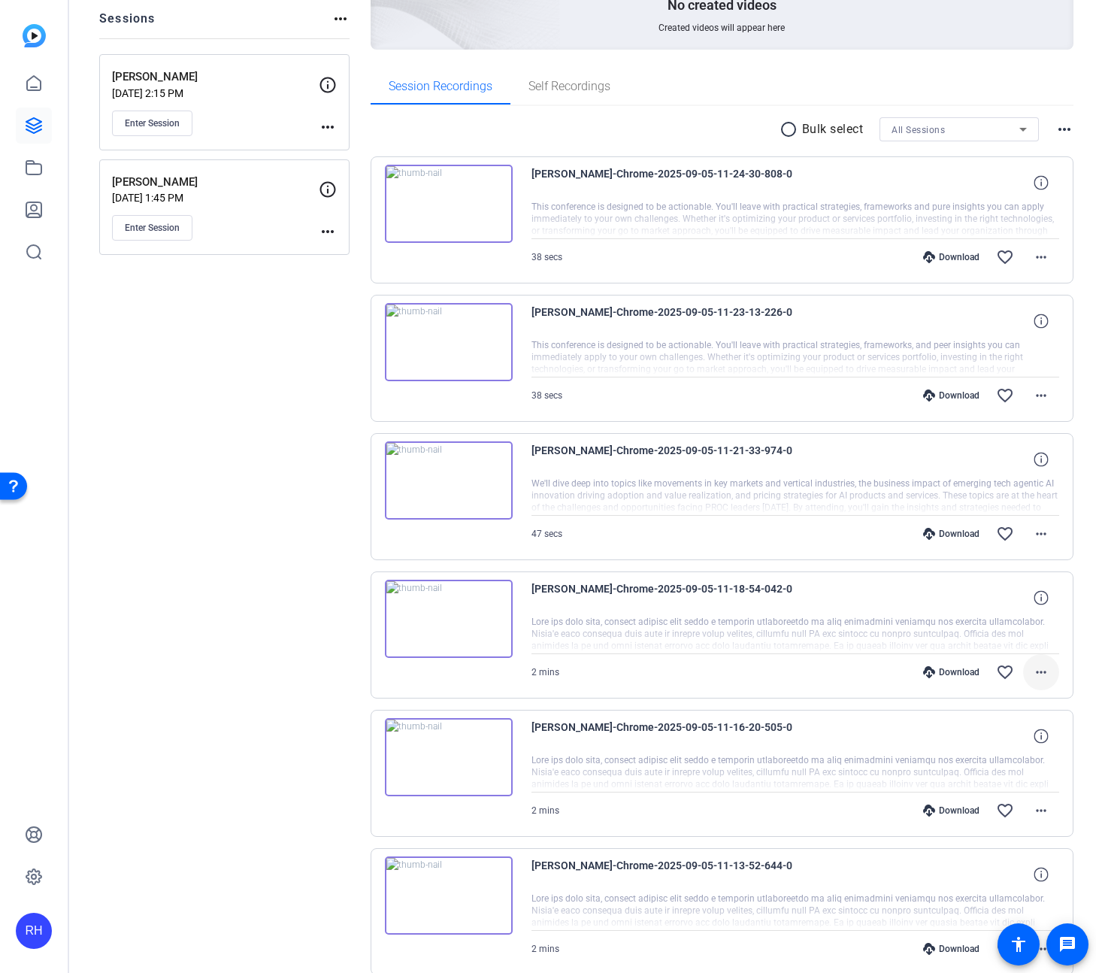
click at [1047, 671] on mat-icon "more_horiz" at bounding box center [1041, 672] width 18 height 18
click at [1016, 741] on span "Download MP4" at bounding box center [1002, 741] width 90 height 18
click at [1045, 811] on mat-icon "more_horiz" at bounding box center [1041, 811] width 18 height 18
click at [1003, 668] on span "Download MP4" at bounding box center [1002, 667] width 90 height 18
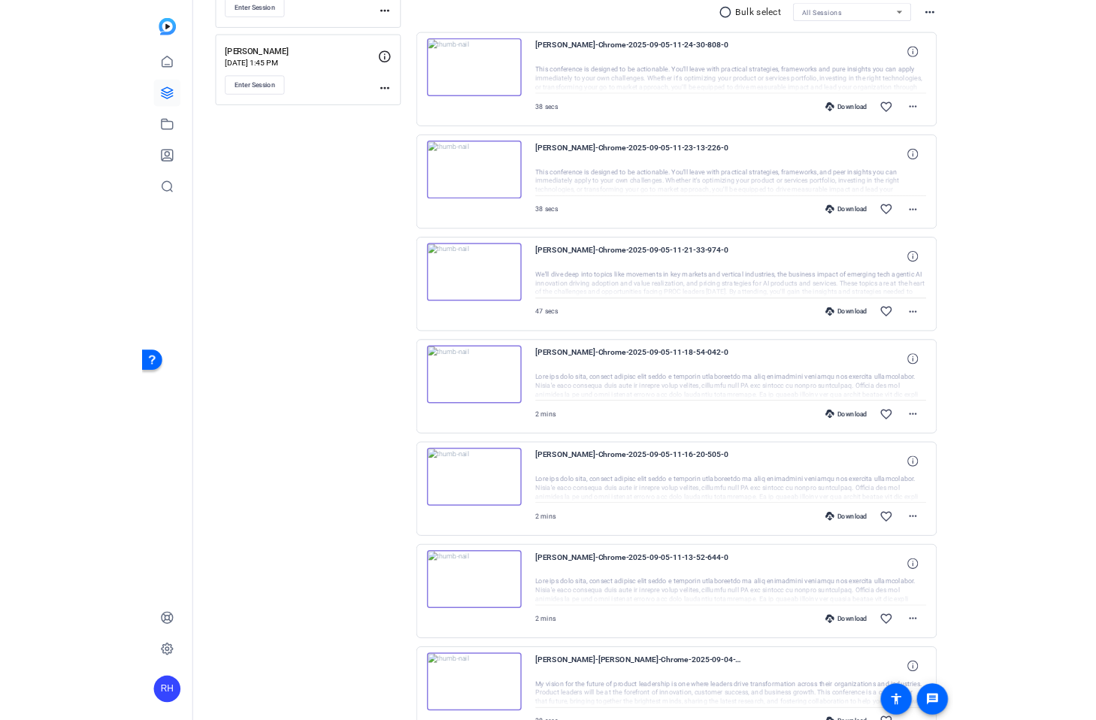
scroll to position [372, 0]
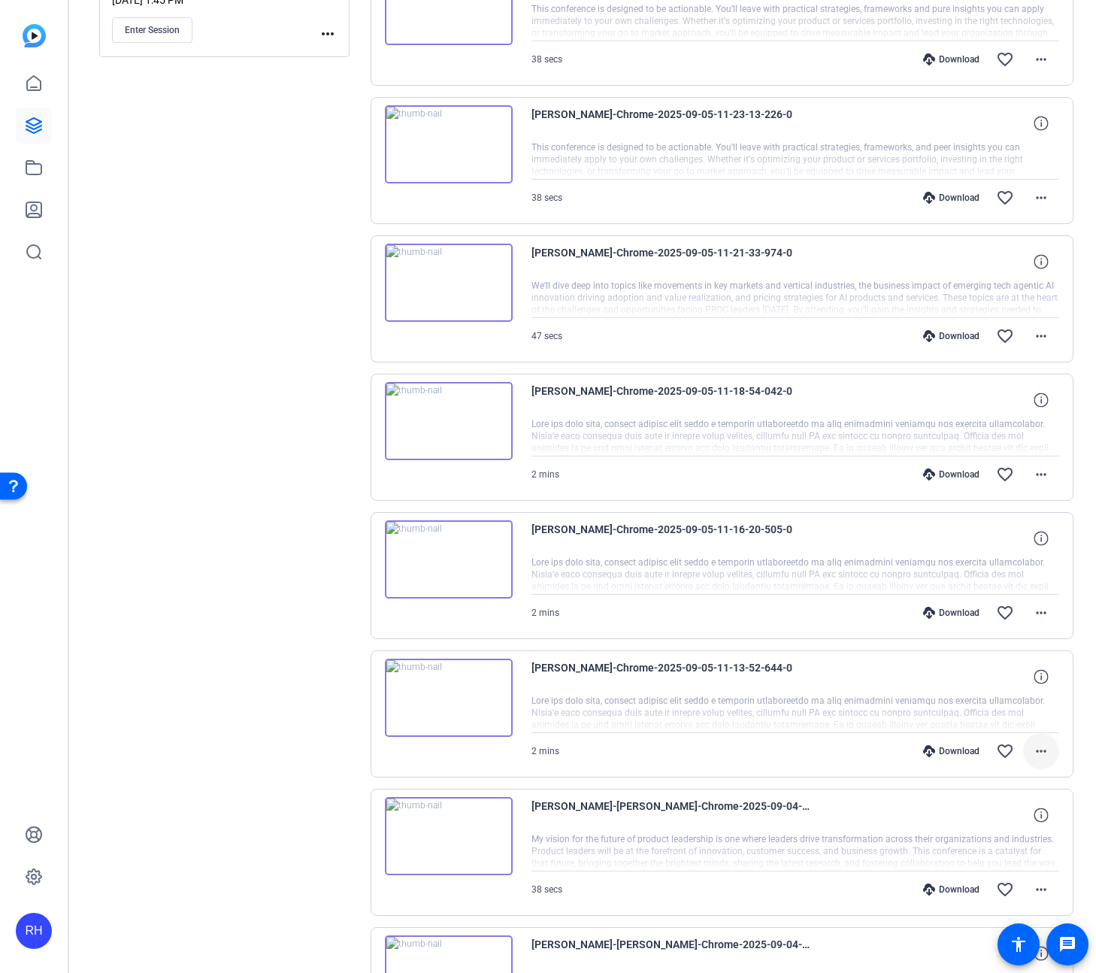
click at [1041, 760] on span at bounding box center [1041, 751] width 36 height 36
click at [1008, 817] on span "Download MP4" at bounding box center [1002, 820] width 90 height 18
